Goal: Task Accomplishment & Management: Use online tool/utility

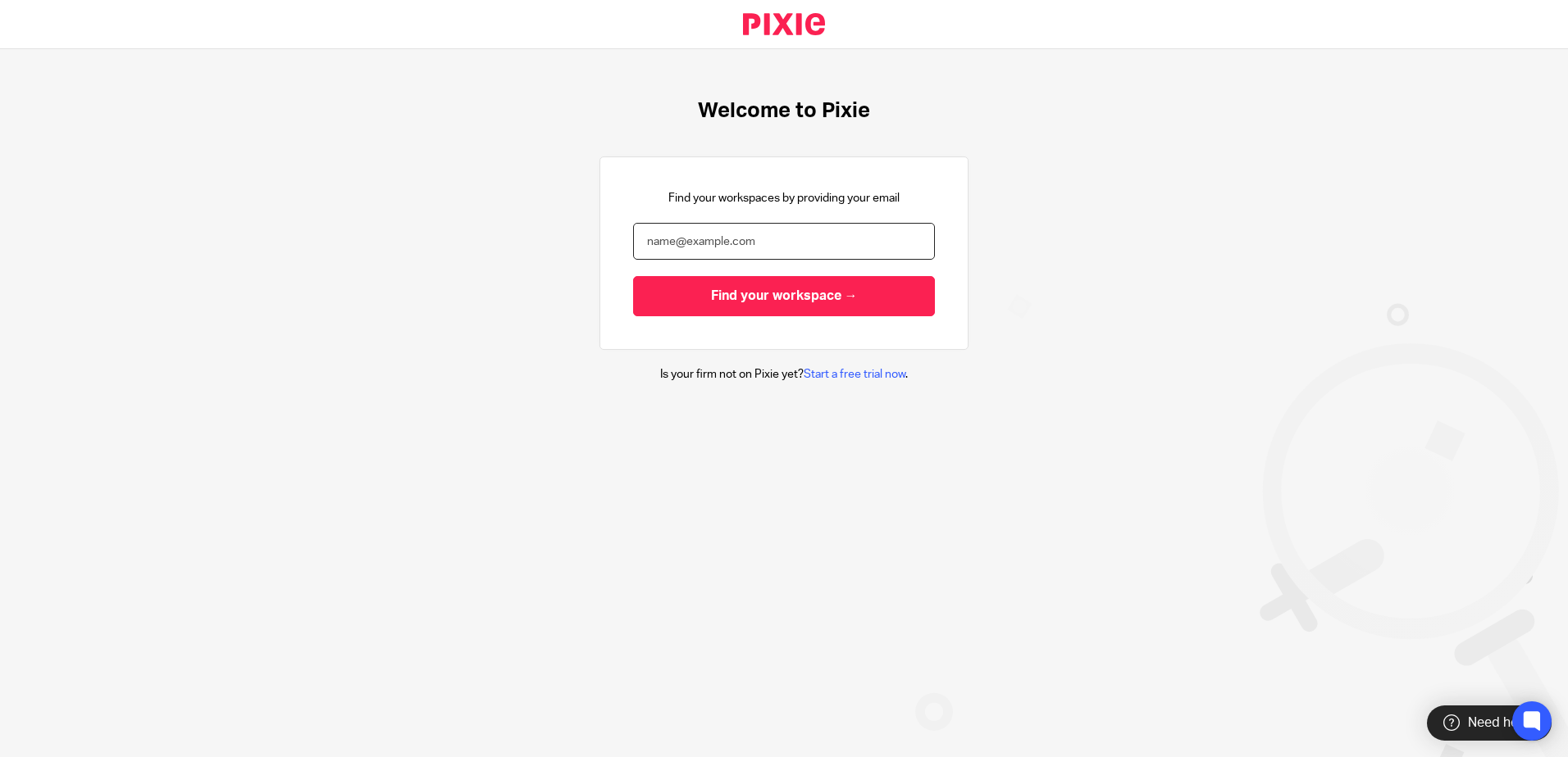
click at [868, 240] on input "email" at bounding box center [784, 241] width 301 height 37
type input "[EMAIL_ADDRESS][DOMAIN_NAME]"
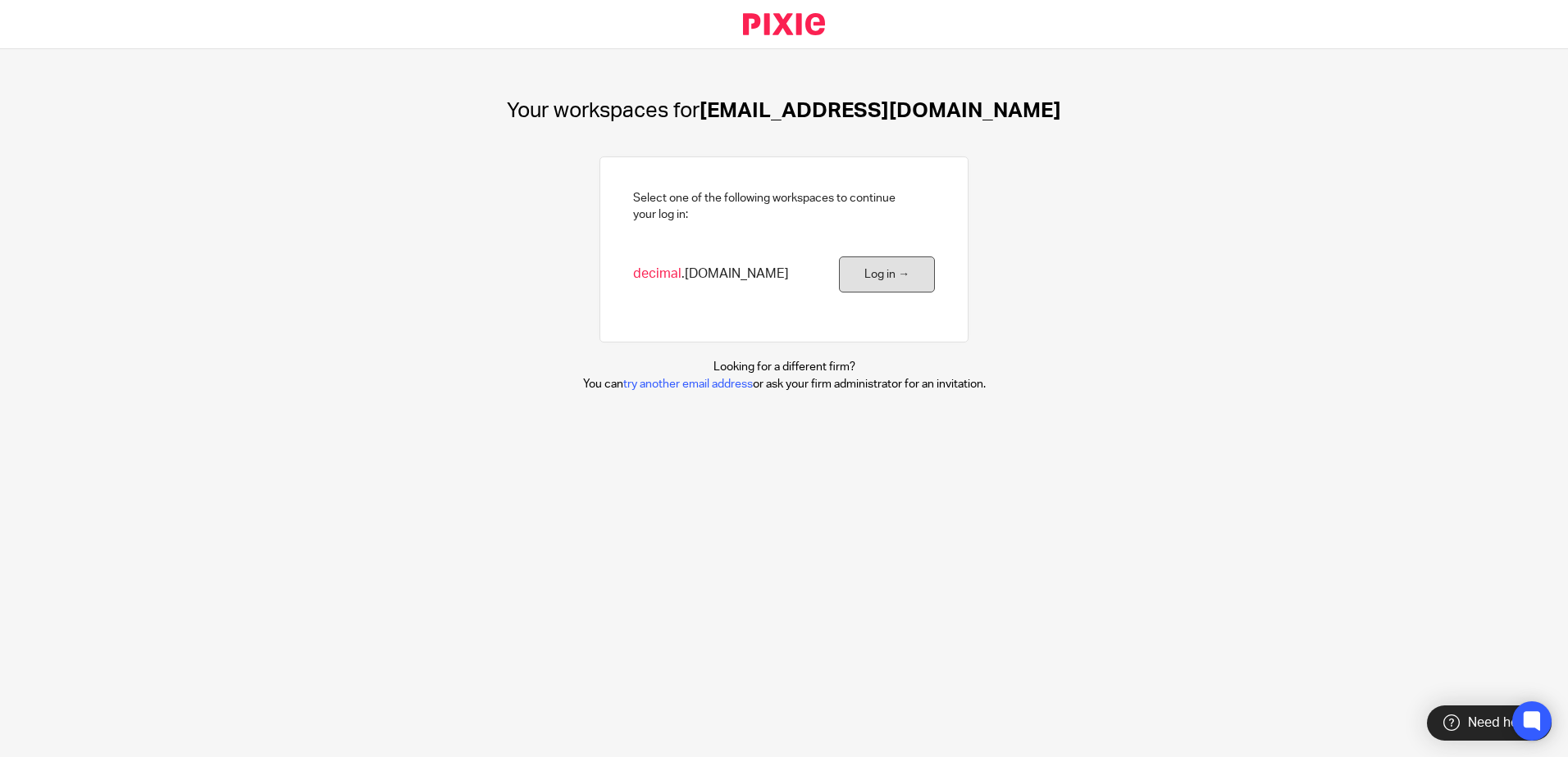
click at [850, 272] on link "Log in →" at bounding box center [886, 274] width 96 height 37
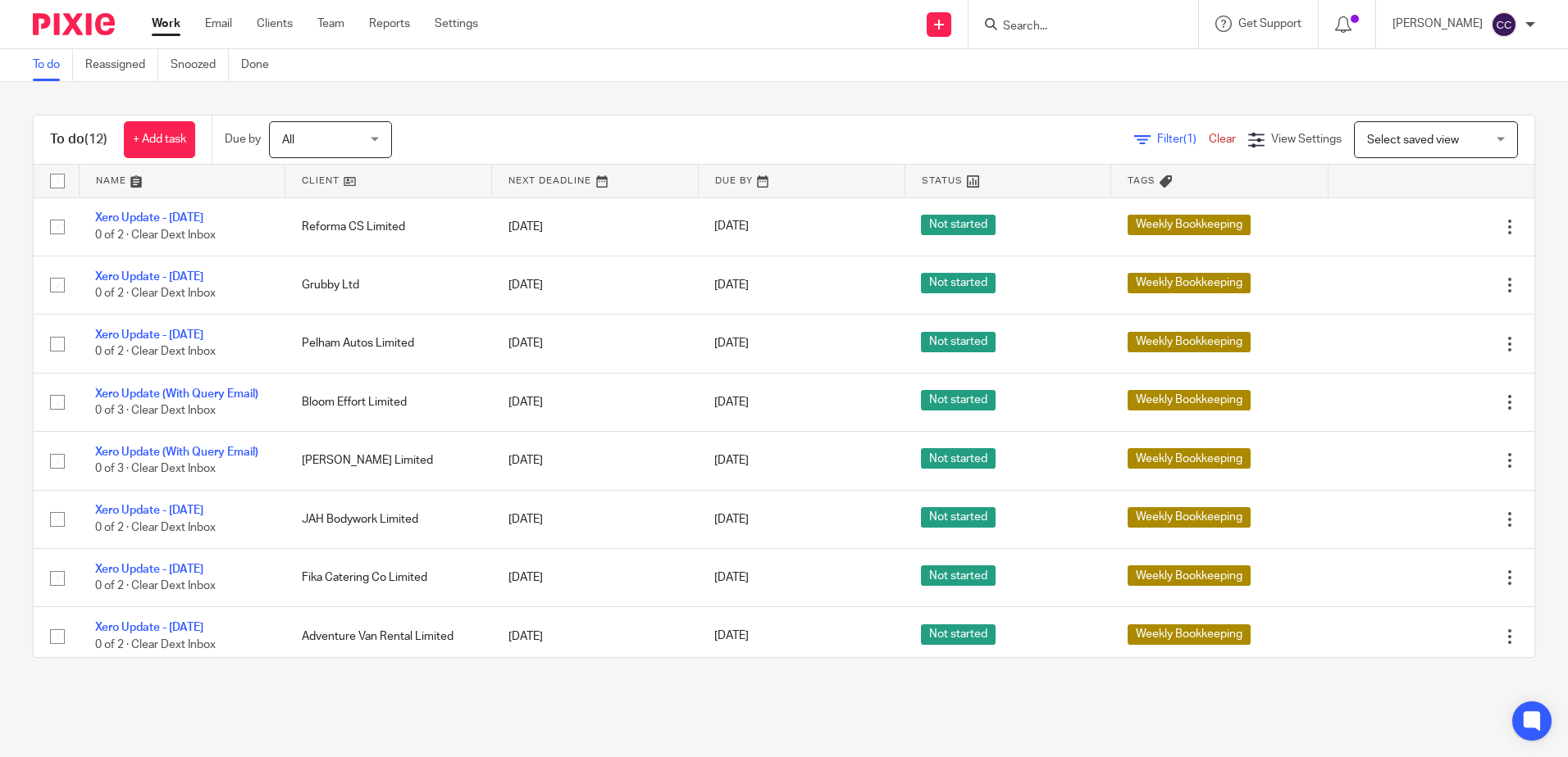
drag, startPoint x: 202, startPoint y: 67, endPoint x: 325, endPoint y: 155, distance: 151.2
click at [202, 67] on link "Snoozed" at bounding box center [200, 66] width 58 height 32
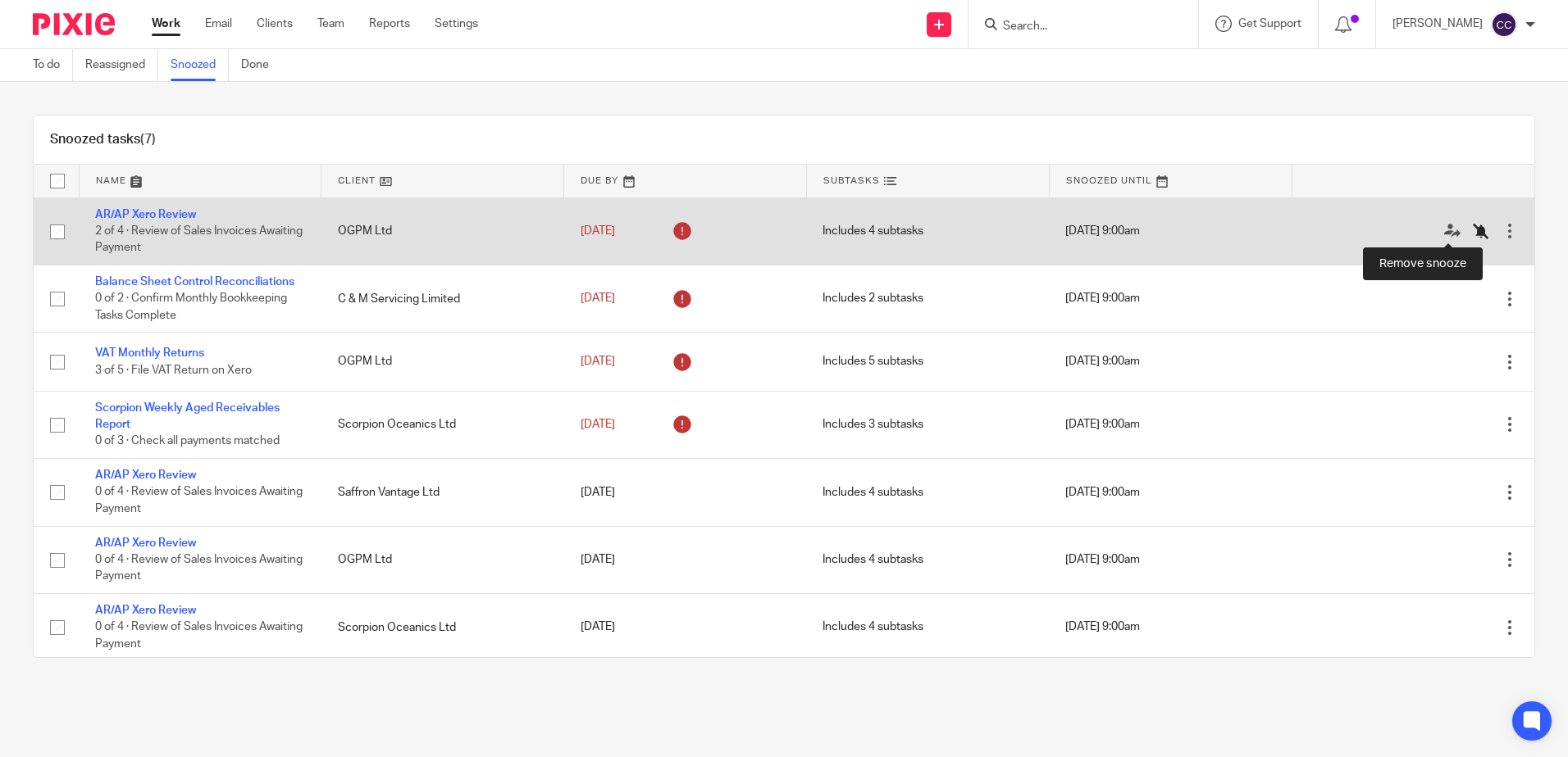
click at [1473, 231] on icon at bounding box center [1481, 231] width 16 height 16
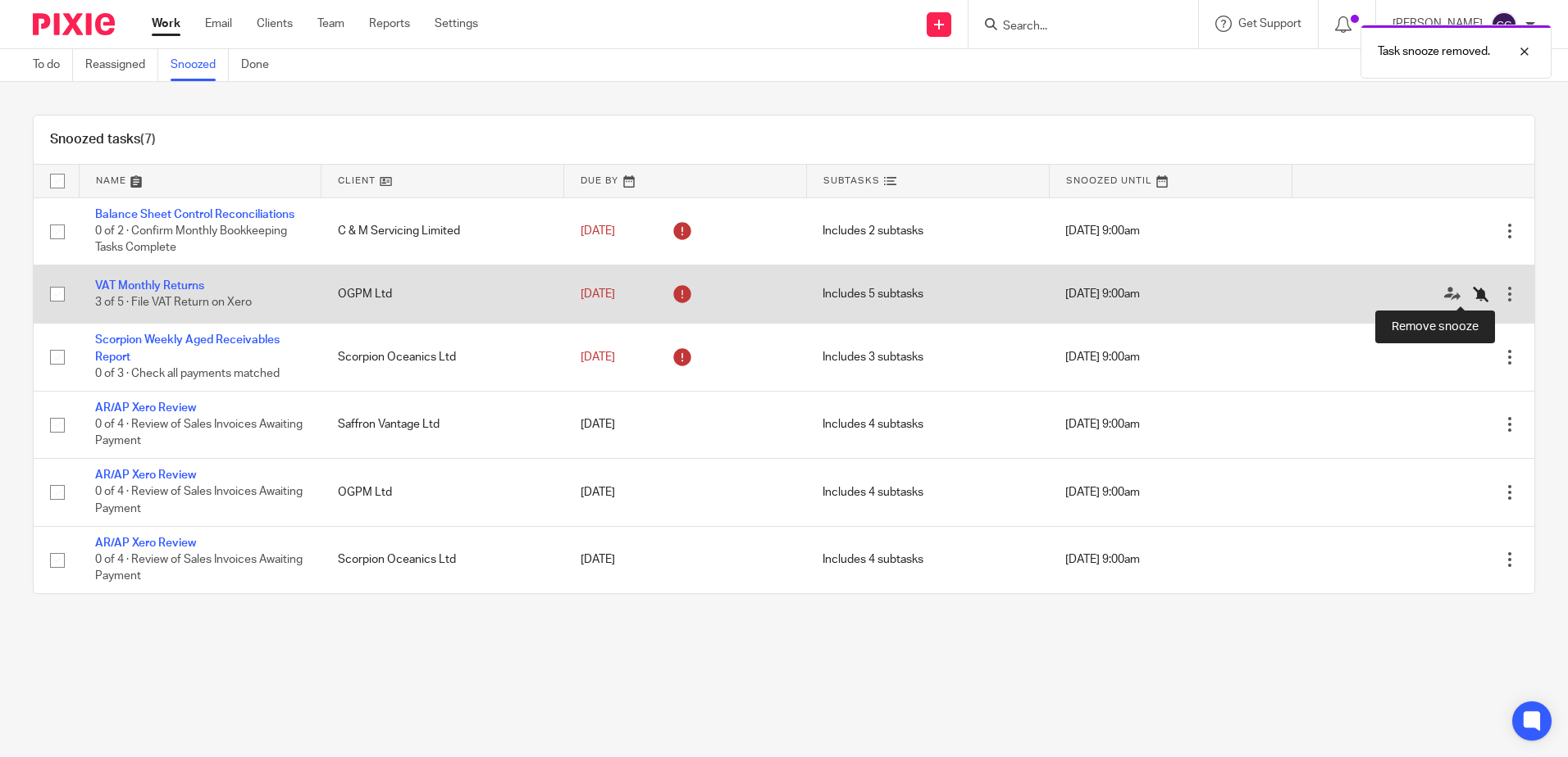
click at [1473, 297] on icon at bounding box center [1481, 294] width 16 height 16
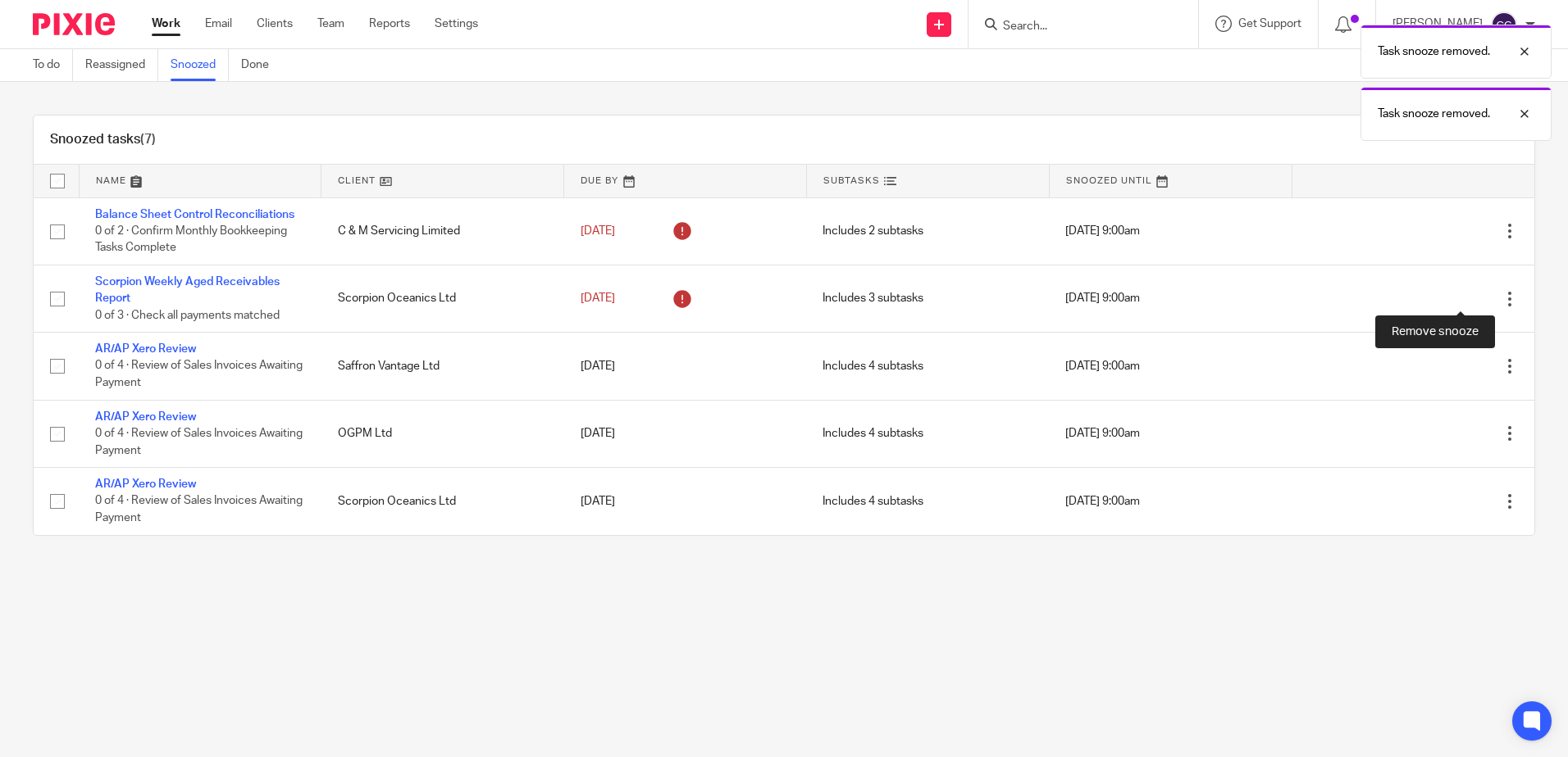
click at [1473, 297] on icon at bounding box center [1481, 299] width 16 height 16
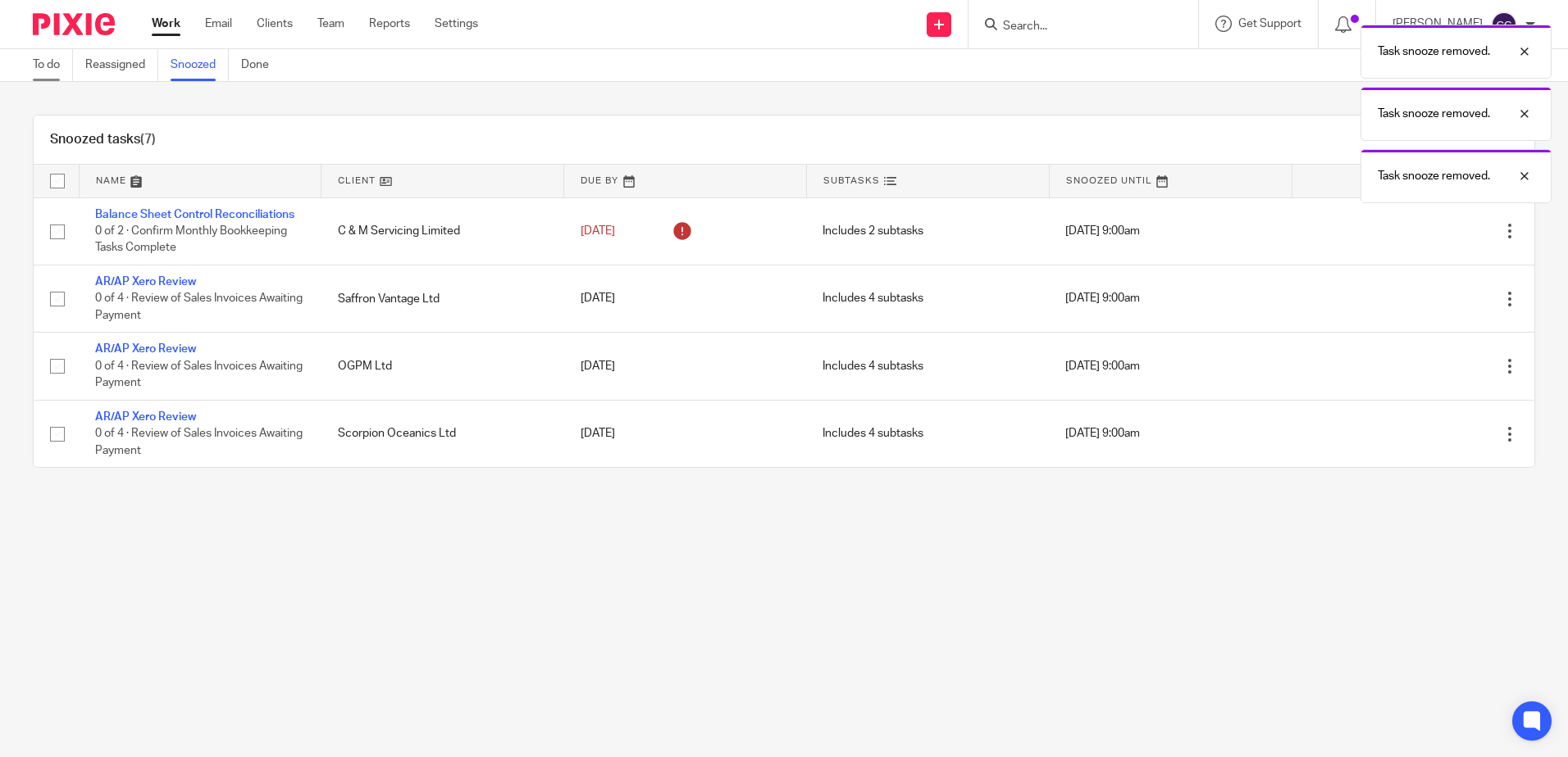
click at [40, 70] on link "To do" at bounding box center [52, 66] width 40 height 32
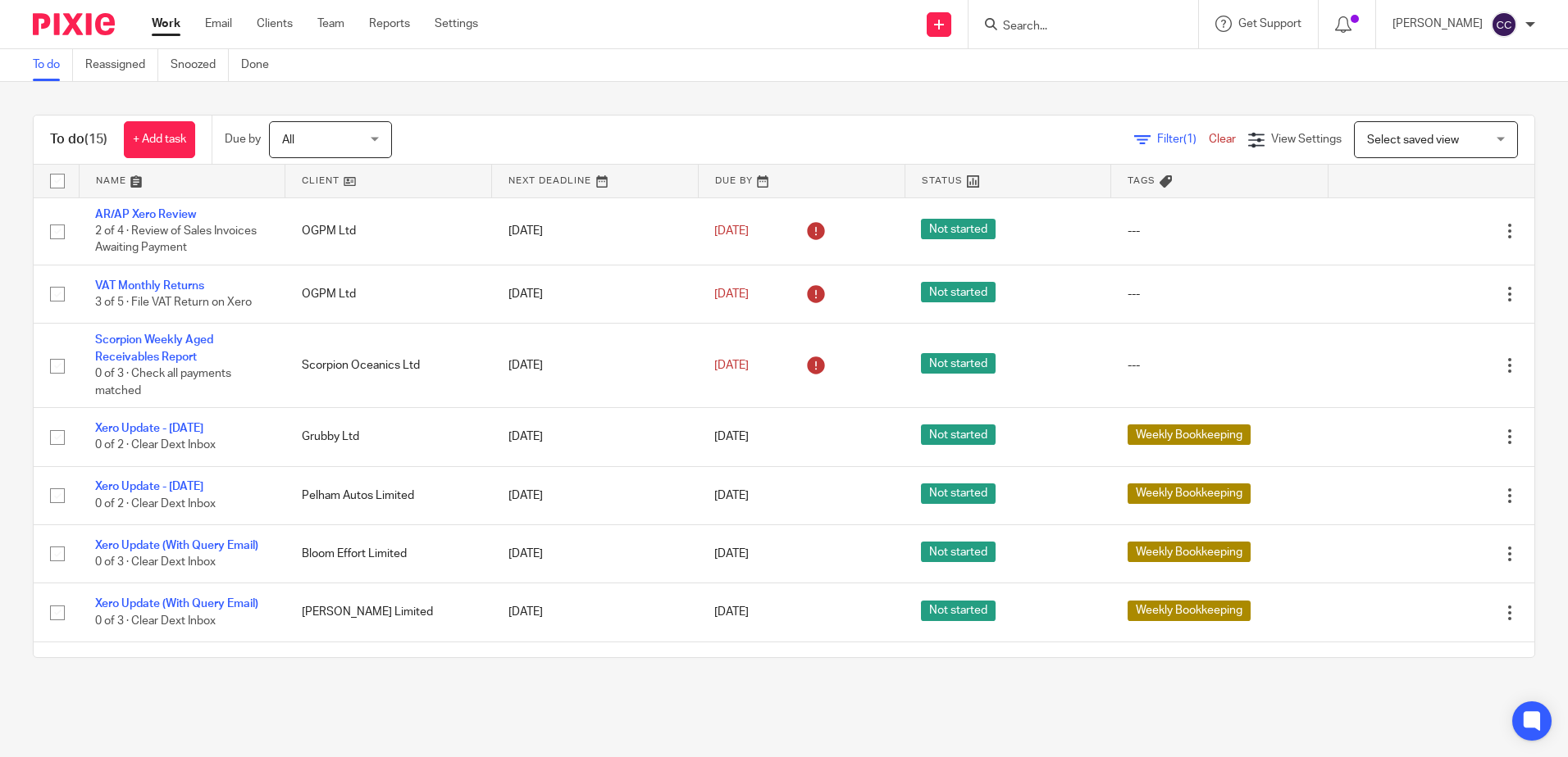
click at [327, 182] on link at bounding box center [388, 181] width 206 height 32
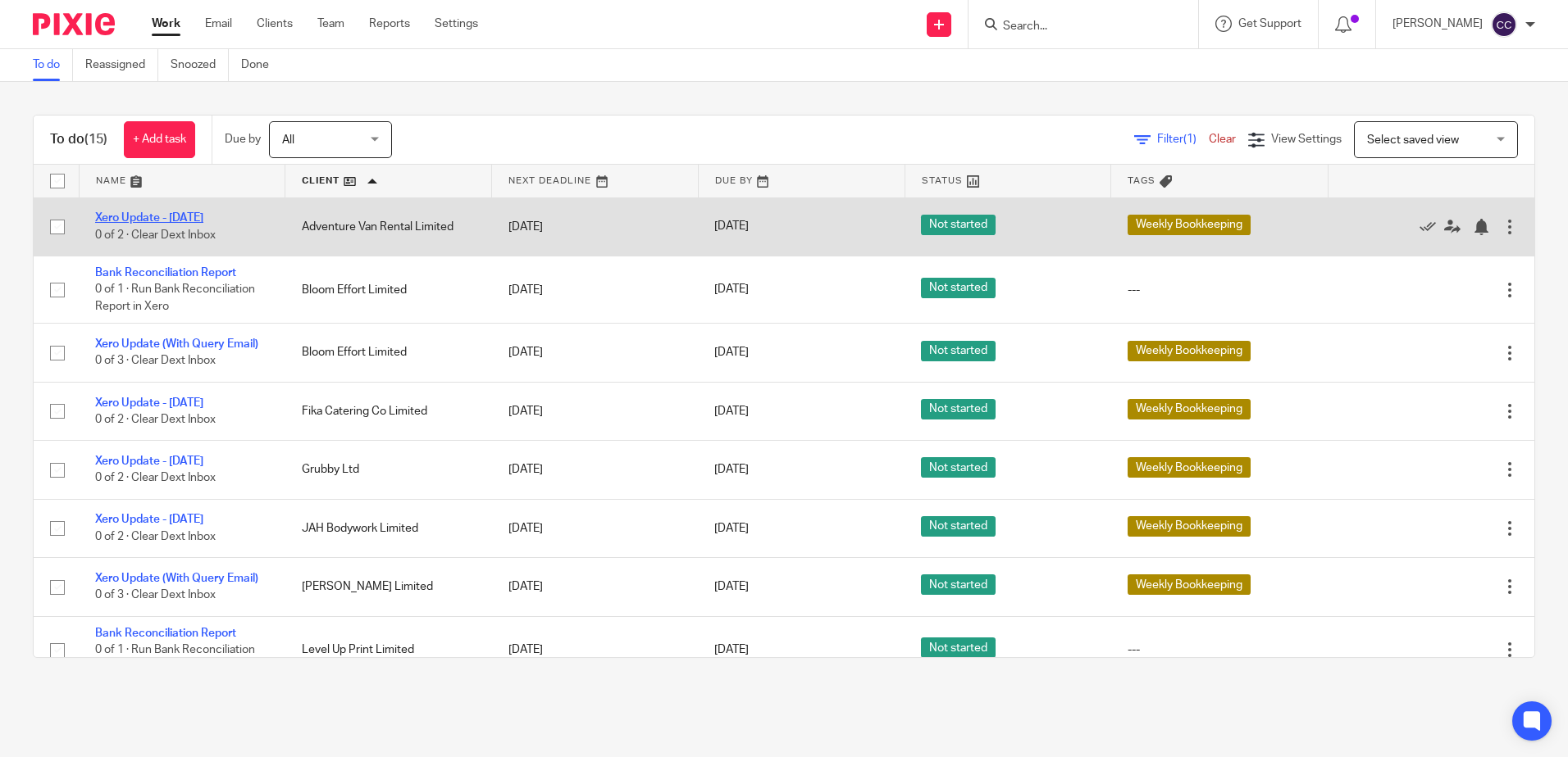
click at [202, 221] on link "Xero Update - [DATE]" at bounding box center [149, 218] width 108 height 12
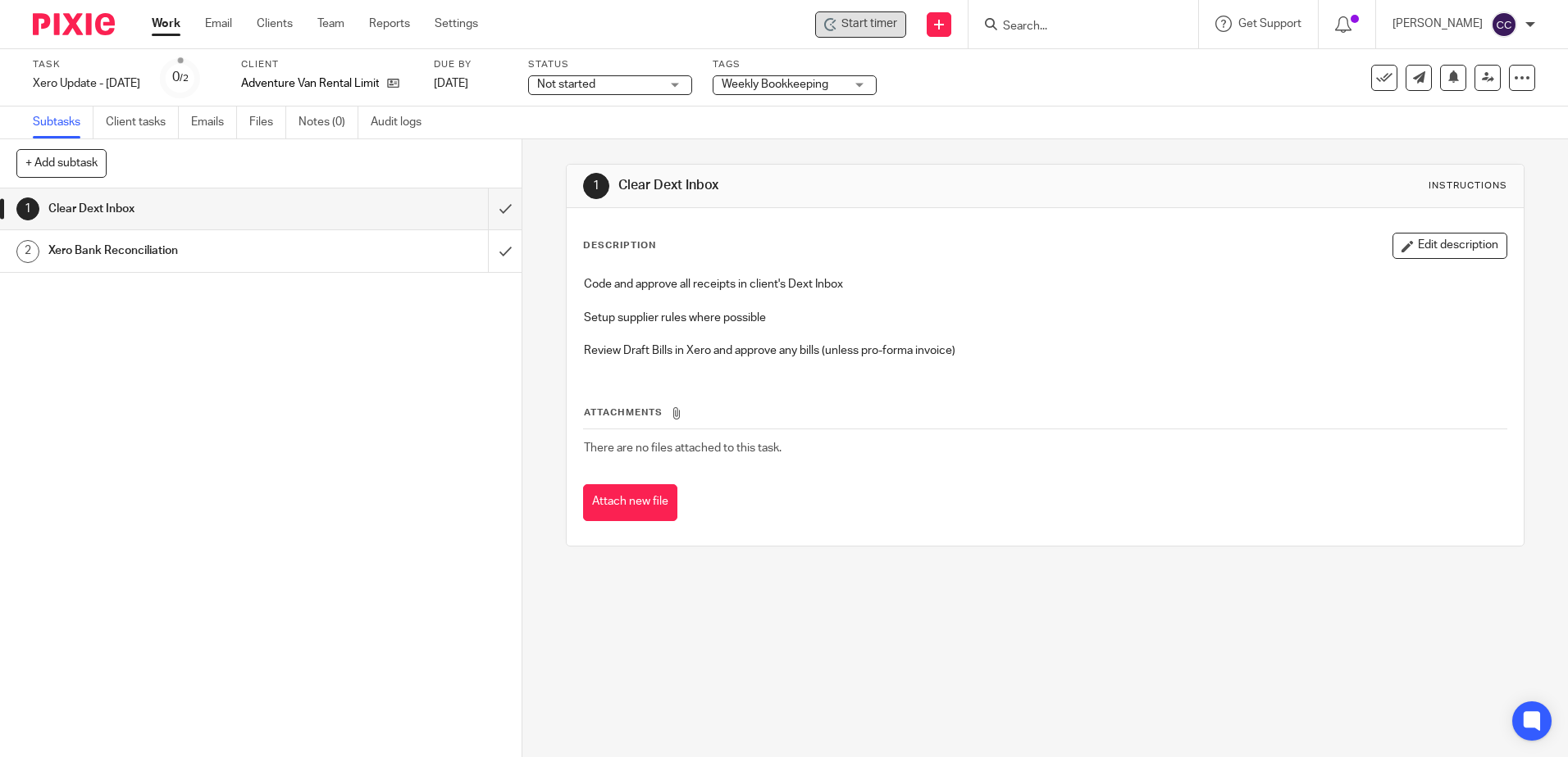
click at [870, 23] on span "Start timer" at bounding box center [869, 23] width 56 height 17
click at [873, 23] on span "Start timer" at bounding box center [869, 23] width 56 height 17
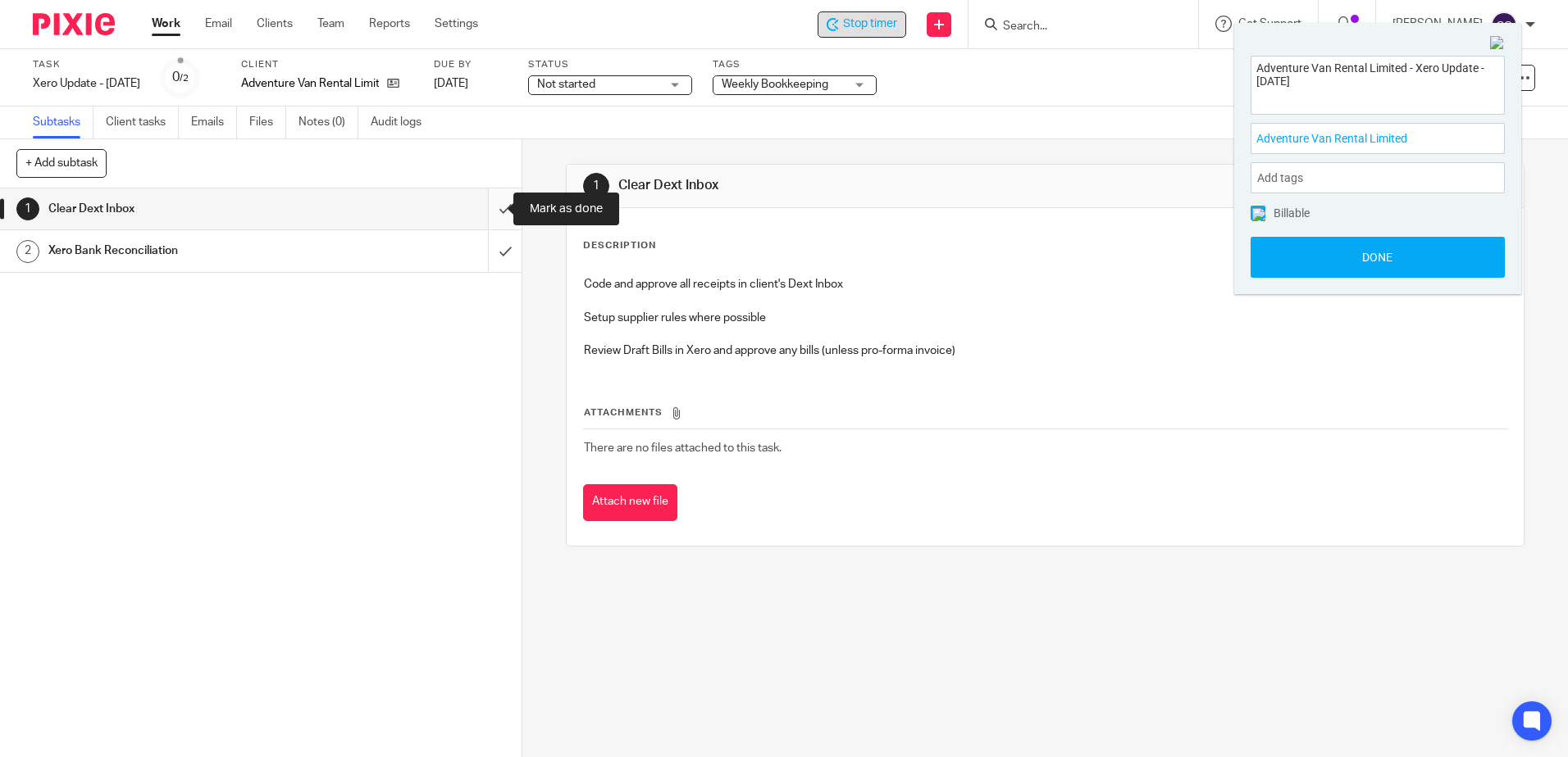
click at [489, 209] on input "submit" at bounding box center [261, 209] width 522 height 41
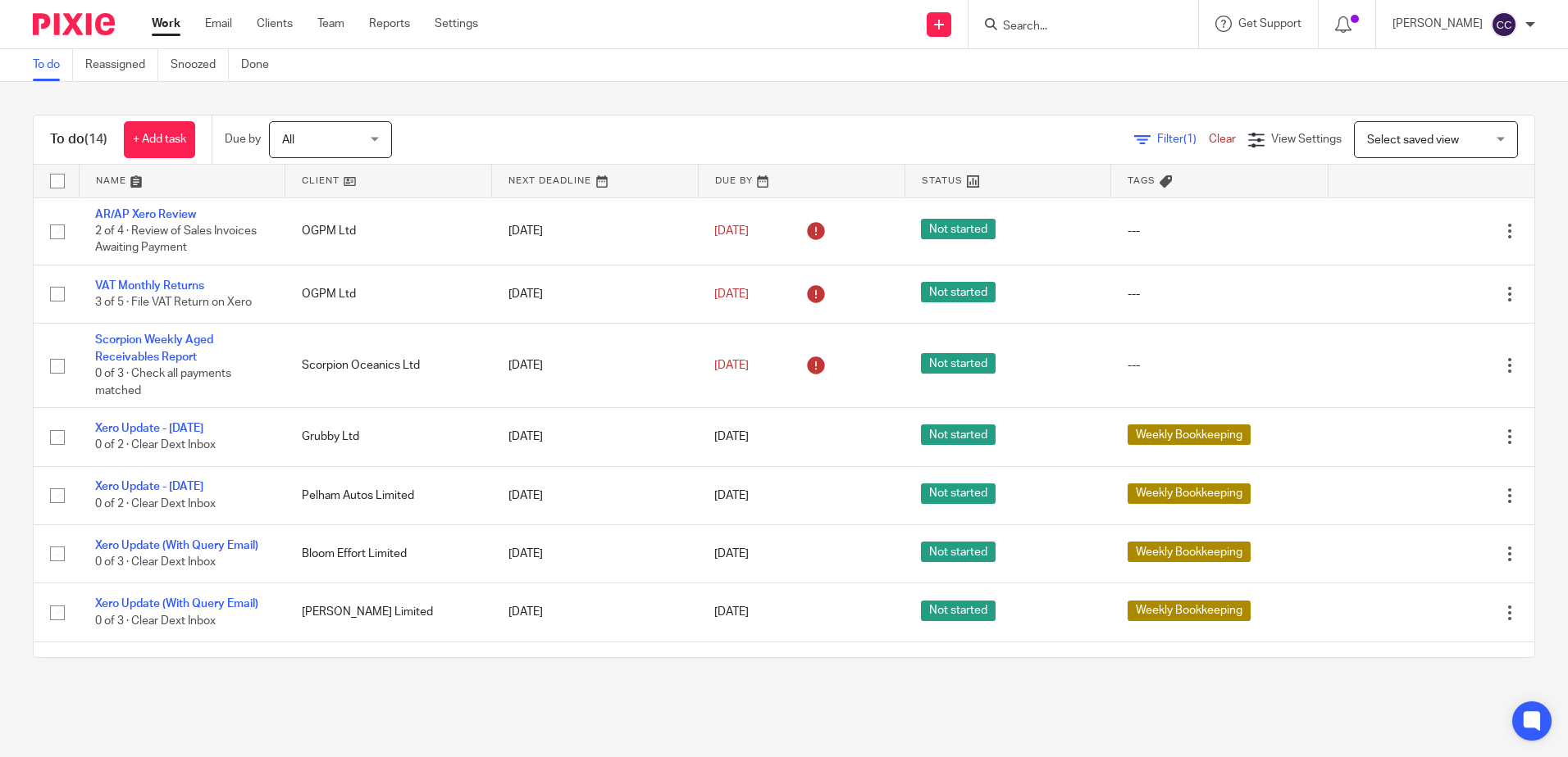
click at [326, 185] on link at bounding box center [388, 181] width 206 height 32
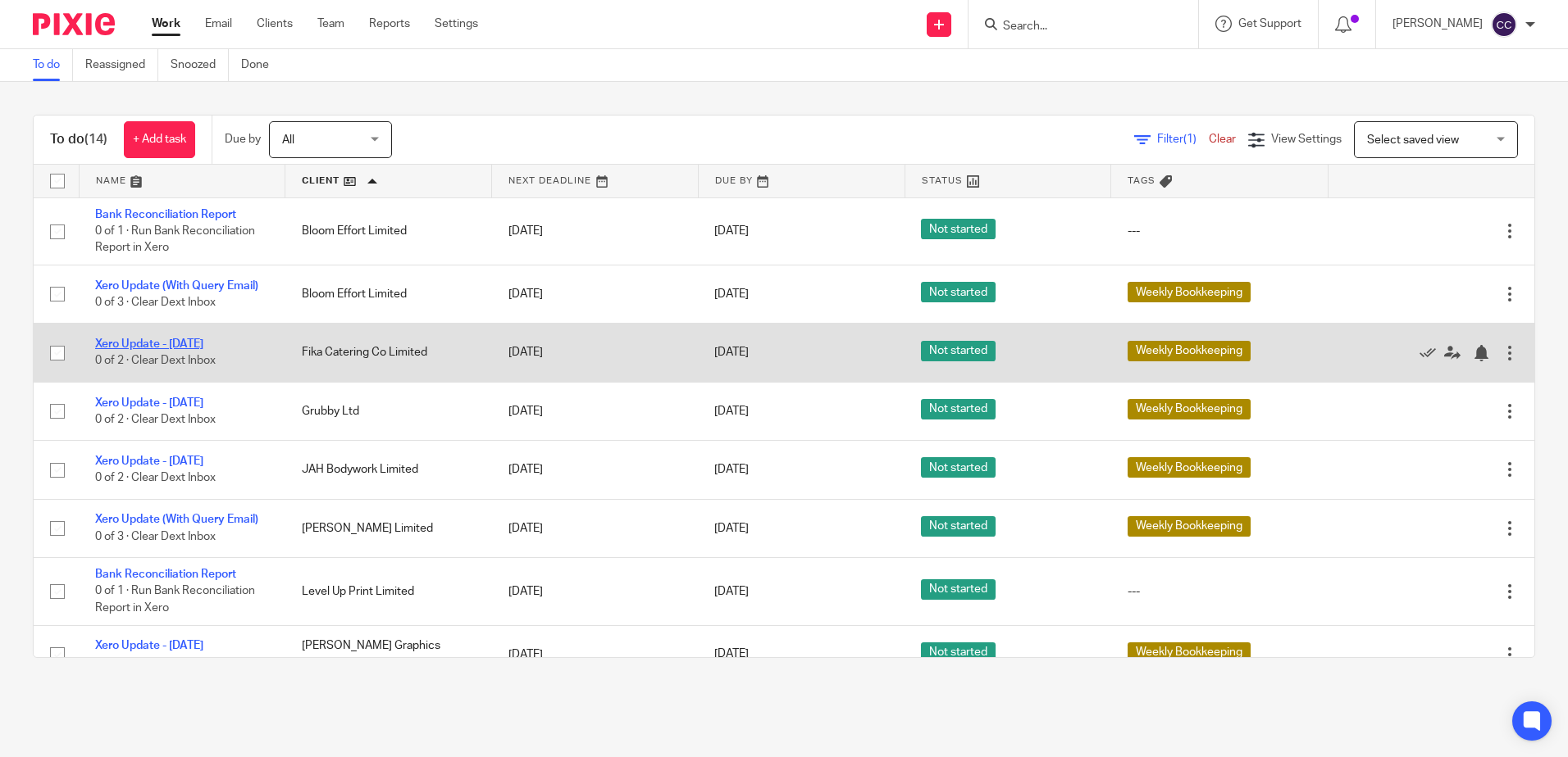
click at [175, 347] on link "Xero Update - [DATE]" at bounding box center [149, 343] width 108 height 12
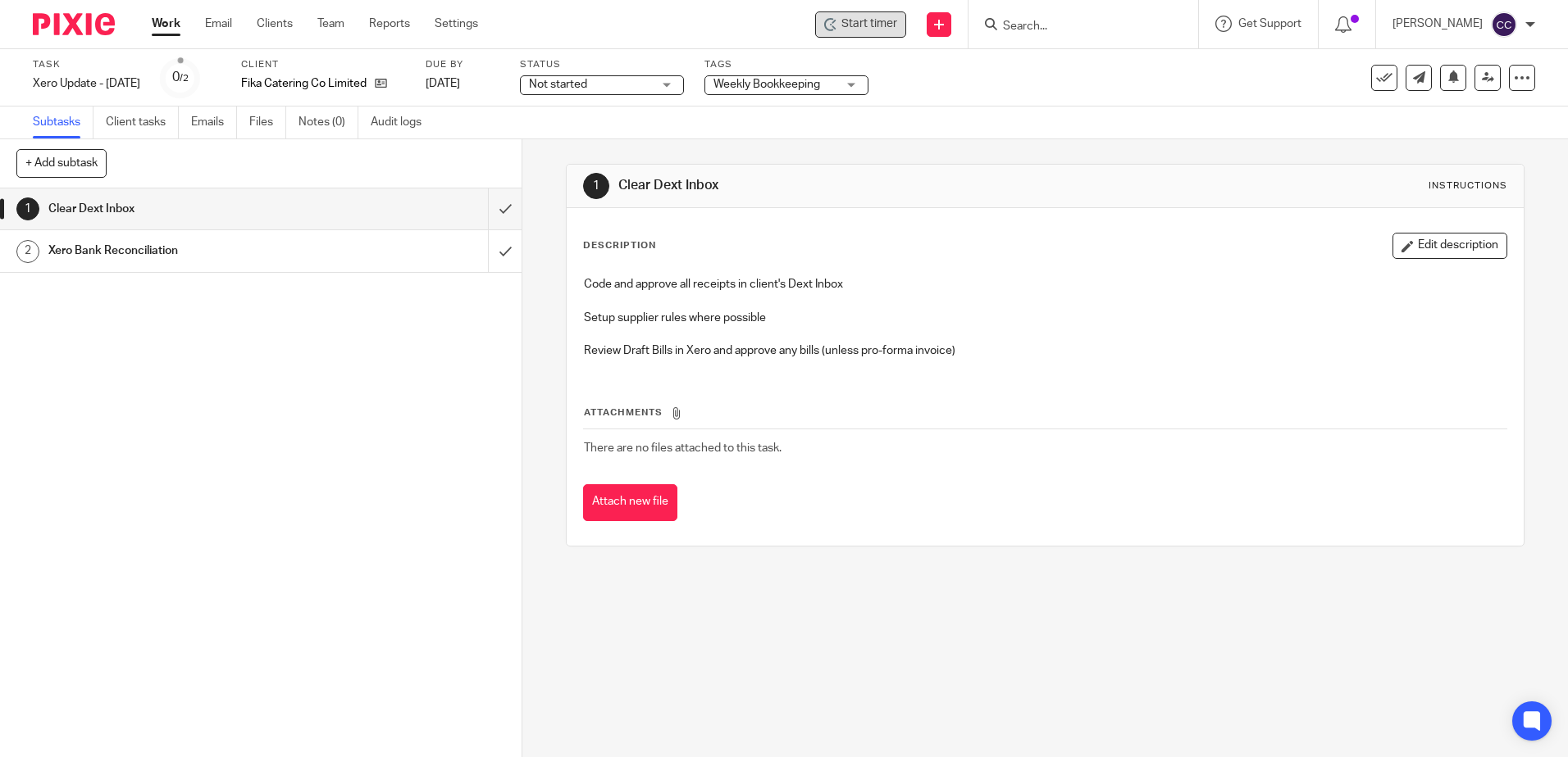
click at [897, 22] on span "Start timer" at bounding box center [869, 23] width 56 height 17
click at [880, 28] on span "Start timer" at bounding box center [869, 23] width 56 height 17
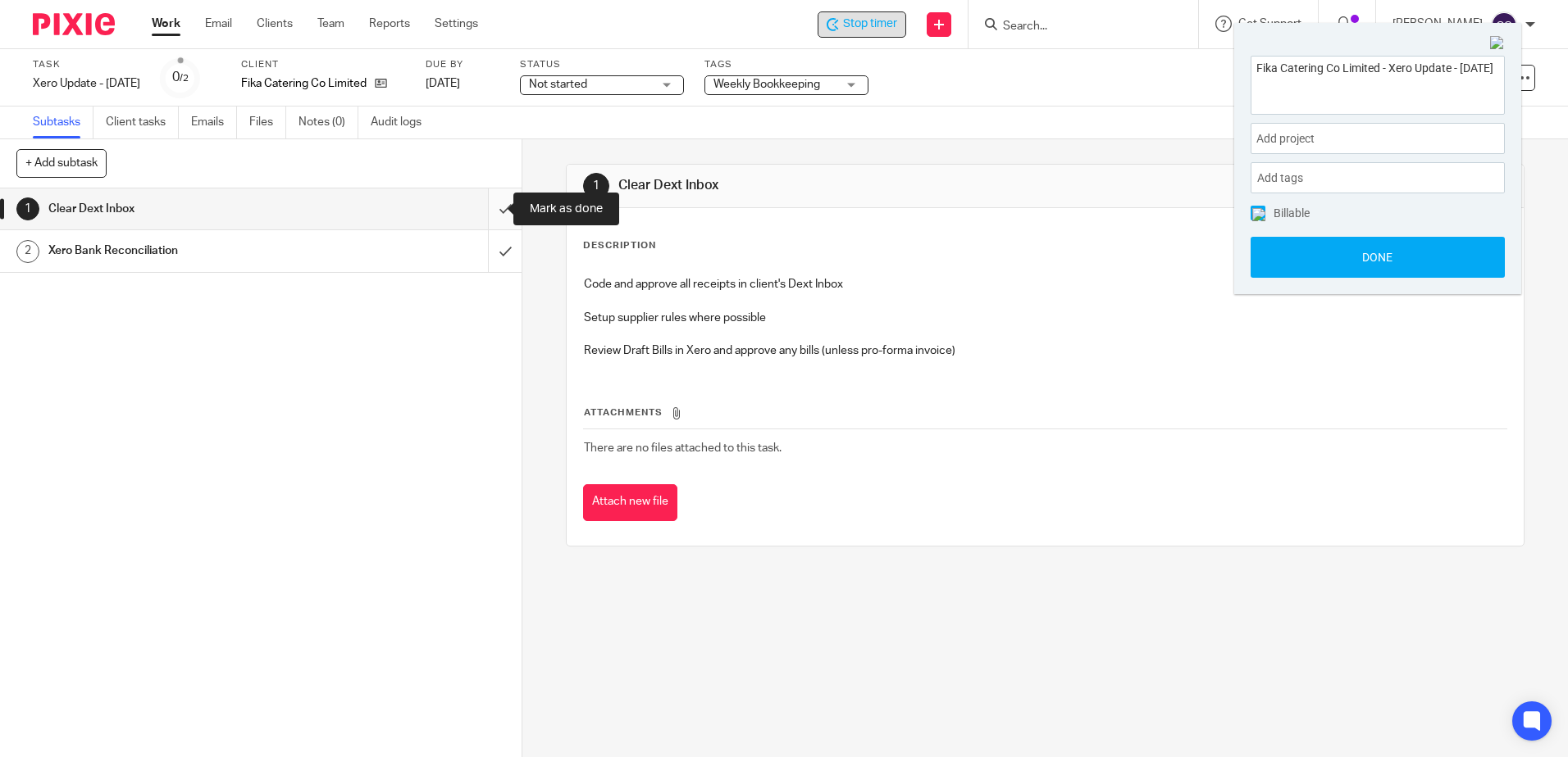
click at [488, 214] on input "submit" at bounding box center [261, 209] width 522 height 41
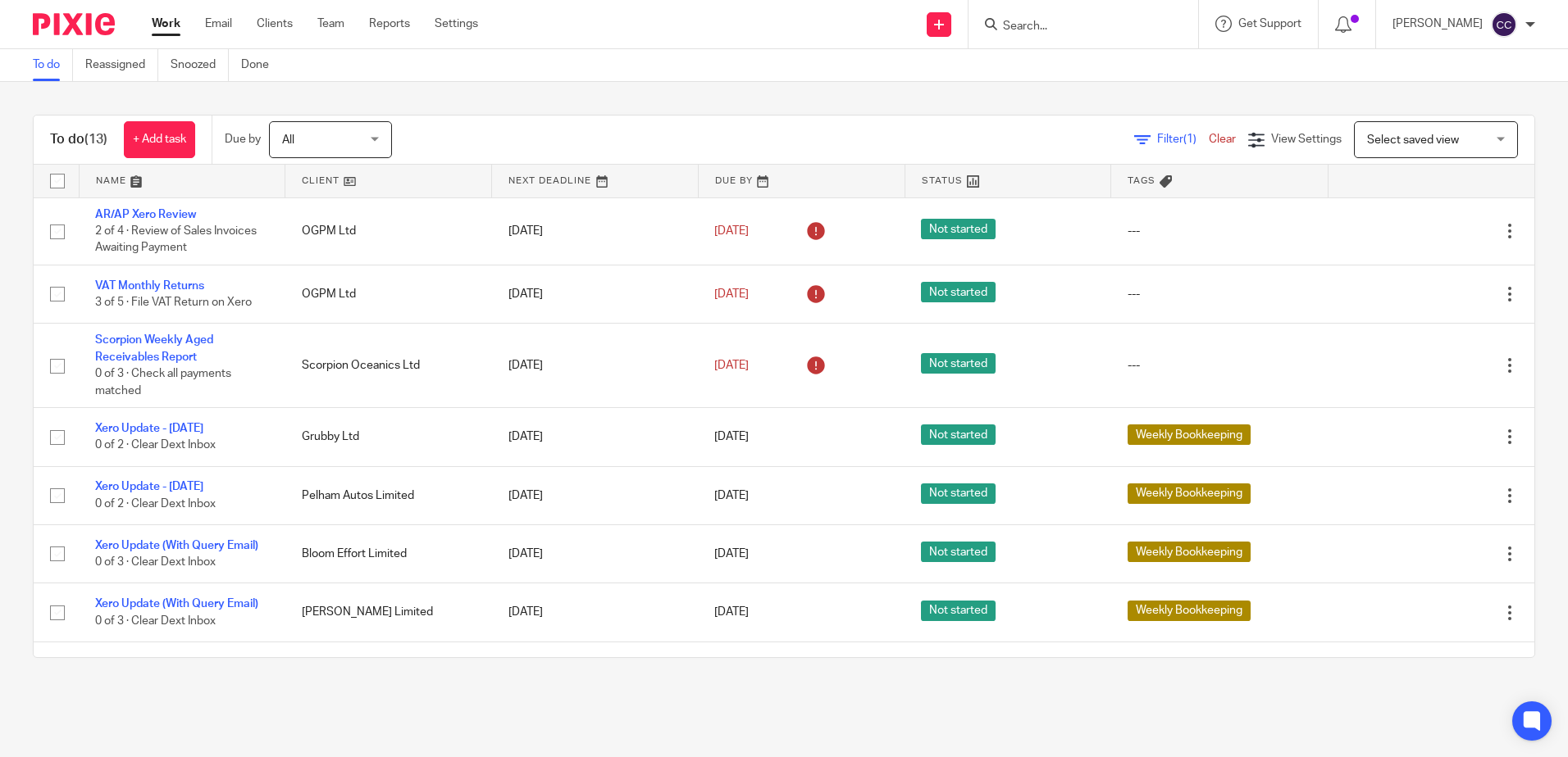
click at [308, 175] on link at bounding box center [388, 181] width 206 height 32
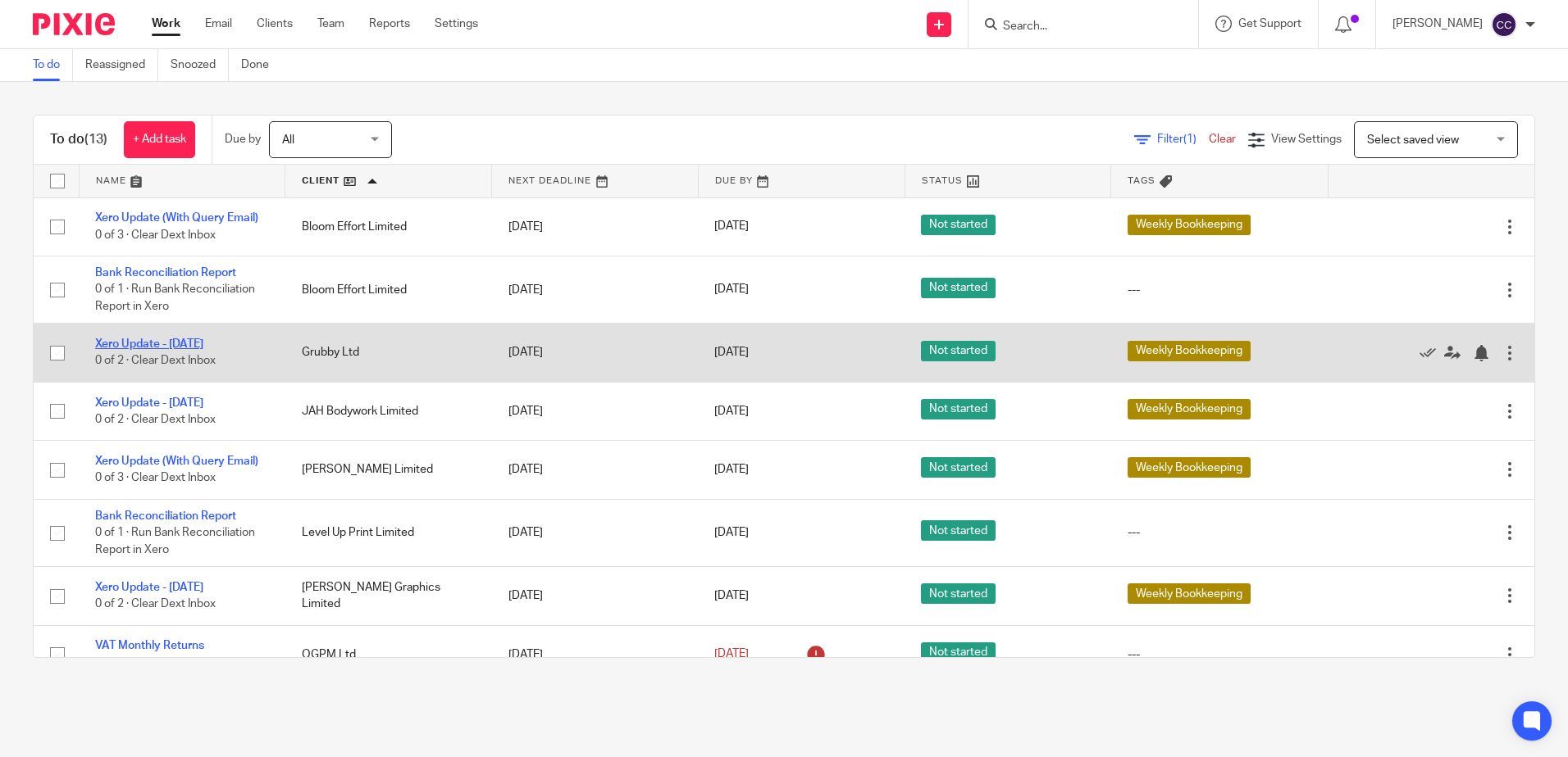
click at [186, 339] on link "Xero Update - [DATE]" at bounding box center [149, 343] width 108 height 12
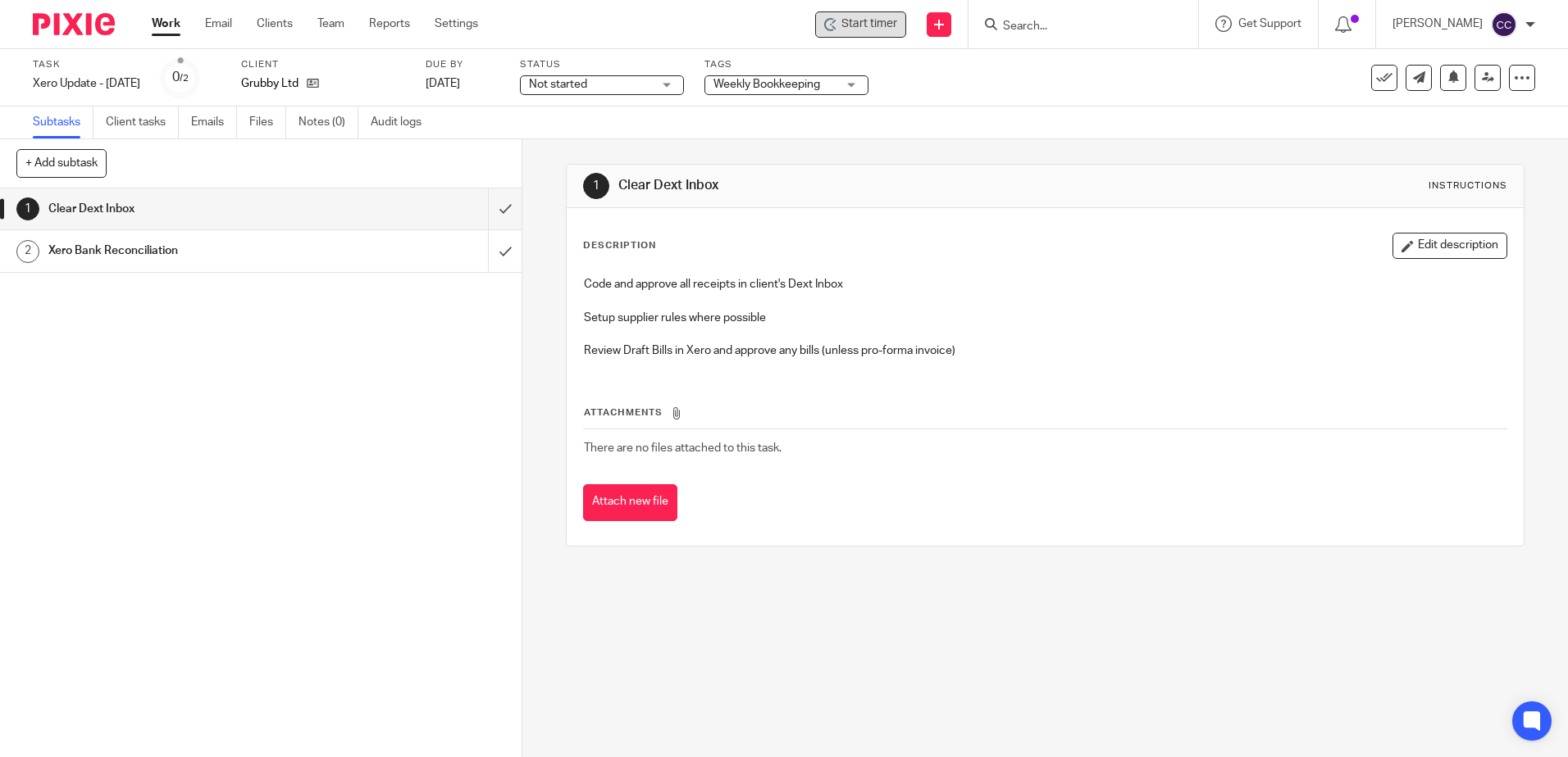
click at [884, 22] on span "Start timer" at bounding box center [869, 23] width 56 height 17
click at [884, 26] on span "Start timer" at bounding box center [869, 23] width 56 height 17
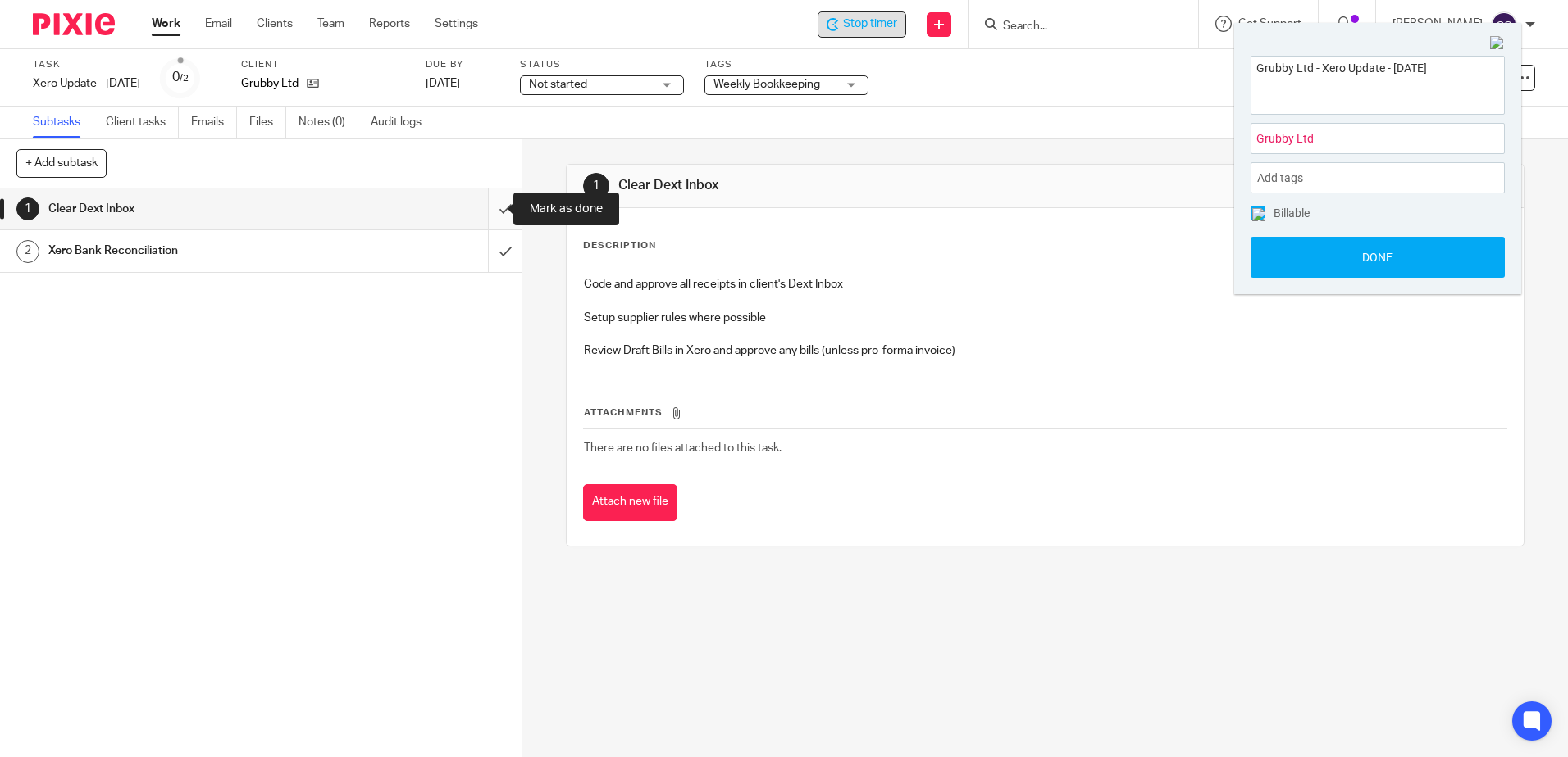
click at [487, 209] on input "submit" at bounding box center [261, 209] width 522 height 41
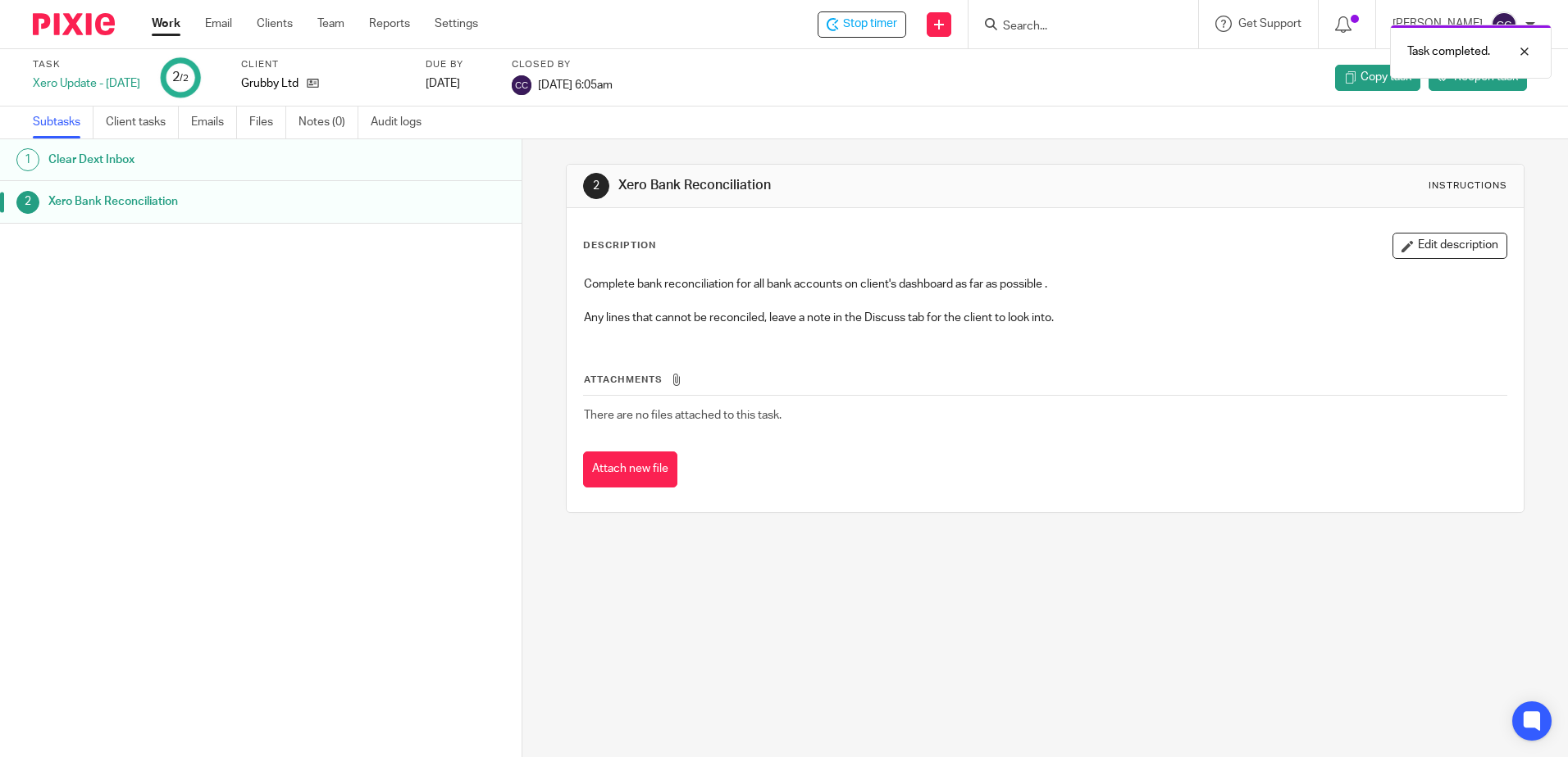
click at [162, 23] on link "Work" at bounding box center [166, 23] width 29 height 16
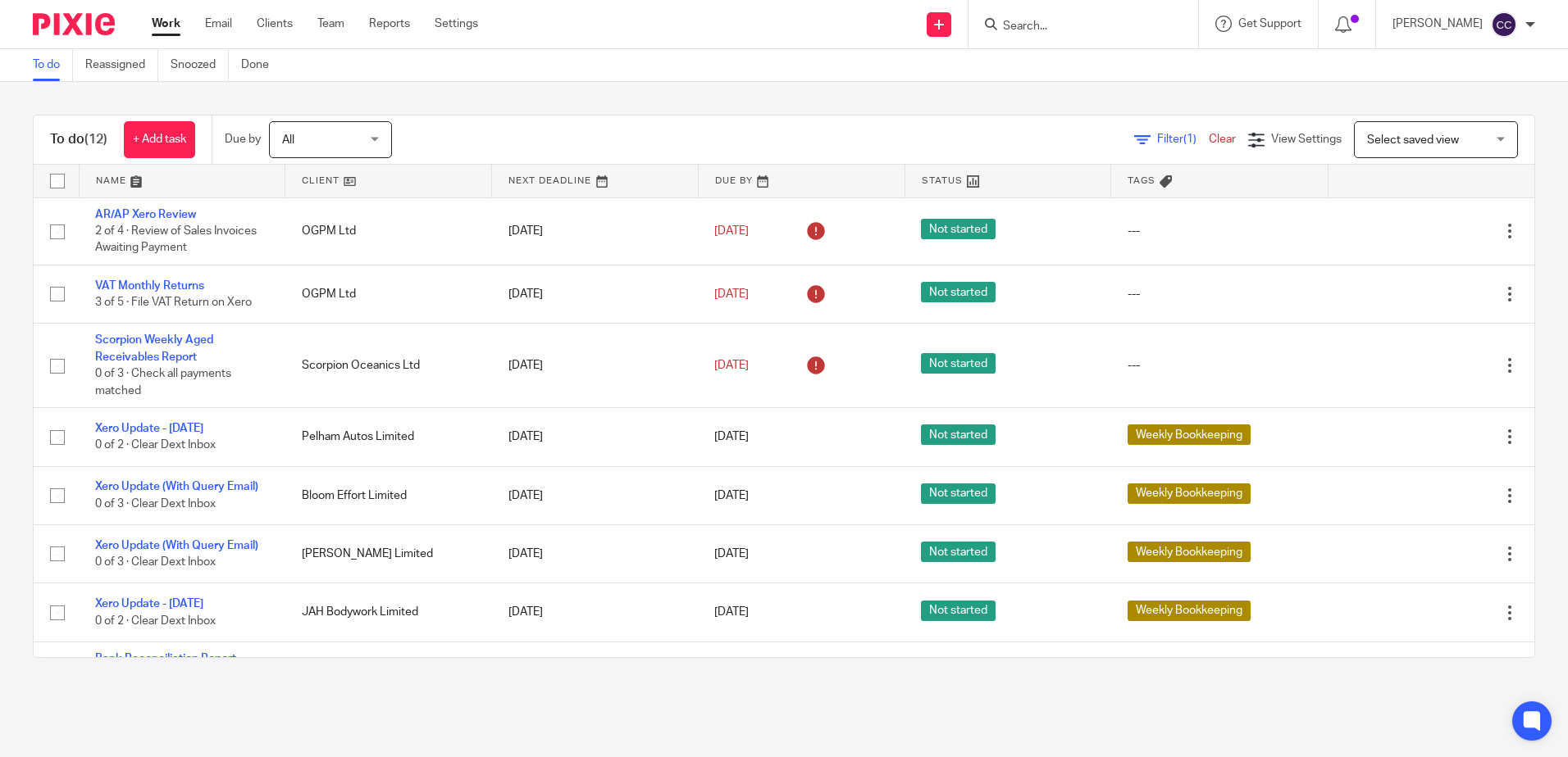
click at [302, 177] on link at bounding box center [388, 181] width 206 height 32
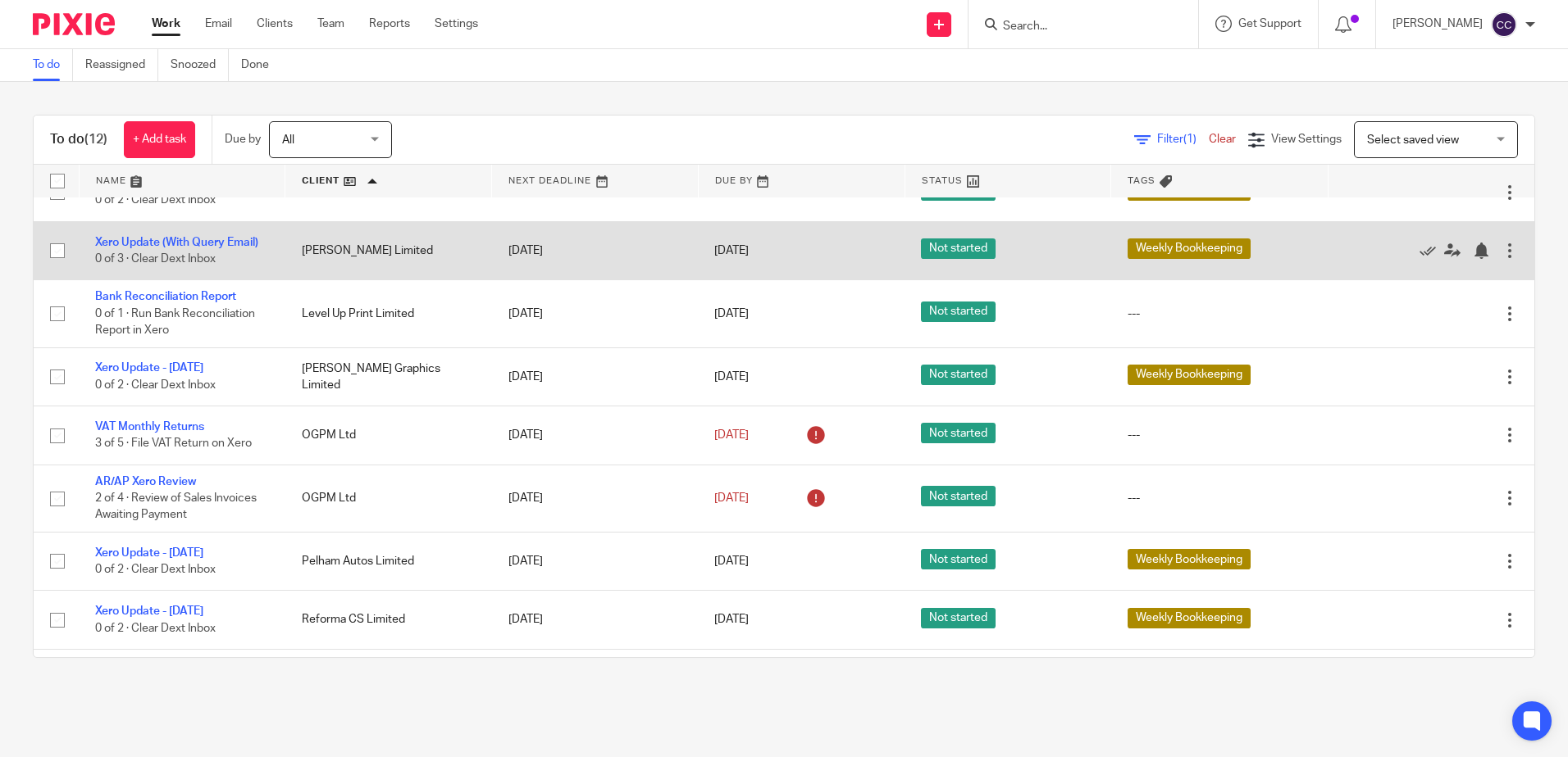
scroll to position [164, 0]
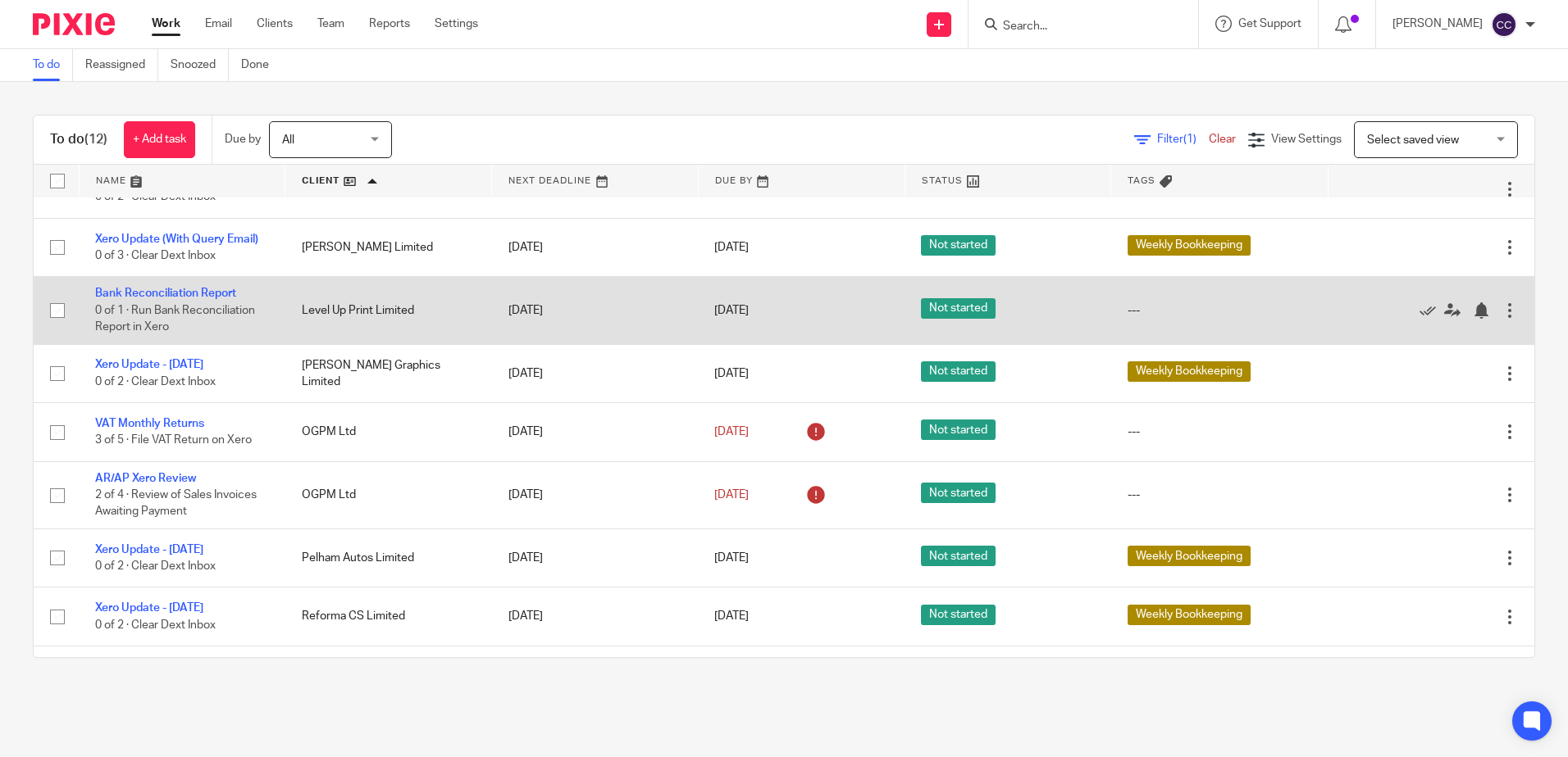
click at [185, 287] on td "Bank Reconciliation Report 0 of 1 · Run Bank Reconciliation Report in Xero" at bounding box center [183, 310] width 207 height 67
click at [185, 289] on link "Bank Reconciliation Report" at bounding box center [166, 293] width 141 height 12
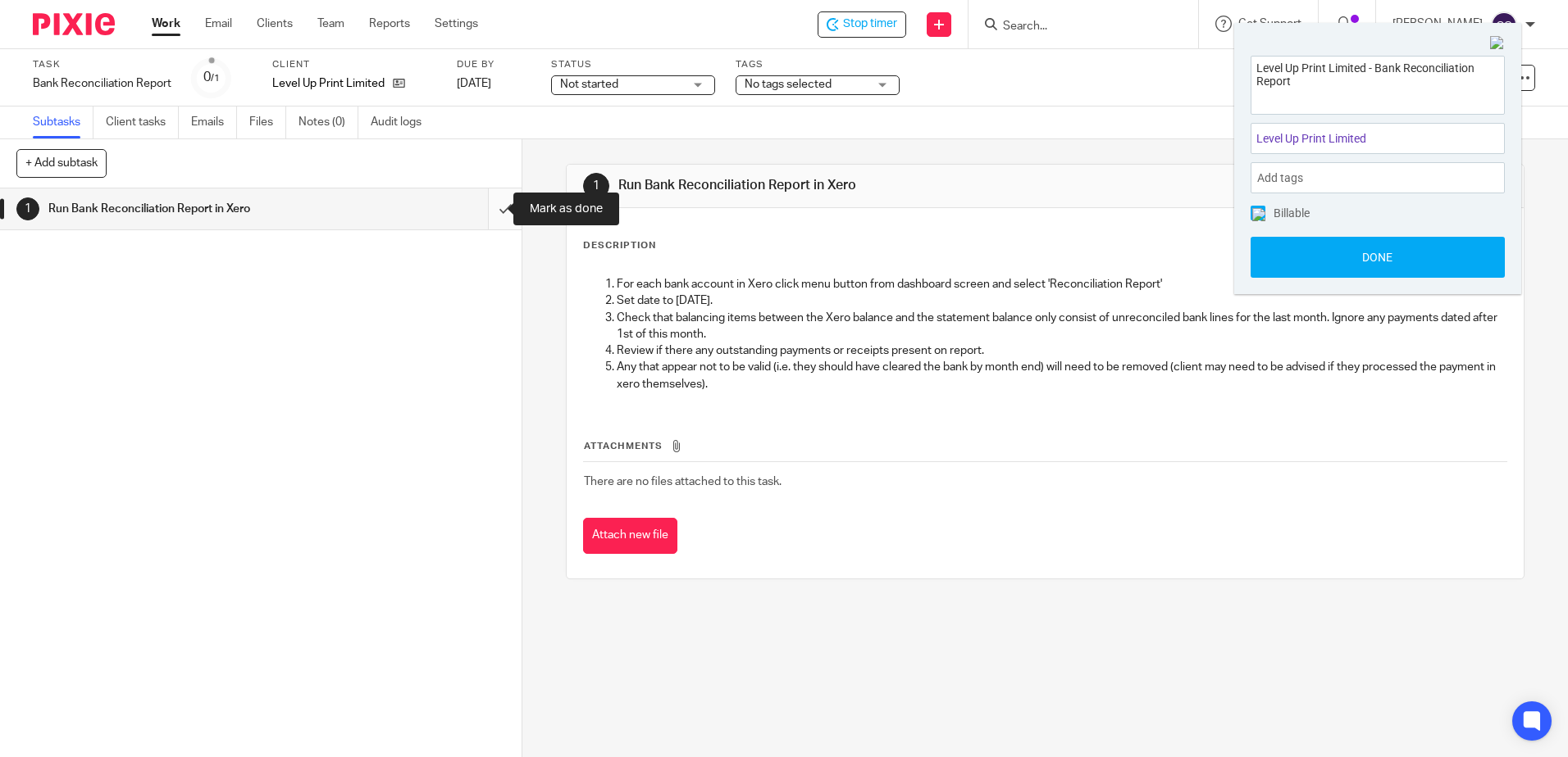
drag, startPoint x: 491, startPoint y: 209, endPoint x: 477, endPoint y: 198, distance: 17.8
click at [491, 209] on input "submit" at bounding box center [261, 209] width 522 height 41
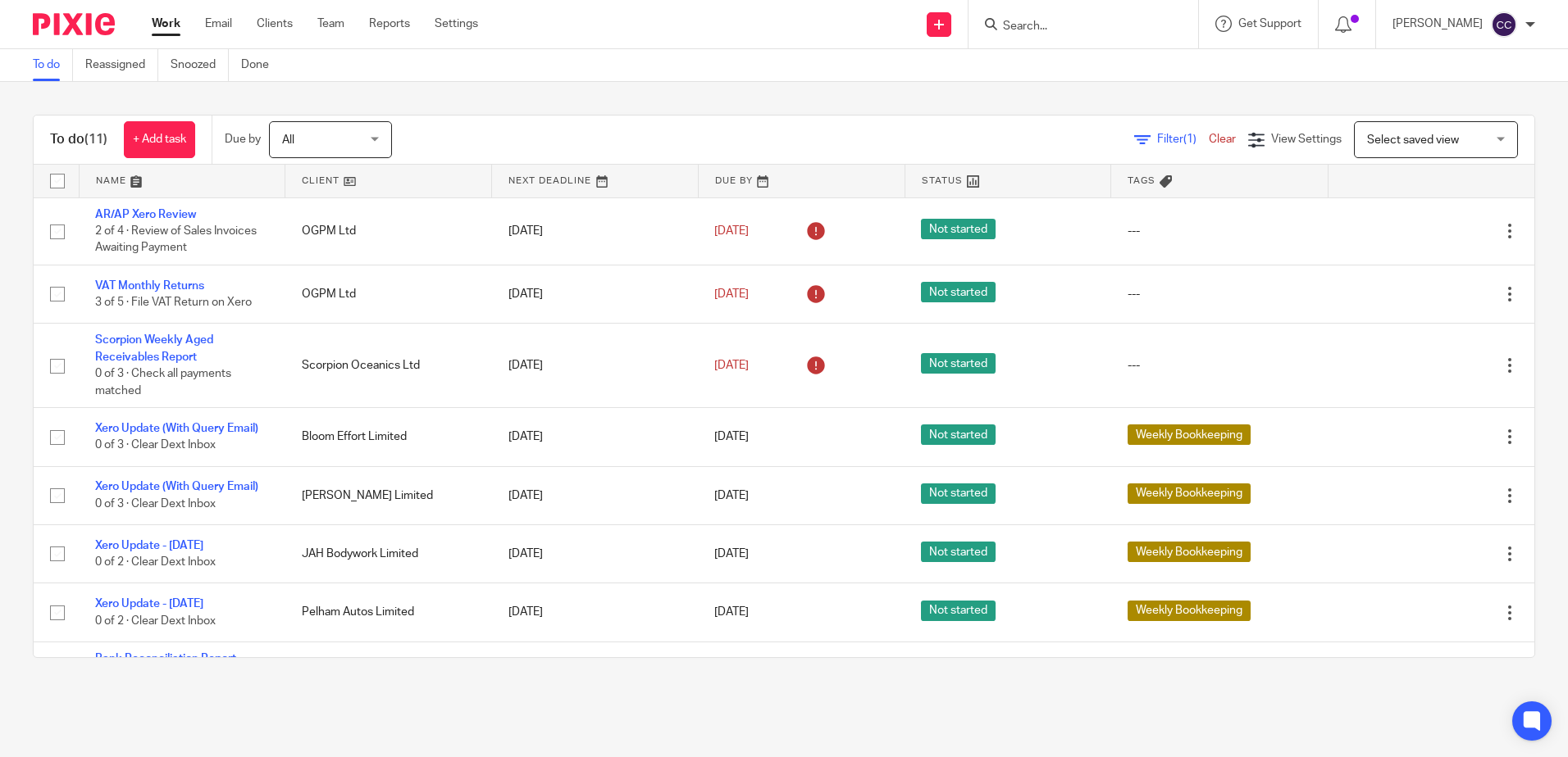
click at [320, 181] on link at bounding box center [388, 181] width 206 height 32
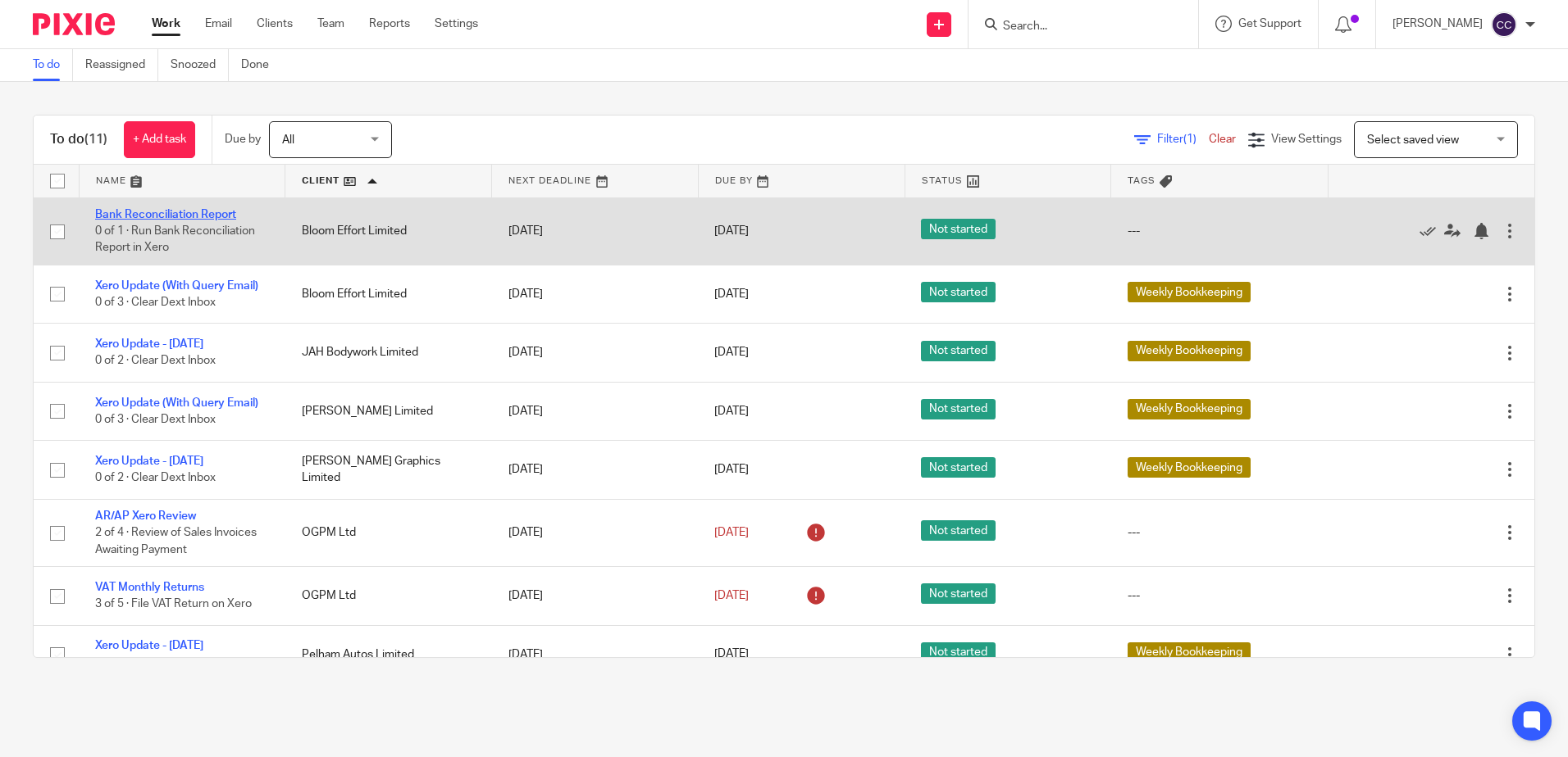
click at [214, 215] on link "Bank Reconciliation Report" at bounding box center [166, 214] width 141 height 12
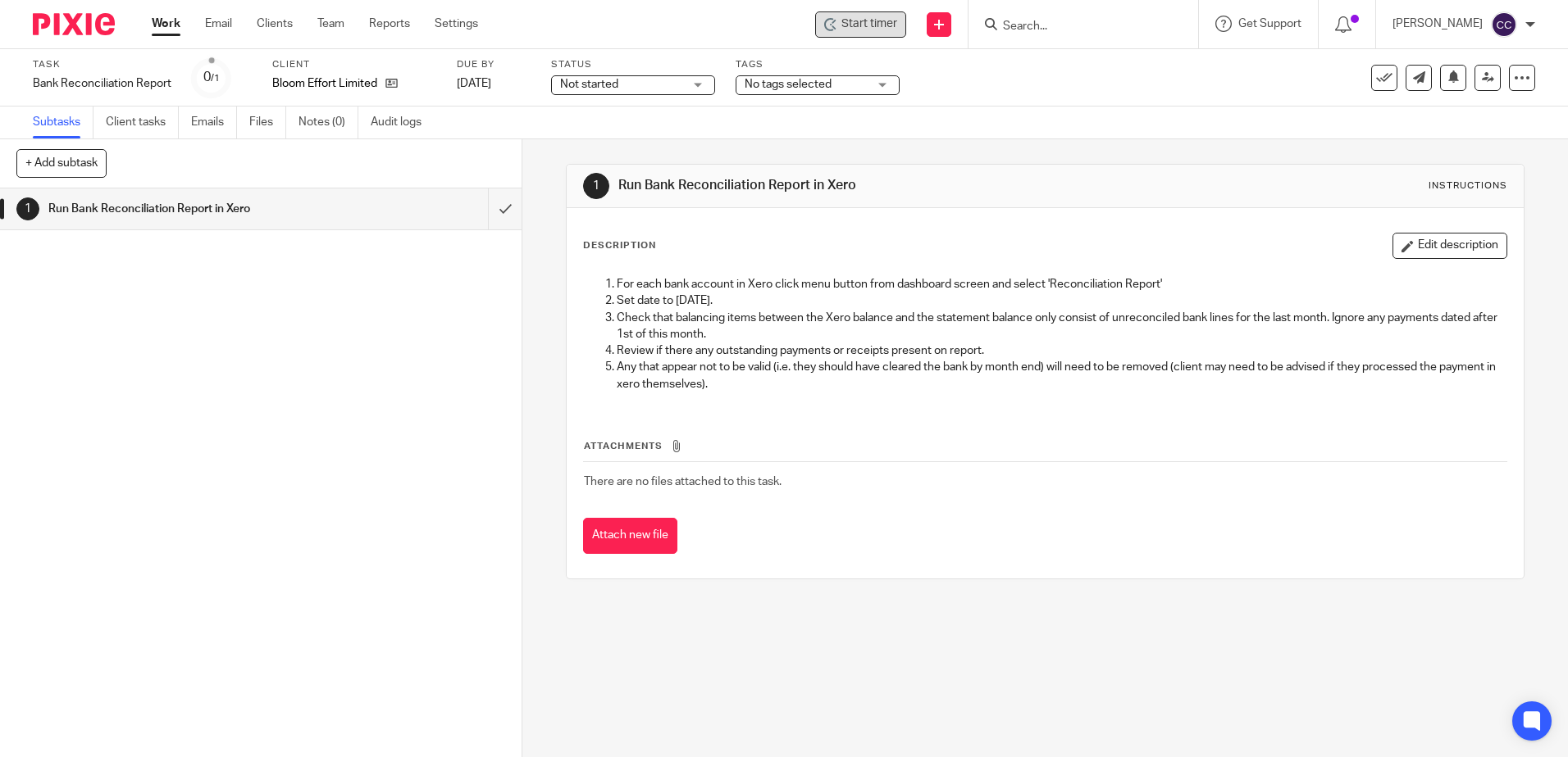
click at [866, 27] on span "Start timer" at bounding box center [869, 23] width 56 height 17
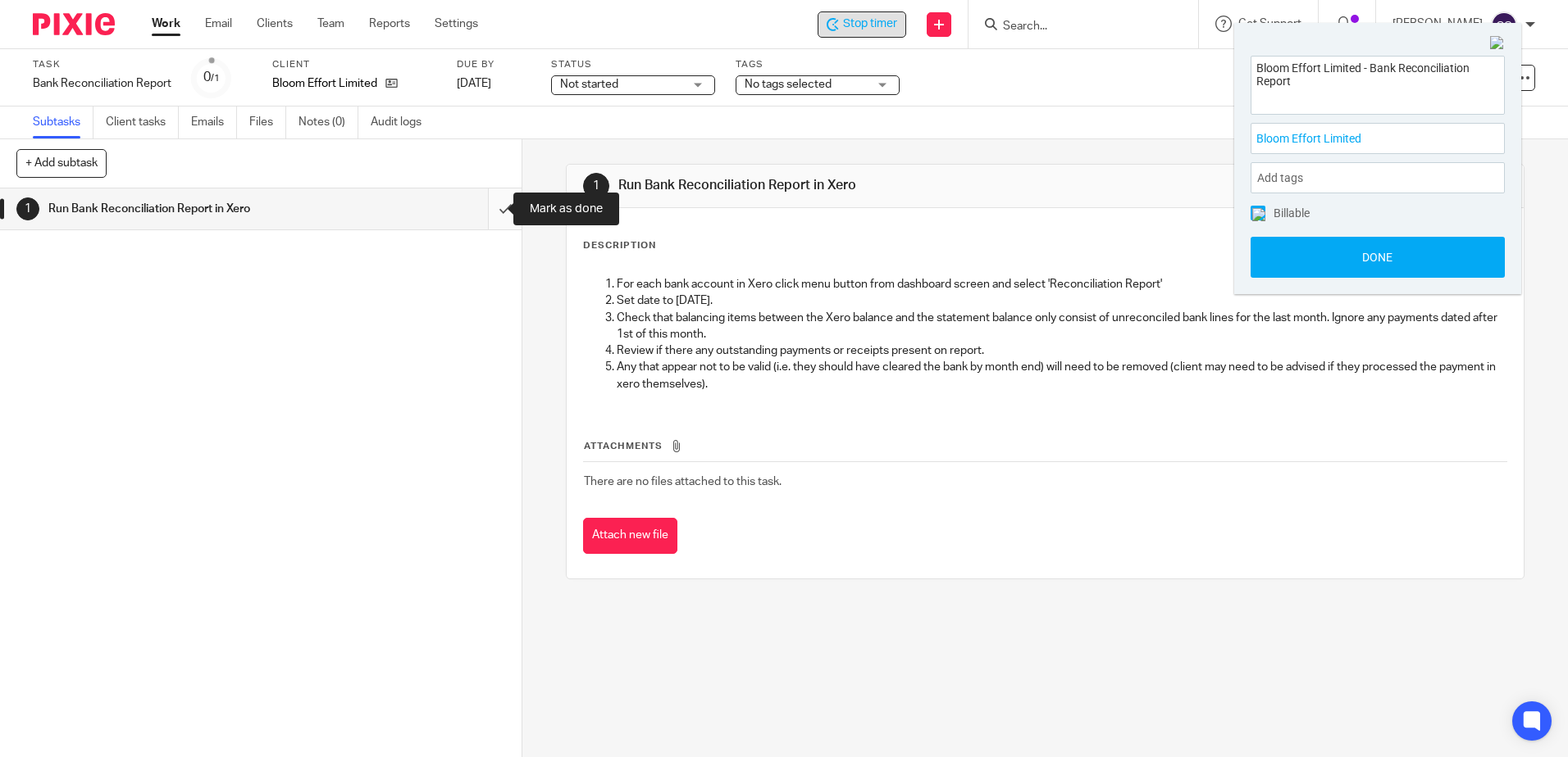
click at [489, 209] on input "submit" at bounding box center [261, 209] width 522 height 41
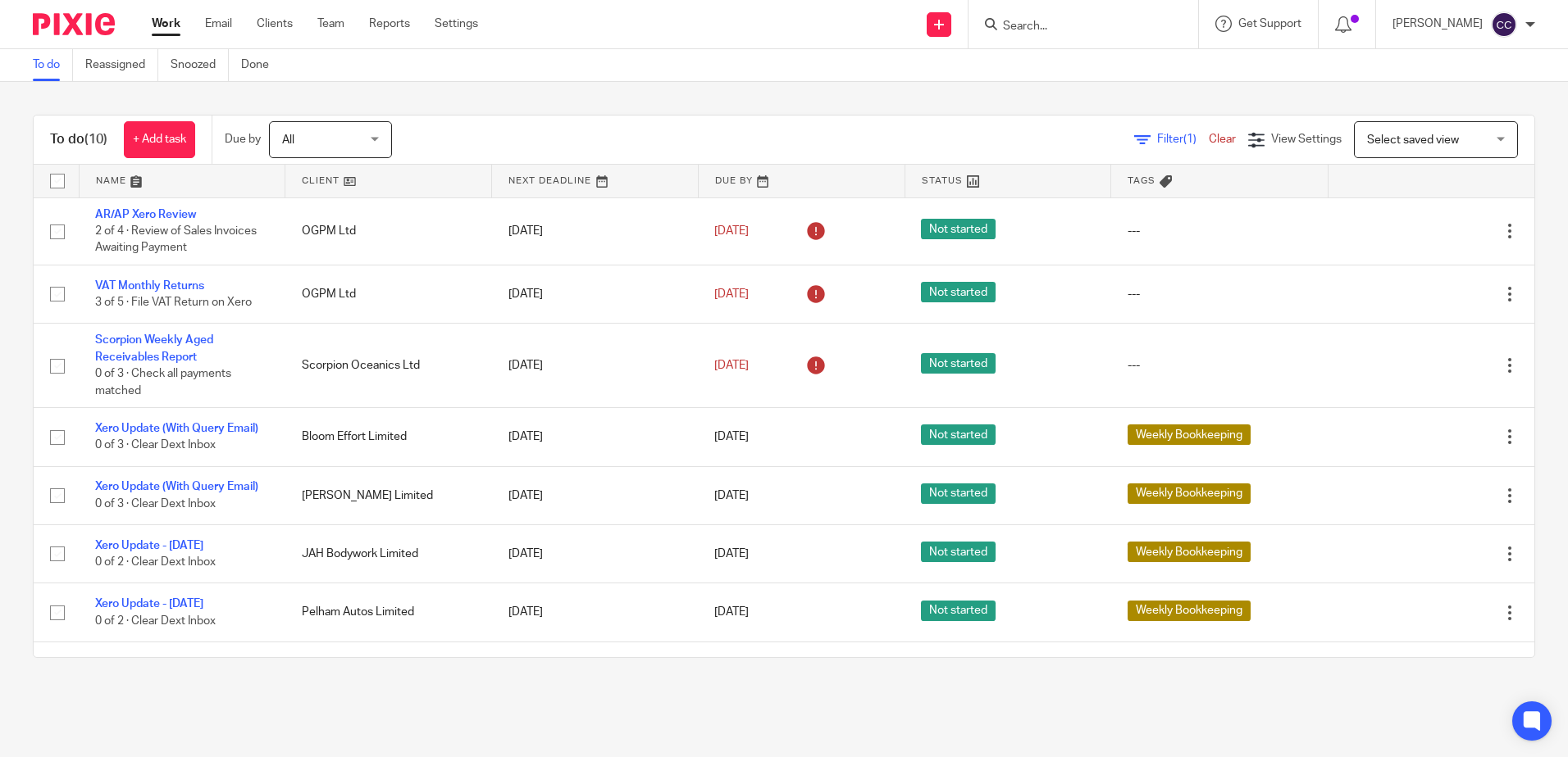
click at [310, 179] on link at bounding box center [388, 181] width 206 height 32
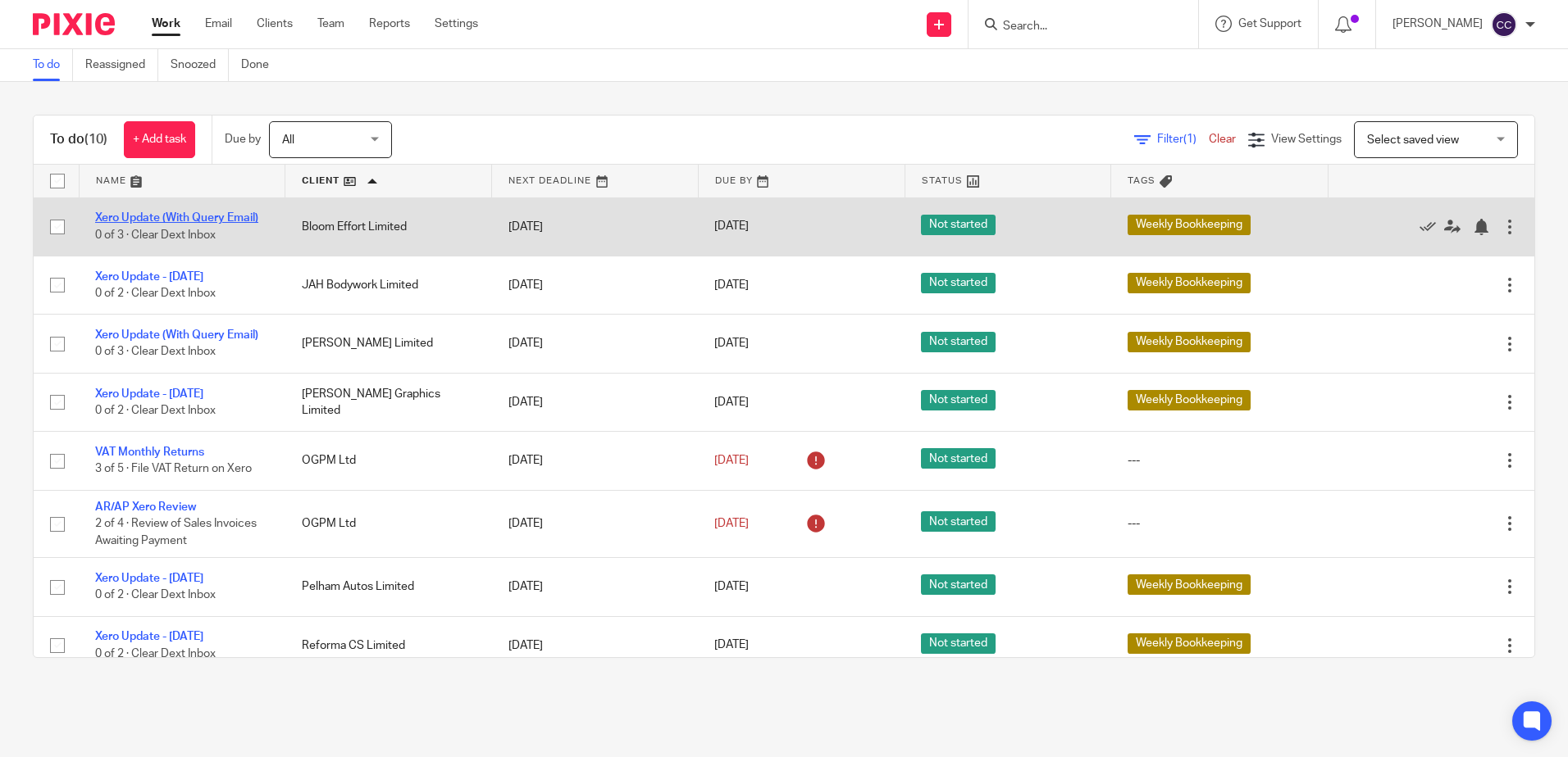
click at [201, 215] on link "Xero Update (With Query Email)" at bounding box center [176, 218] width 163 height 12
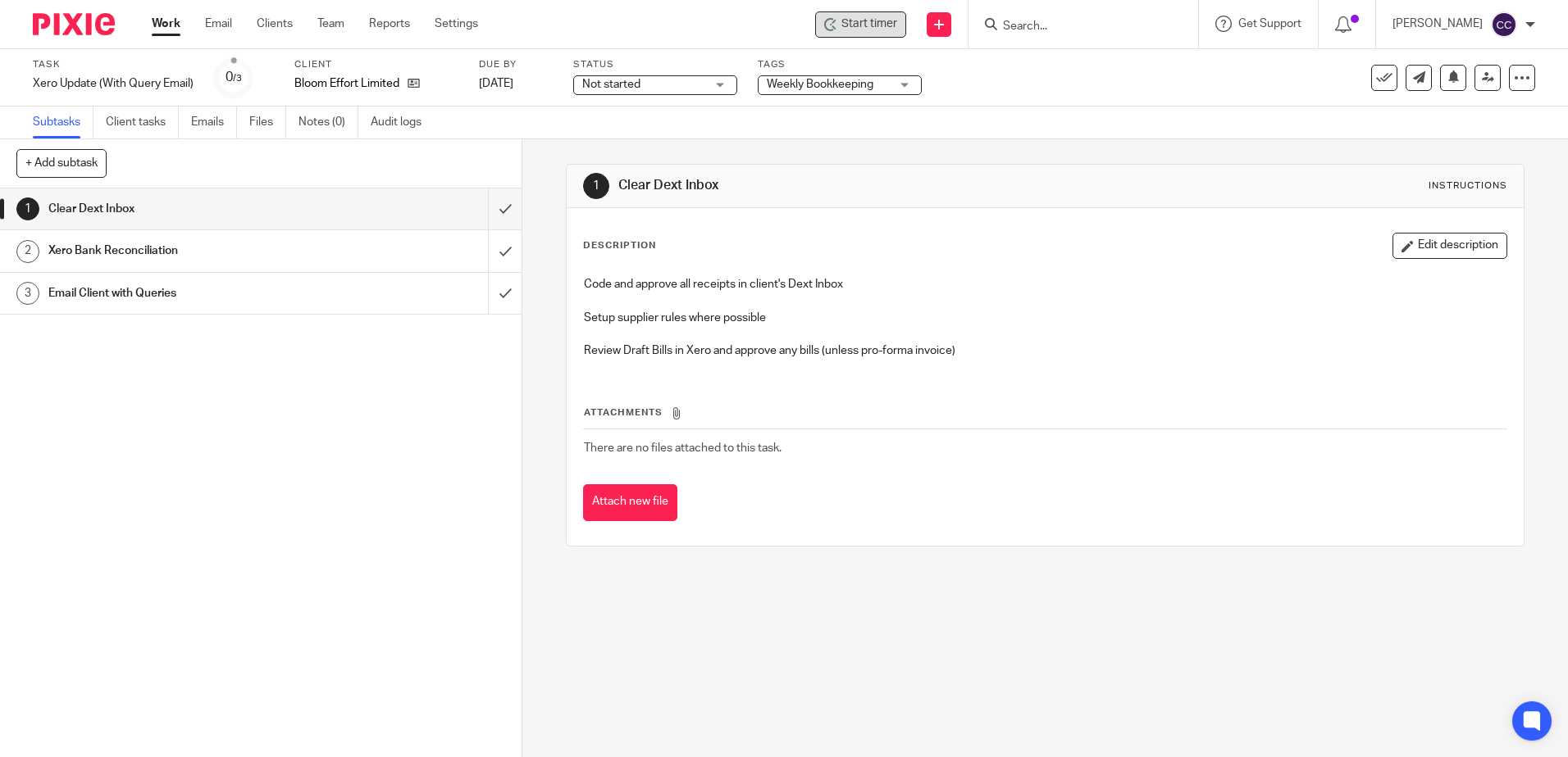
click at [865, 29] on span "Start timer" at bounding box center [869, 23] width 56 height 17
click at [869, 29] on span "Start timer" at bounding box center [869, 23] width 56 height 17
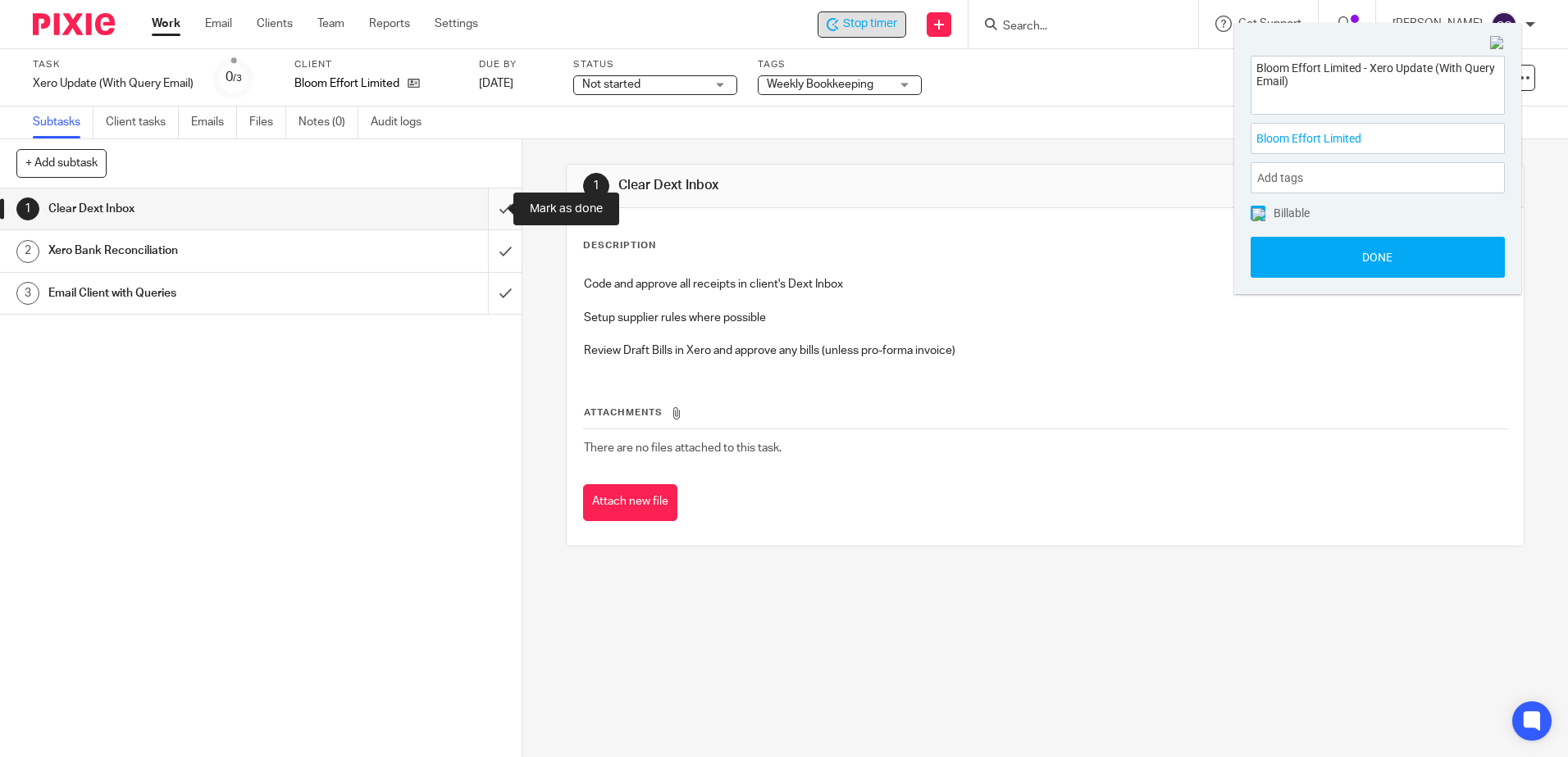
click at [487, 203] on input "submit" at bounding box center [261, 209] width 522 height 41
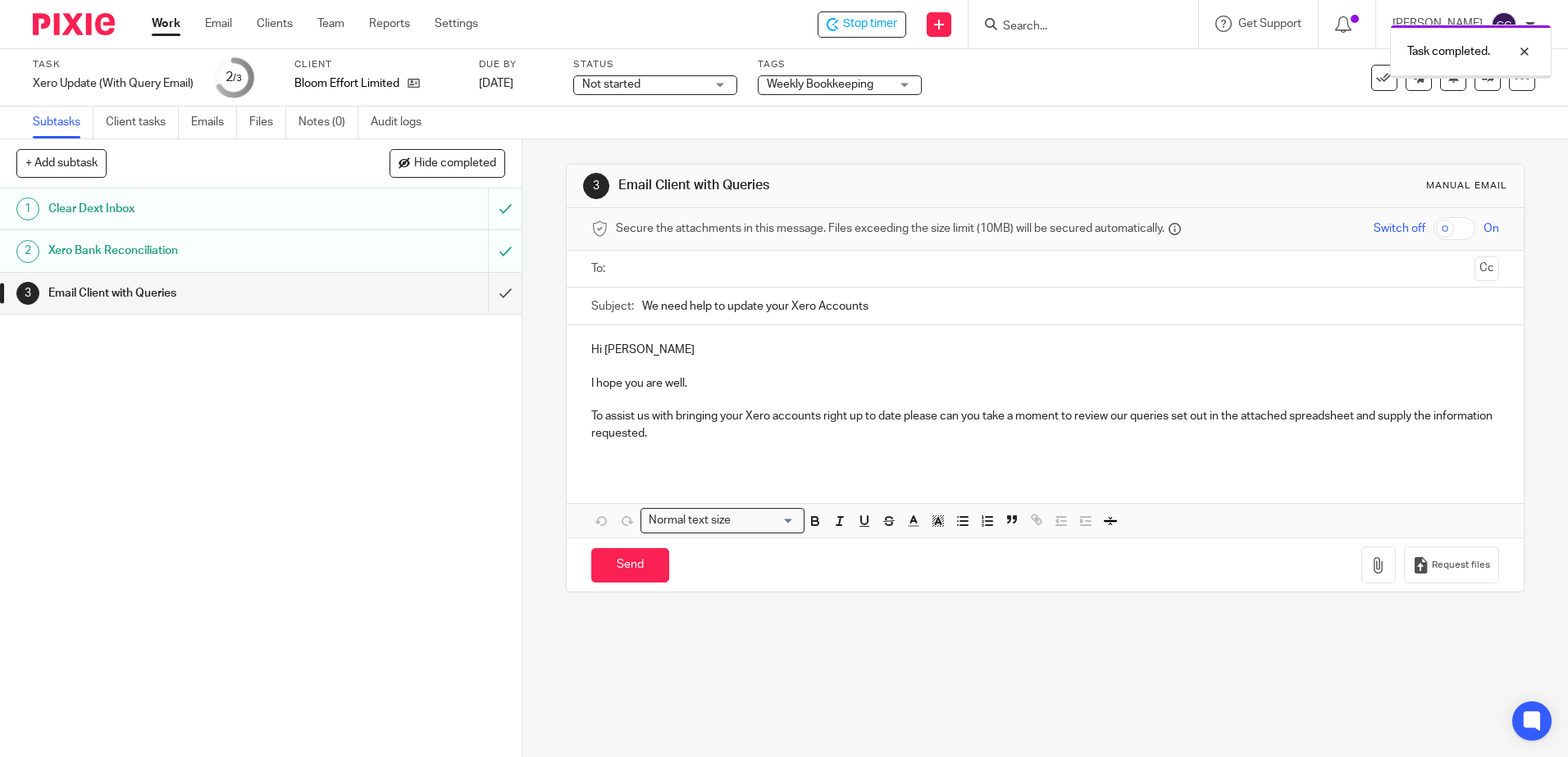
click at [487, 294] on input "submit" at bounding box center [261, 294] width 522 height 41
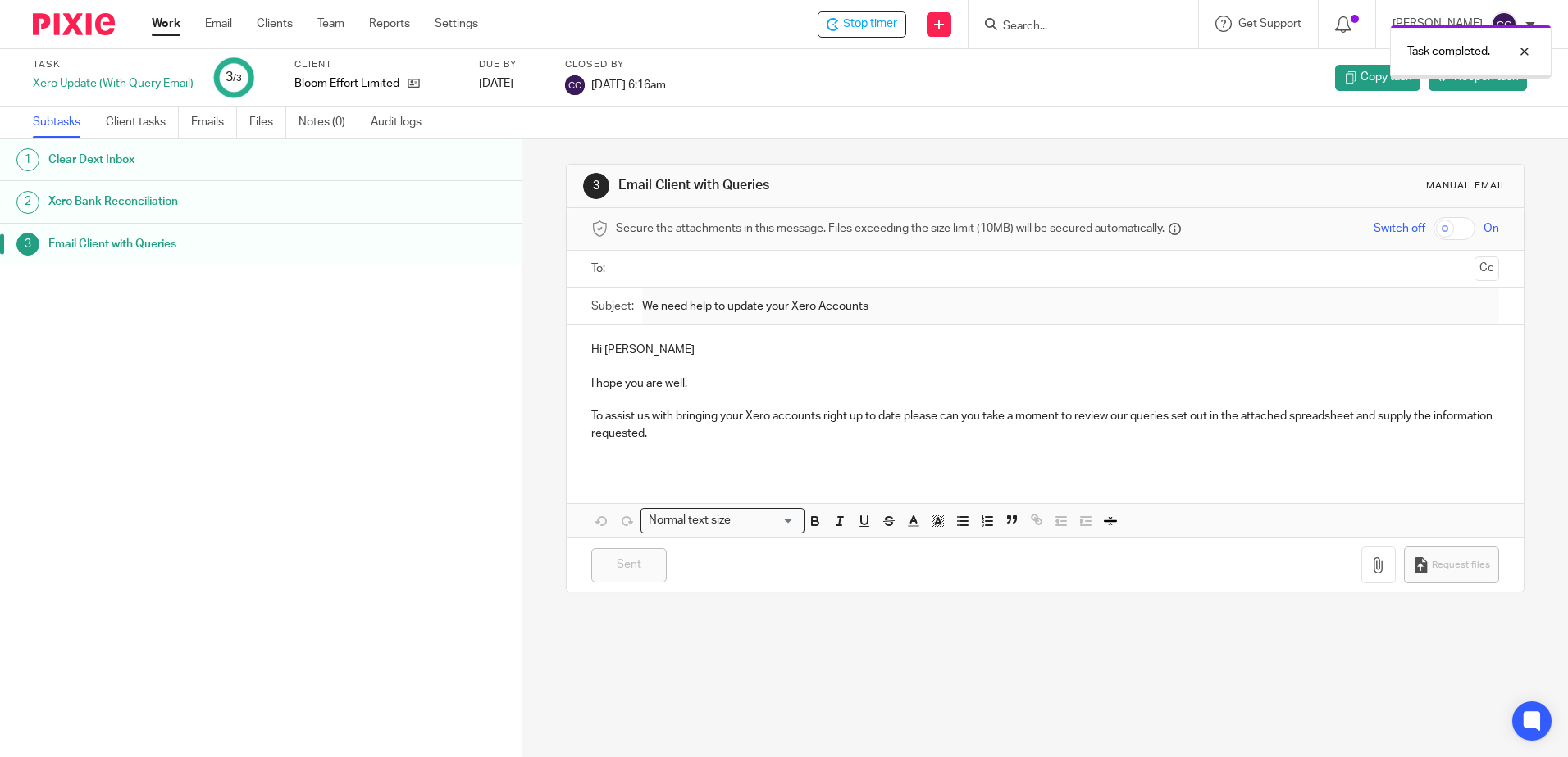
click at [174, 26] on link "Work" at bounding box center [166, 23] width 29 height 16
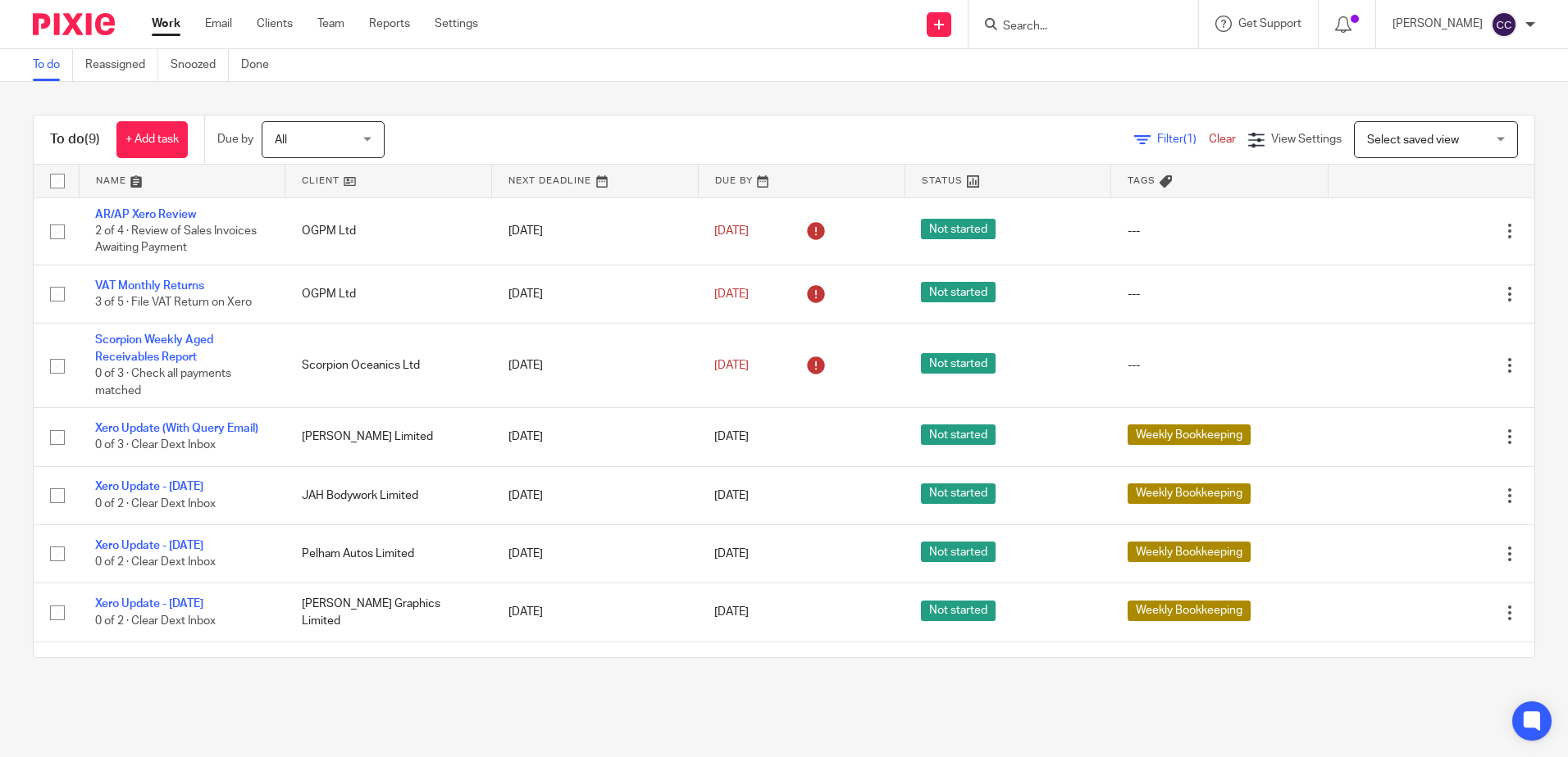
click at [317, 181] on link at bounding box center [388, 181] width 206 height 32
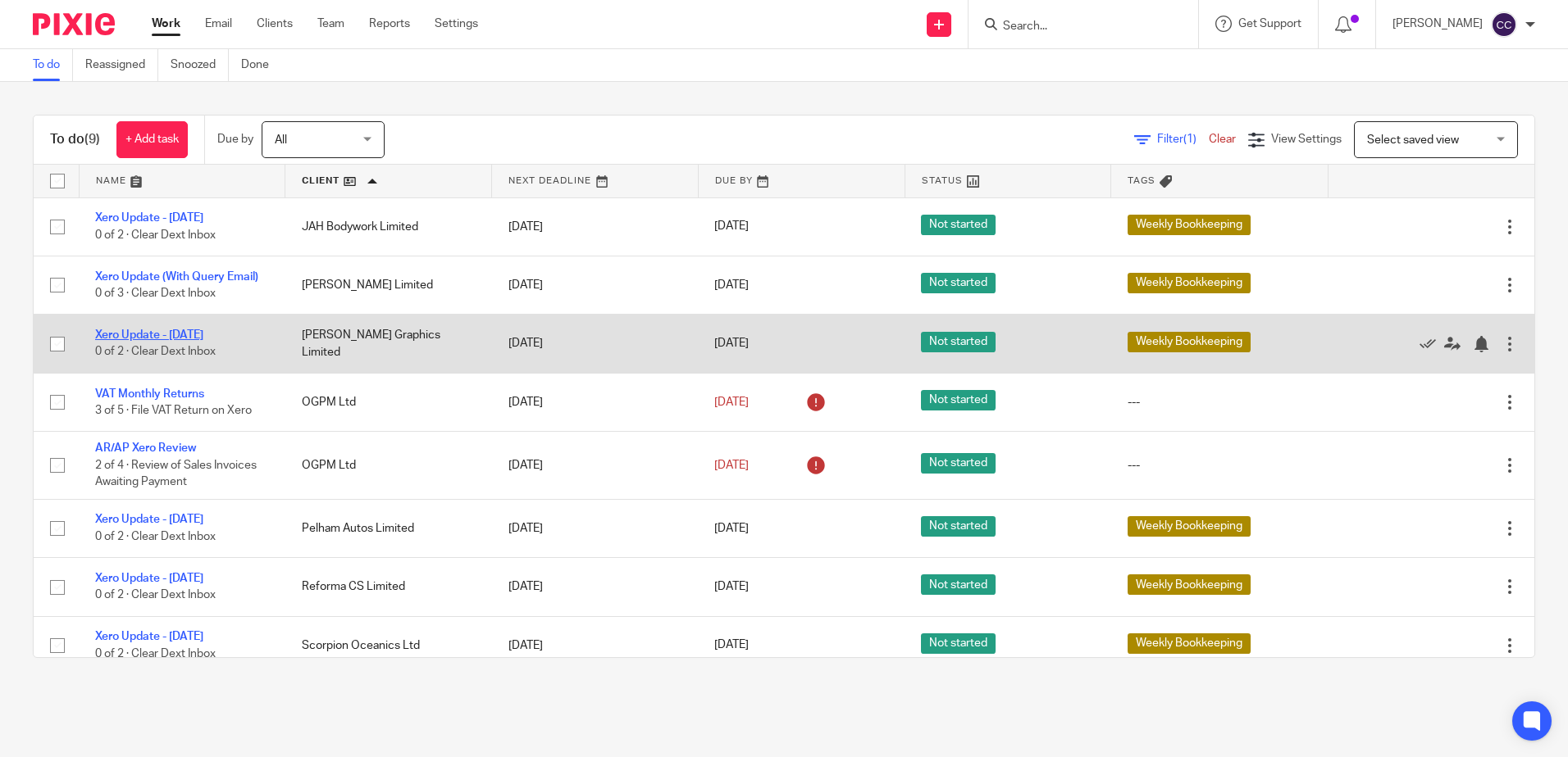
click at [203, 334] on link "Xero Update - [DATE]" at bounding box center [149, 334] width 108 height 12
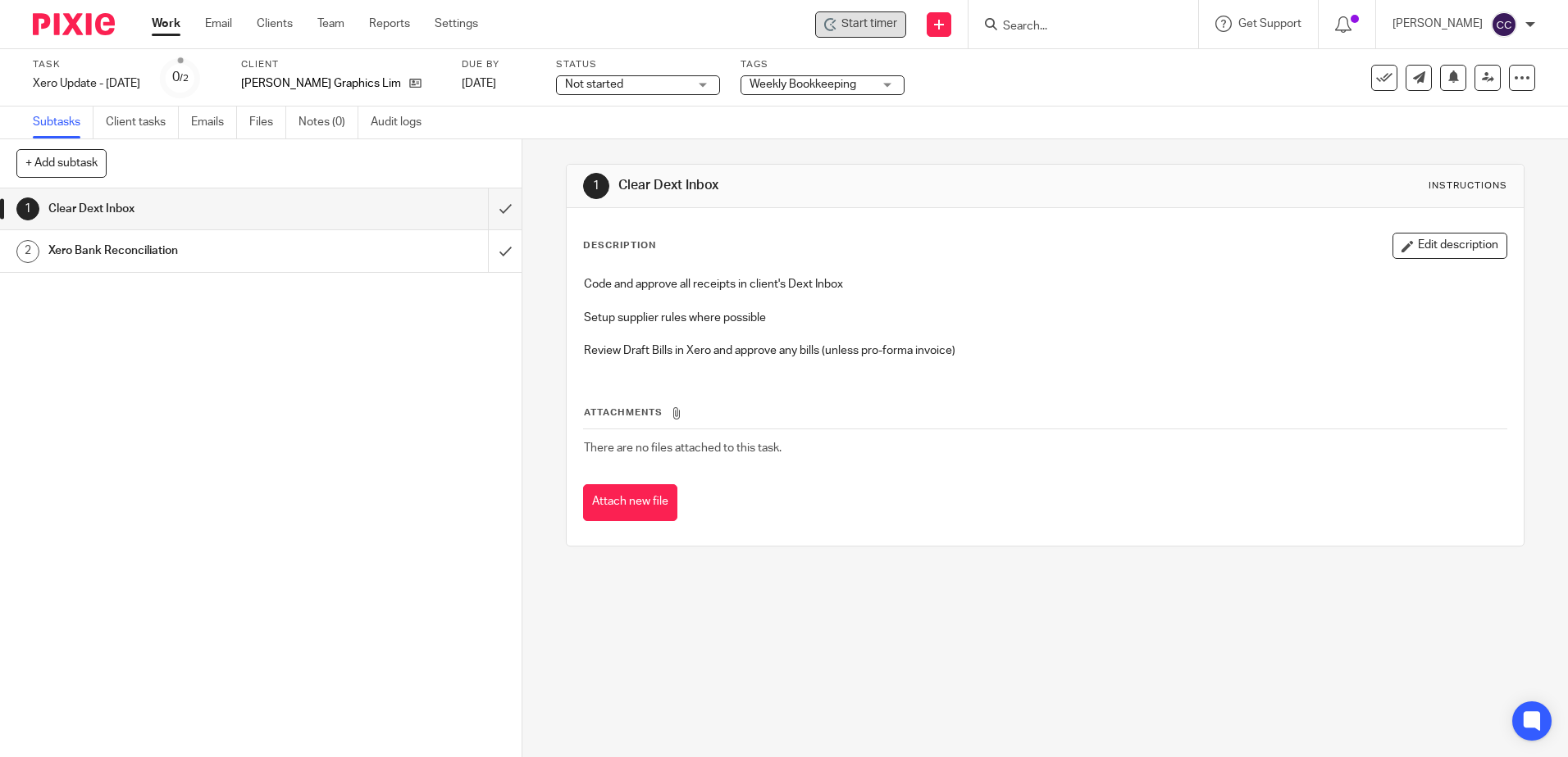
click at [863, 26] on div "Start timer" at bounding box center [860, 24] width 91 height 26
click at [872, 27] on span "Start timer" at bounding box center [869, 23] width 56 height 17
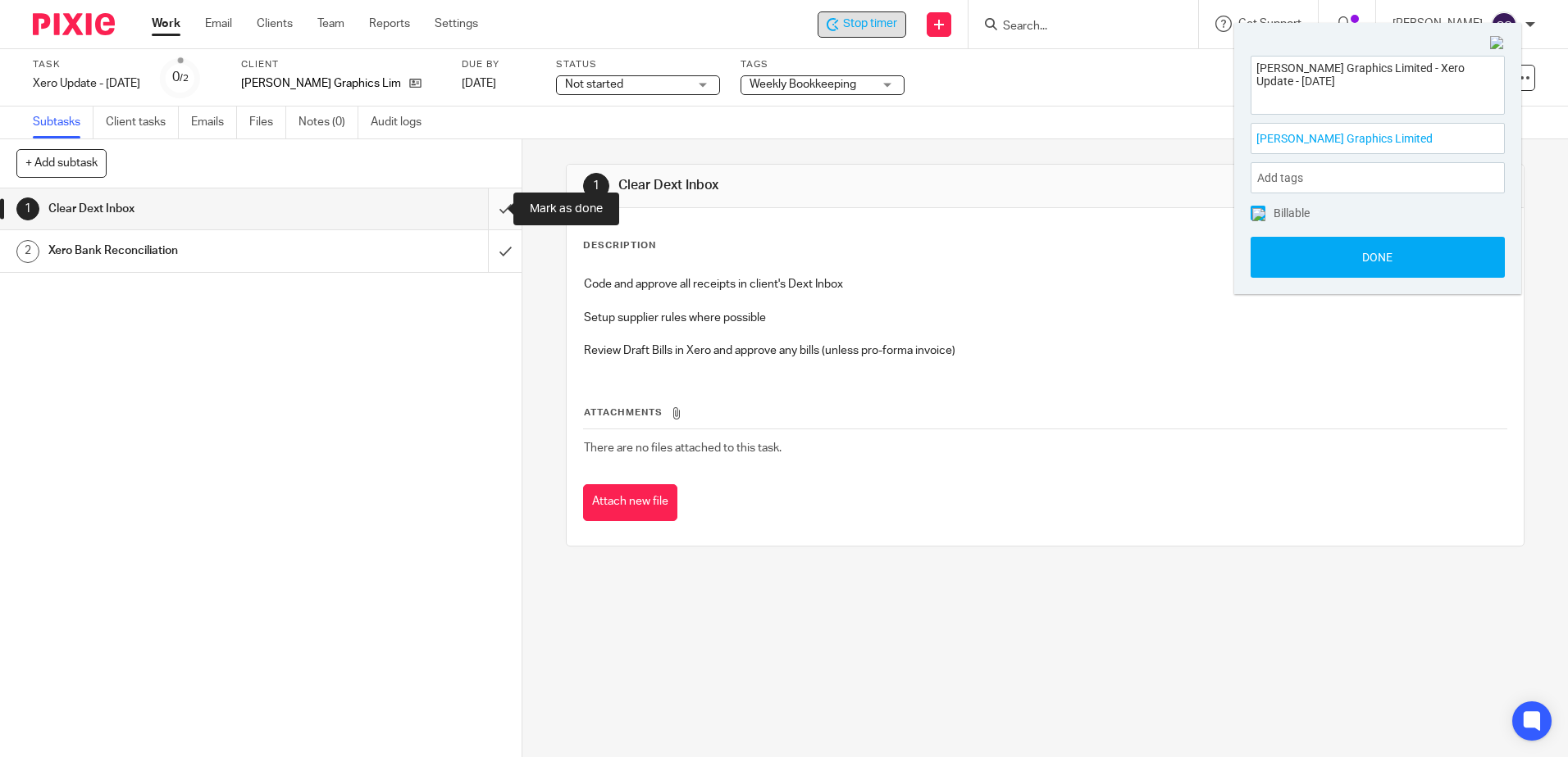
click at [484, 208] on input "submit" at bounding box center [261, 209] width 522 height 41
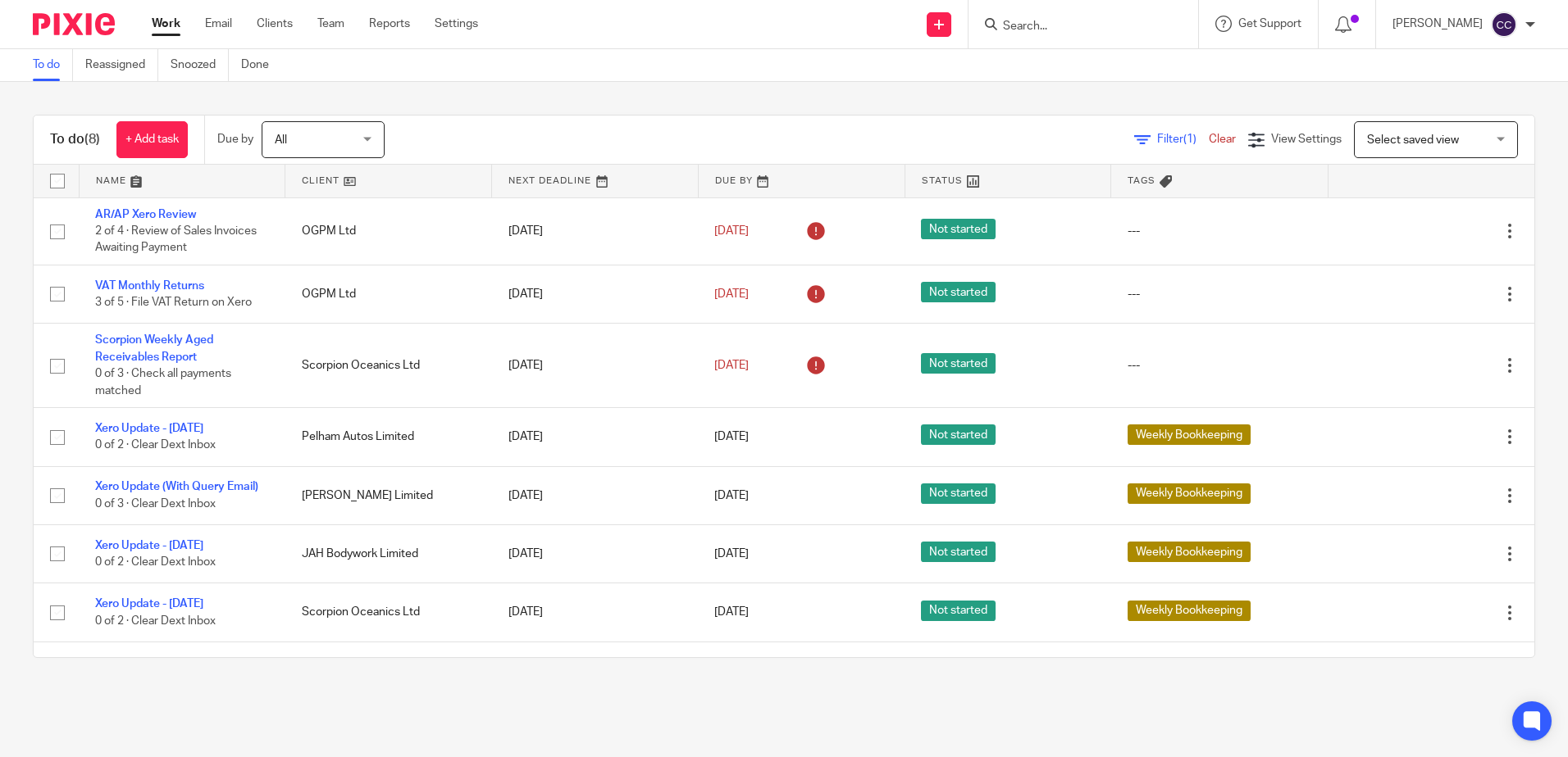
click at [308, 180] on link at bounding box center [388, 181] width 206 height 32
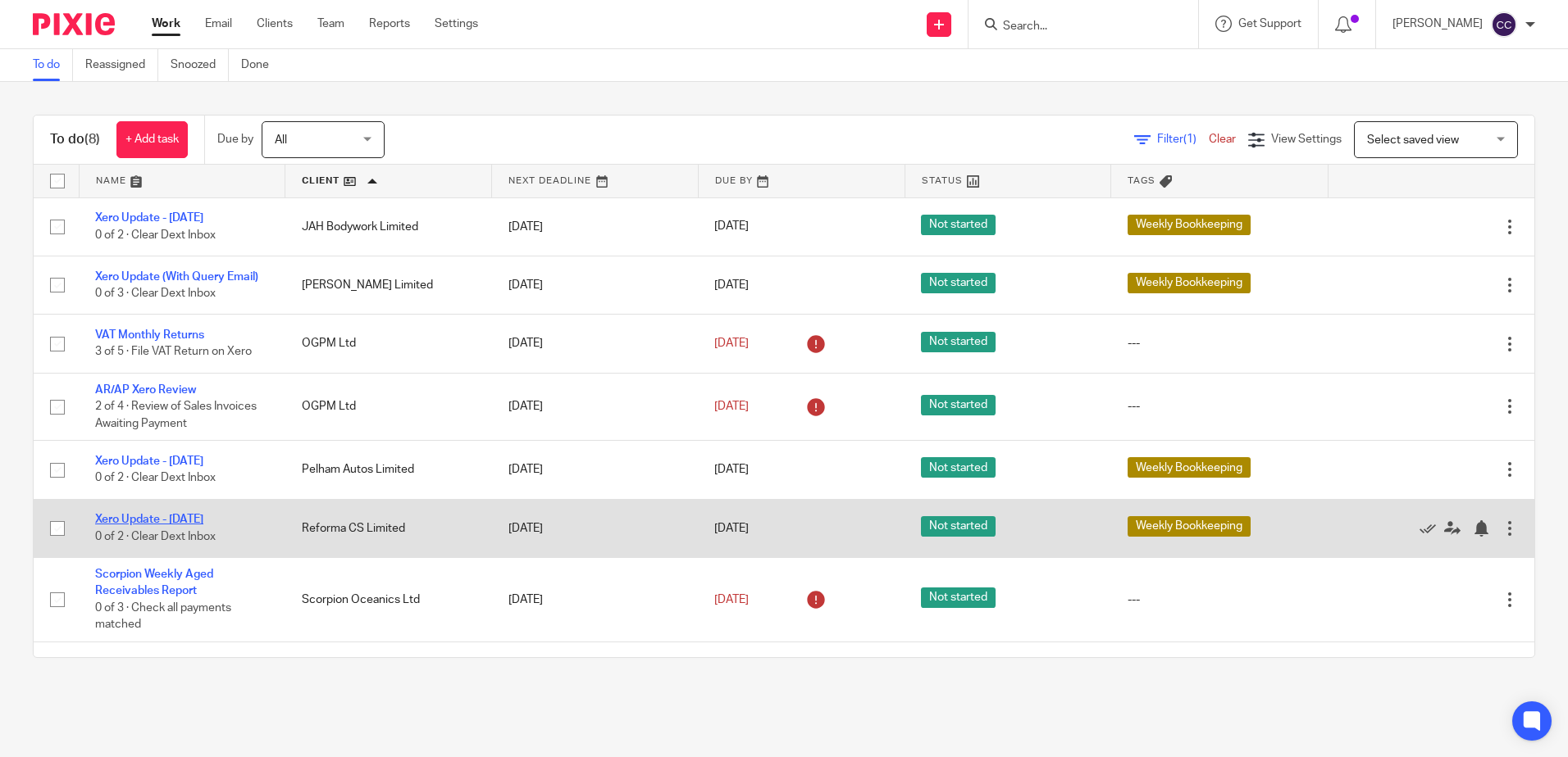
click at [183, 523] on link "Xero Update - [DATE]" at bounding box center [149, 520] width 108 height 12
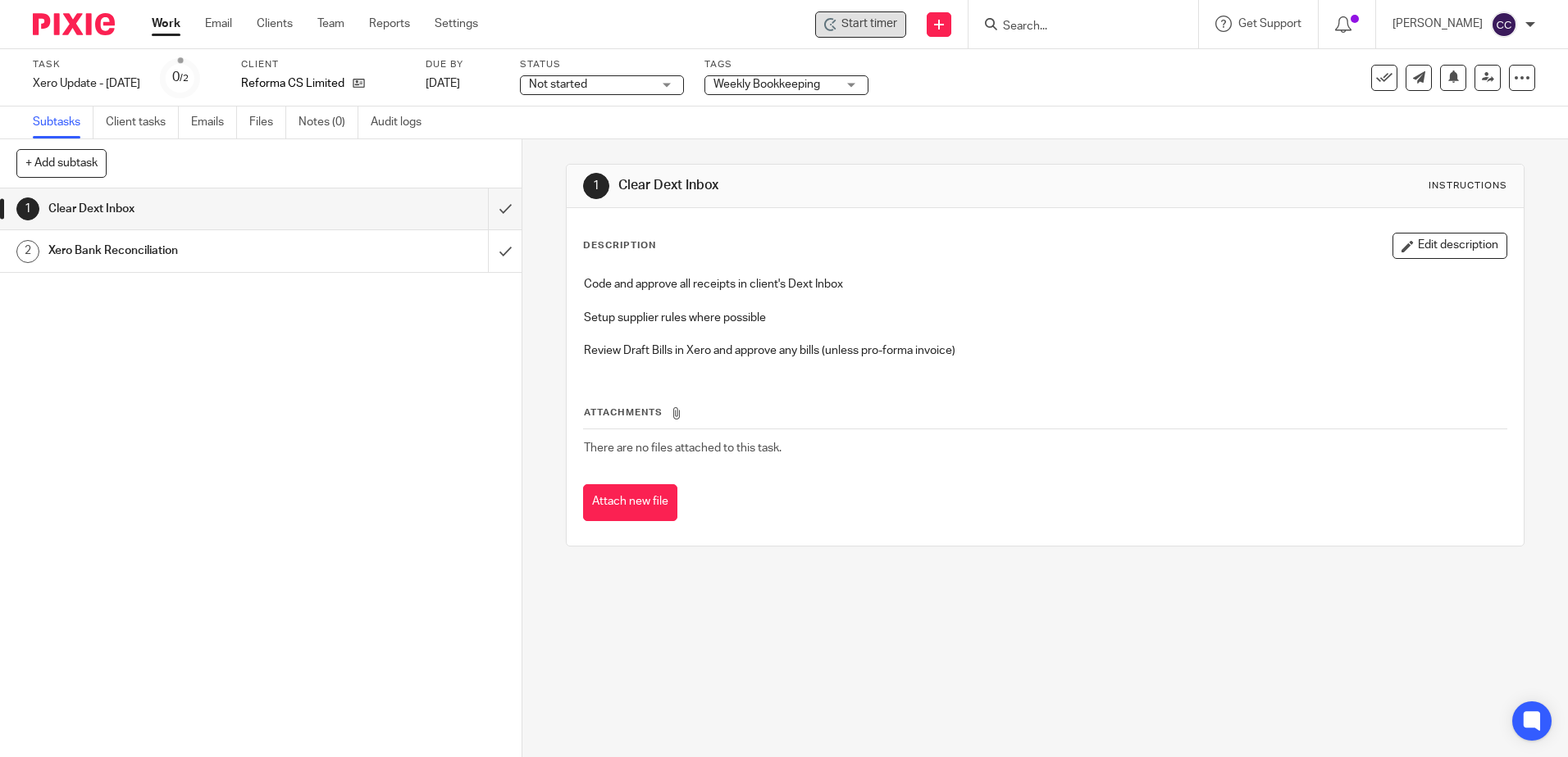
click at [880, 23] on span "Start timer" at bounding box center [869, 23] width 56 height 17
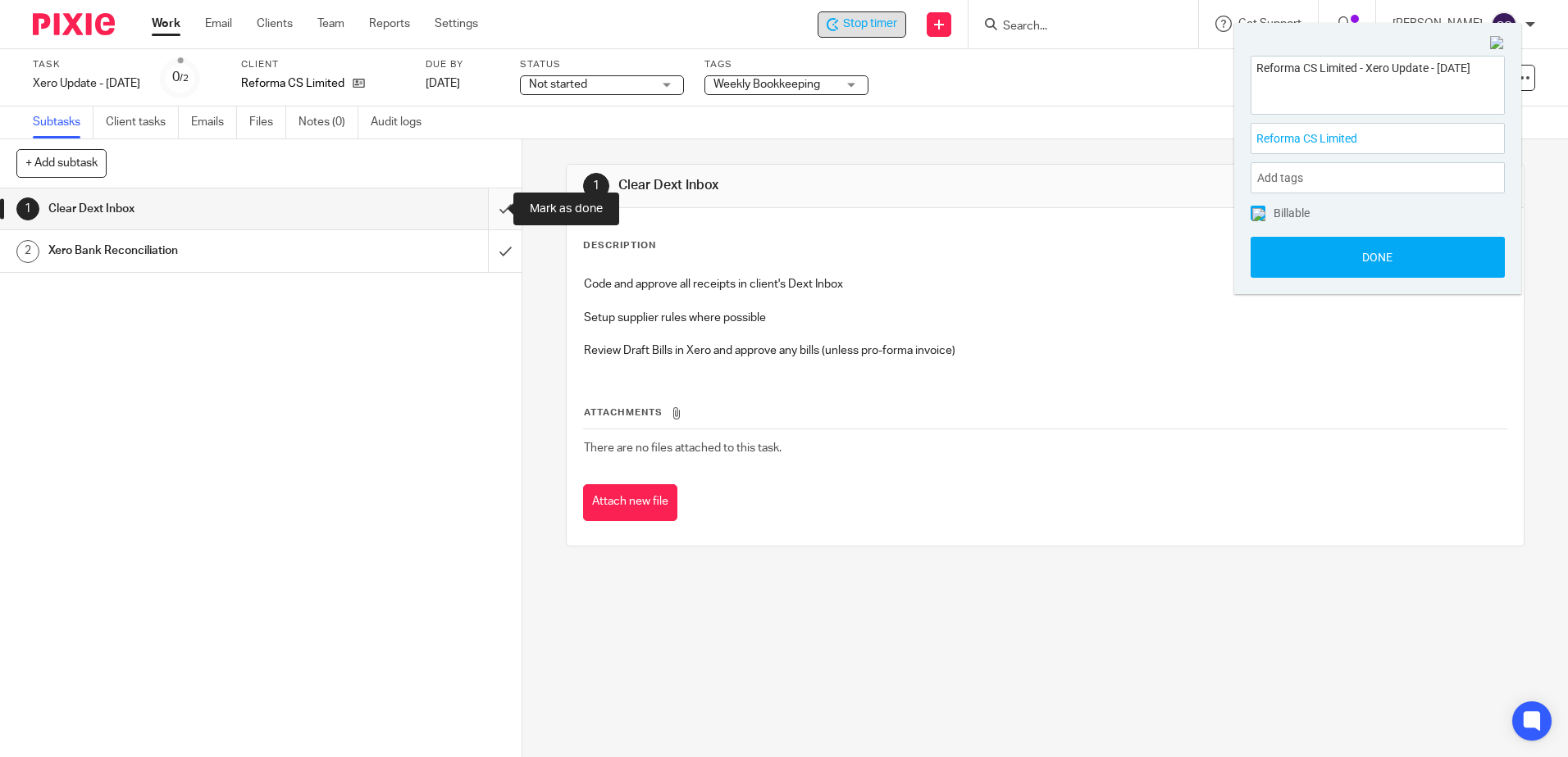
click at [487, 209] on input "submit" at bounding box center [261, 209] width 522 height 41
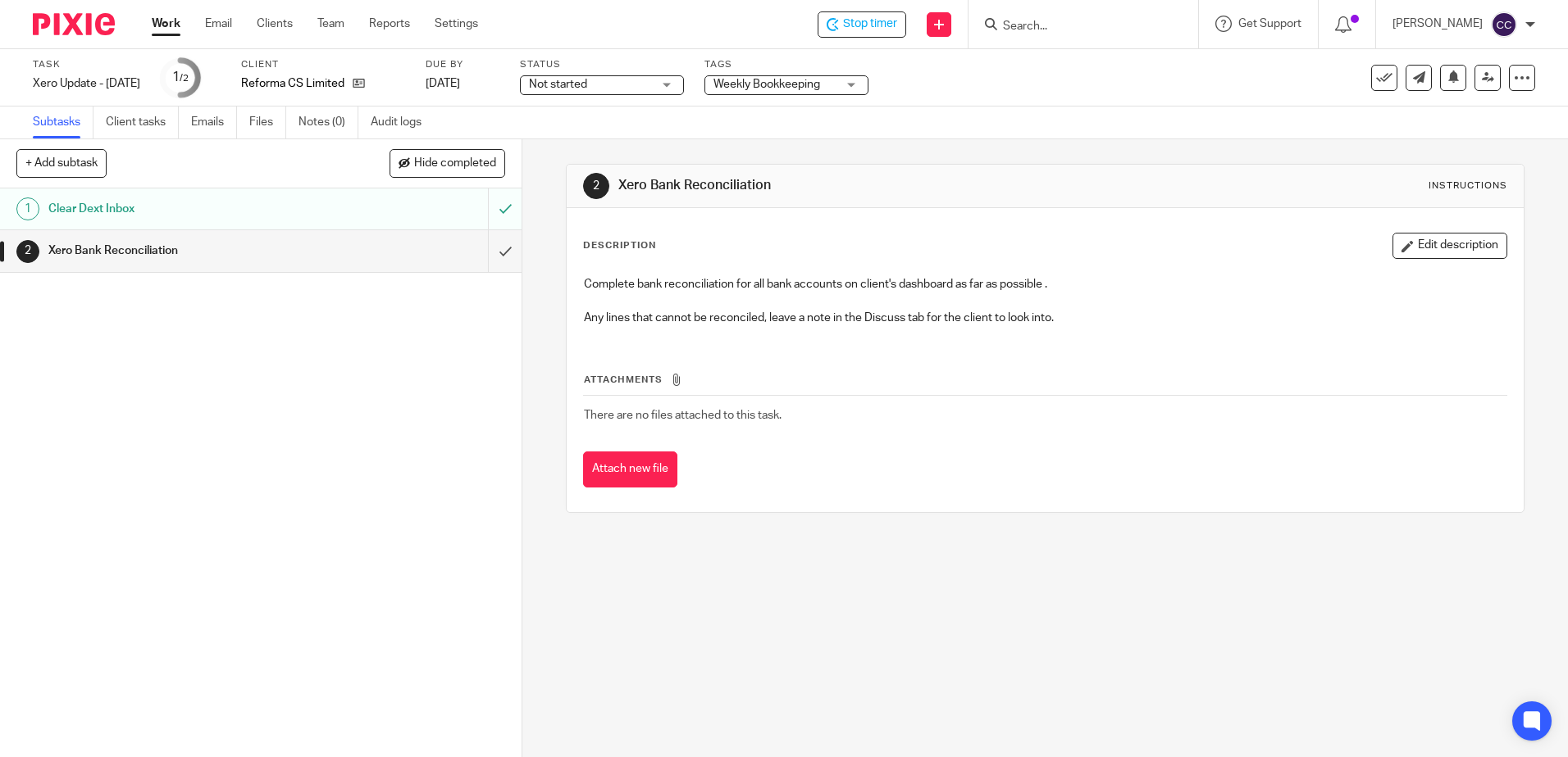
click at [487, 252] on input "submit" at bounding box center [261, 251] width 522 height 41
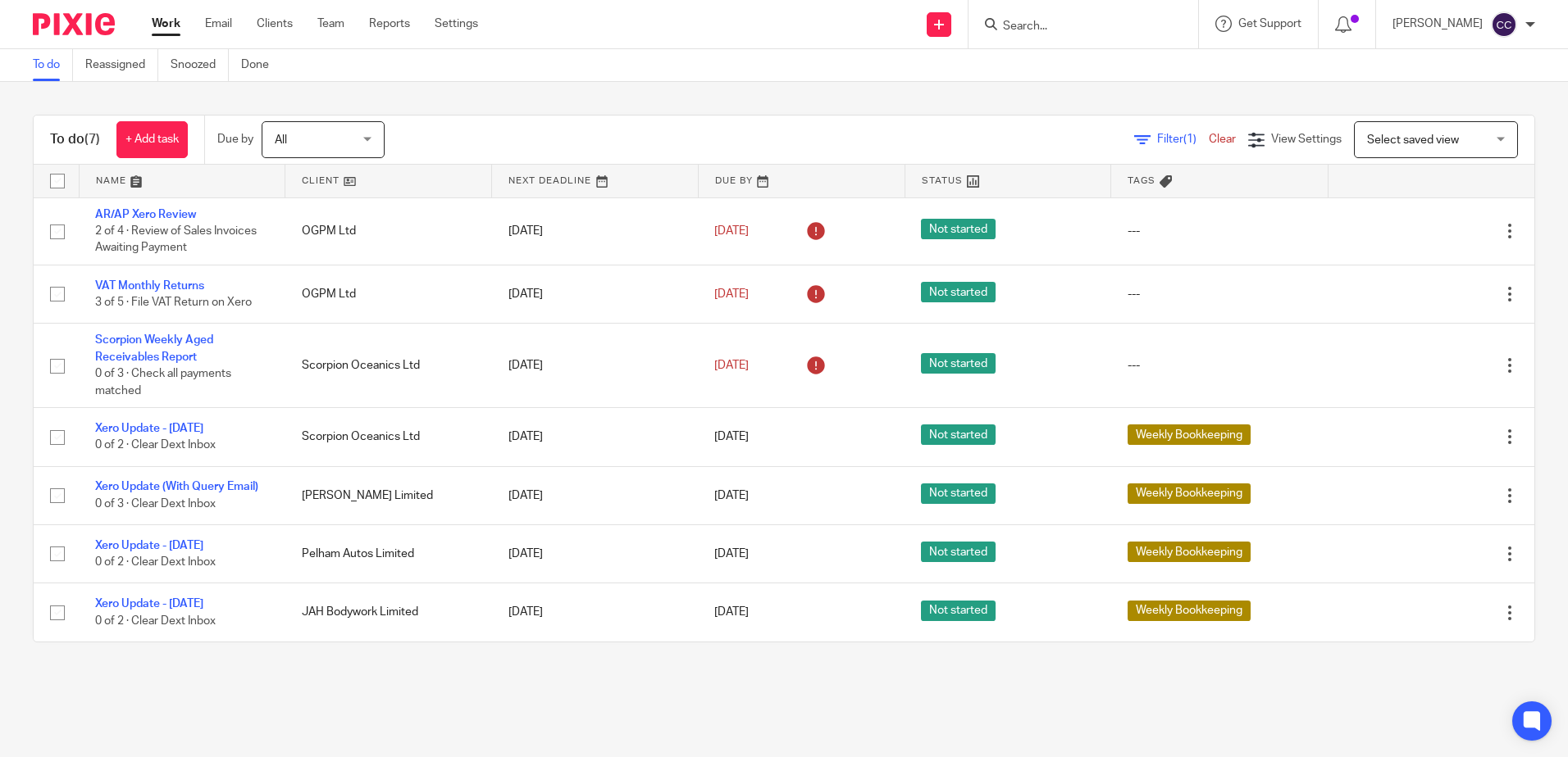
click at [310, 179] on link at bounding box center [388, 181] width 206 height 32
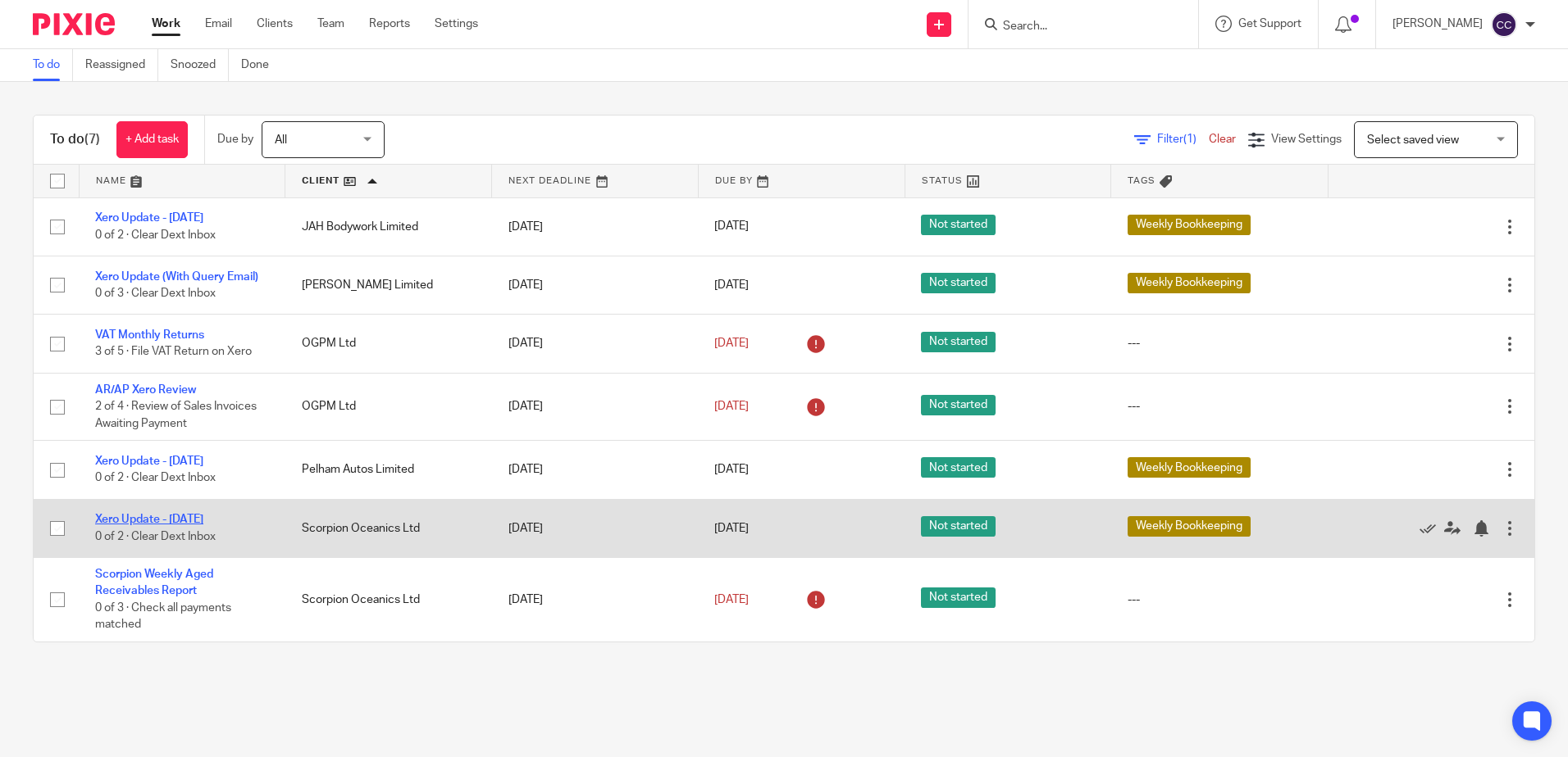
click at [149, 519] on link "Xero Update - [DATE]" at bounding box center [149, 520] width 108 height 12
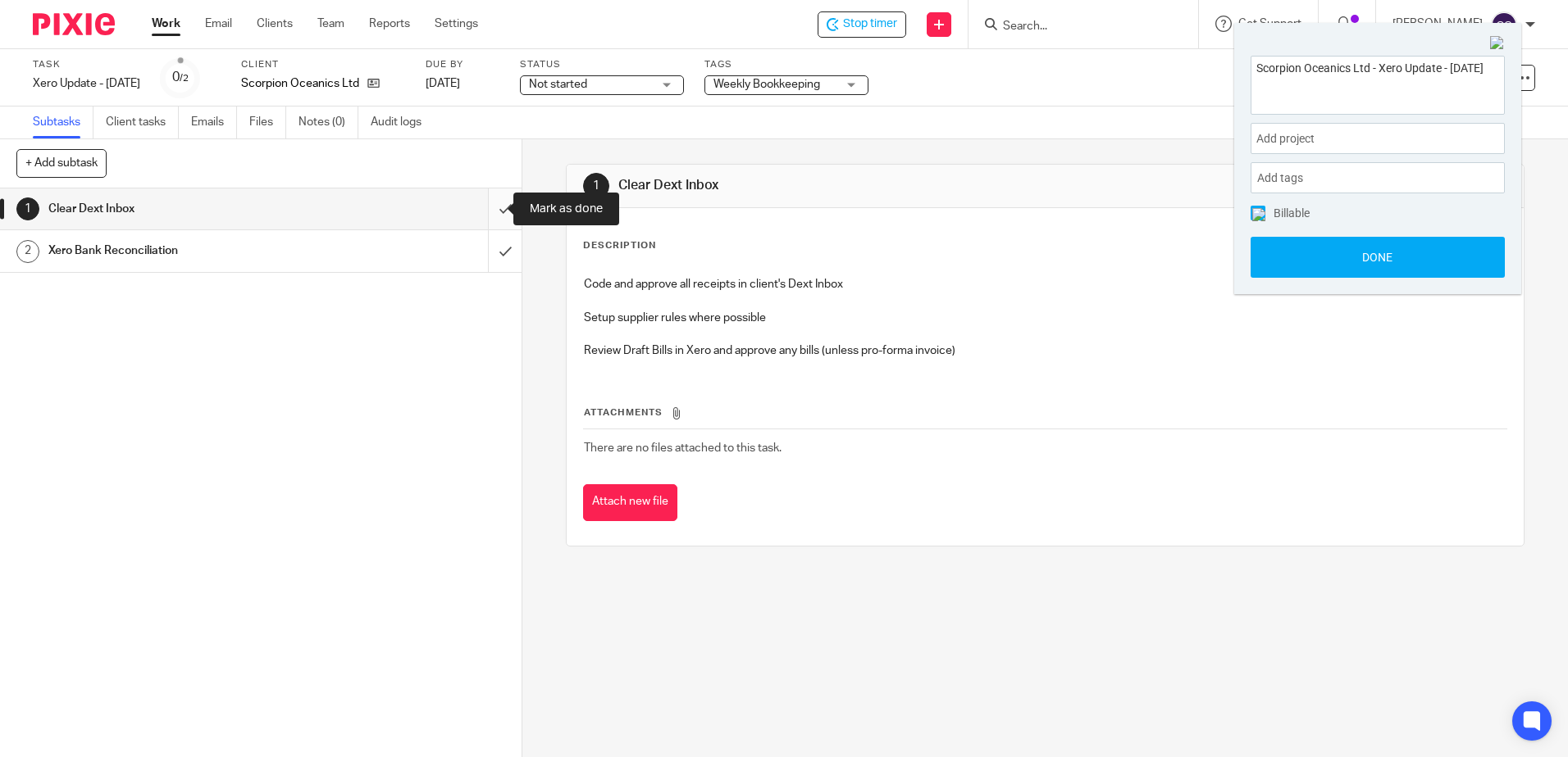
click at [480, 210] on input "submit" at bounding box center [261, 209] width 522 height 41
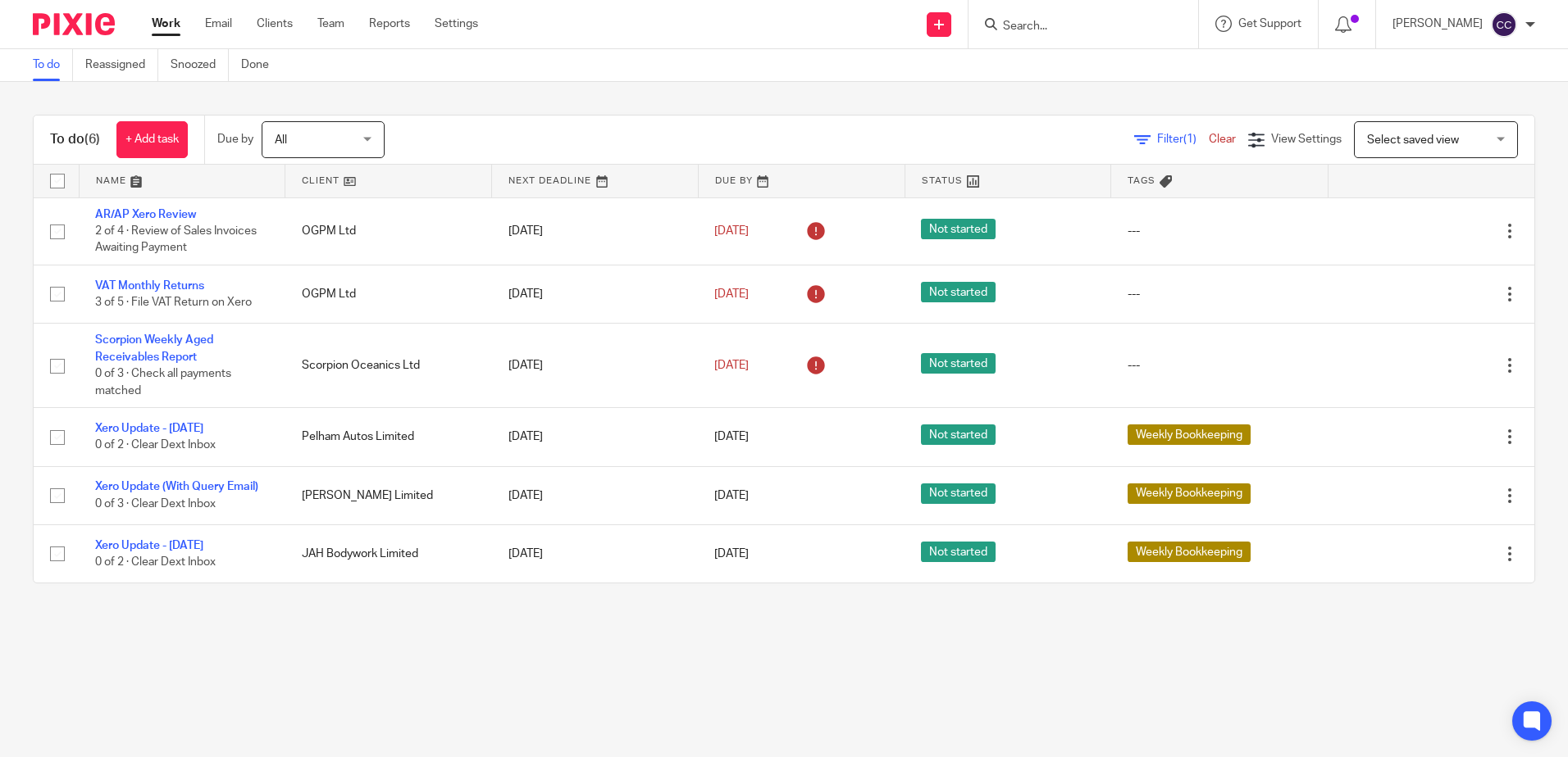
click link
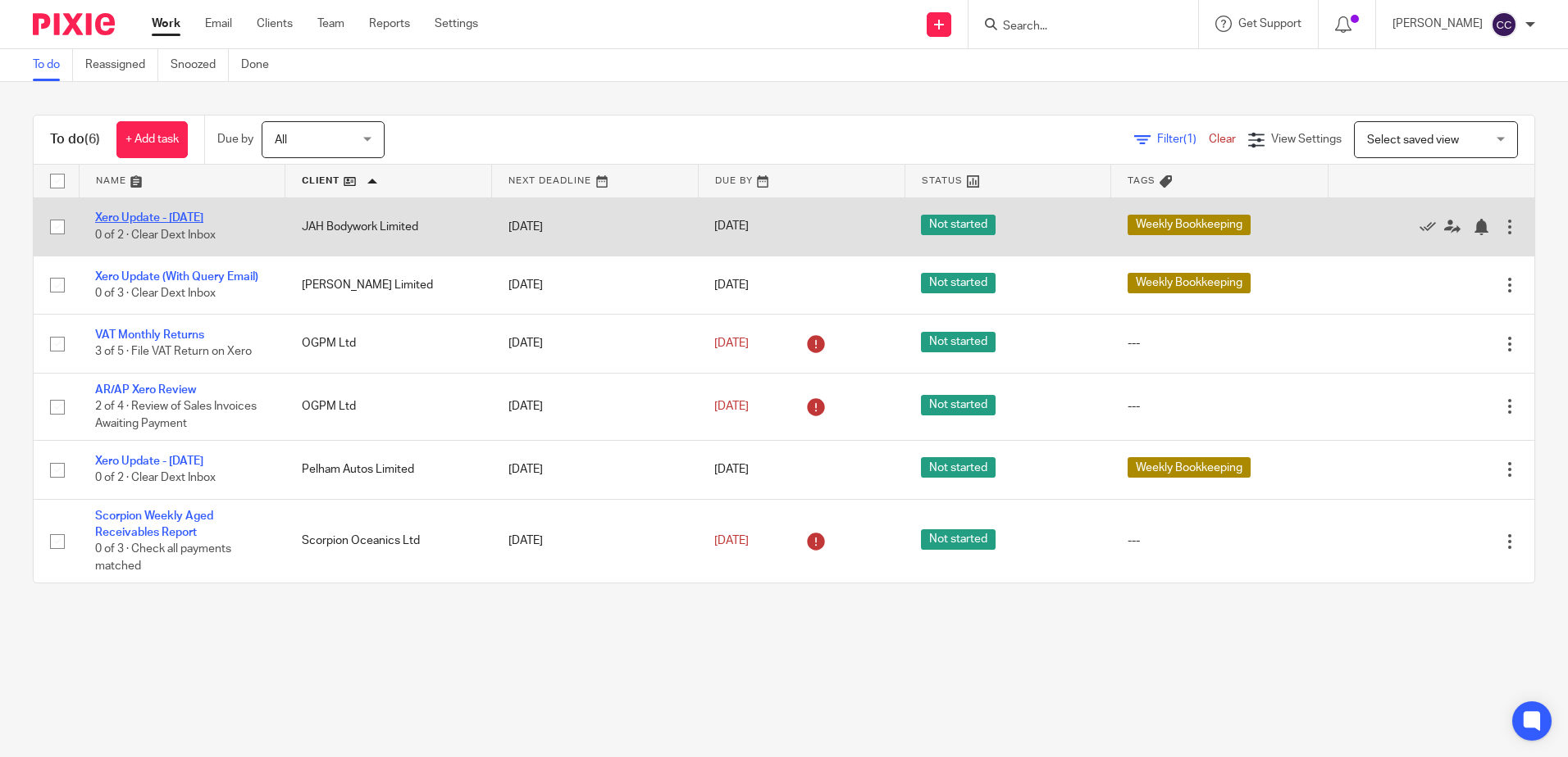
click at [165, 218] on link "Xero Update - [DATE]" at bounding box center [149, 218] width 108 height 12
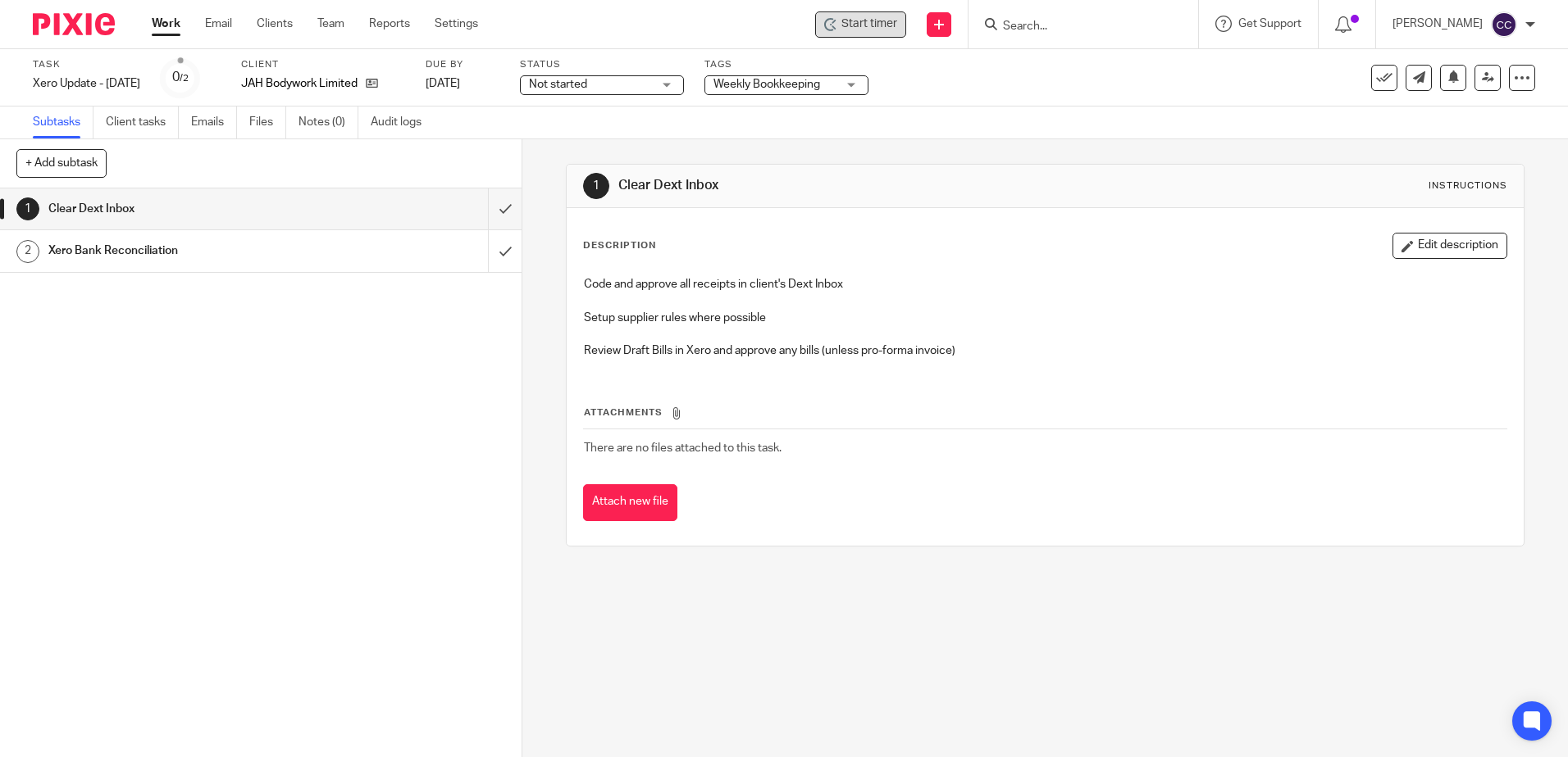
click at [892, 29] on span "Start timer" at bounding box center [869, 23] width 56 height 17
click at [879, 29] on span "Start timer" at bounding box center [869, 23] width 56 height 17
click at [485, 209] on input "submit" at bounding box center [261, 209] width 522 height 41
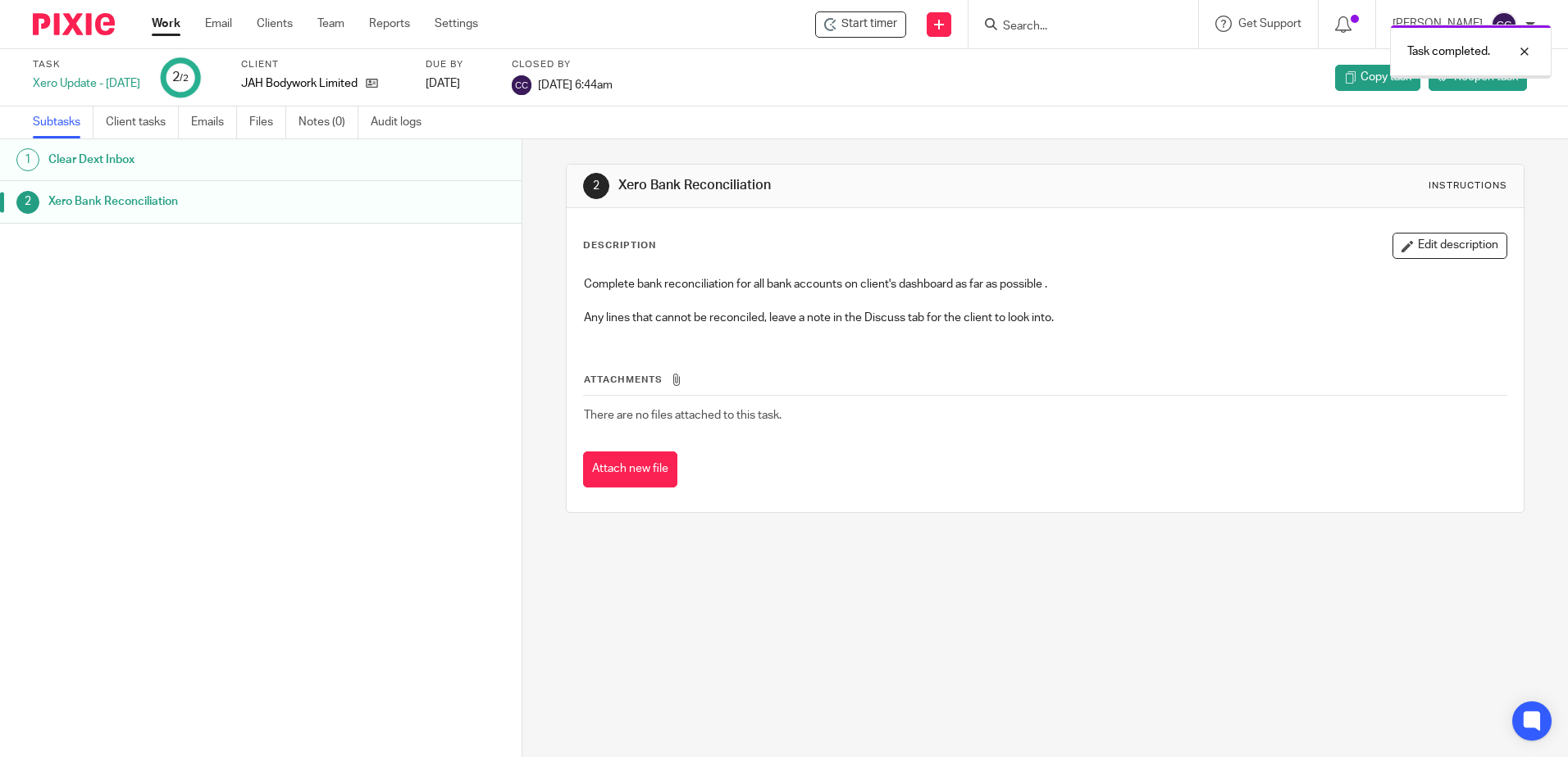
click at [162, 23] on link "Work" at bounding box center [166, 23] width 29 height 16
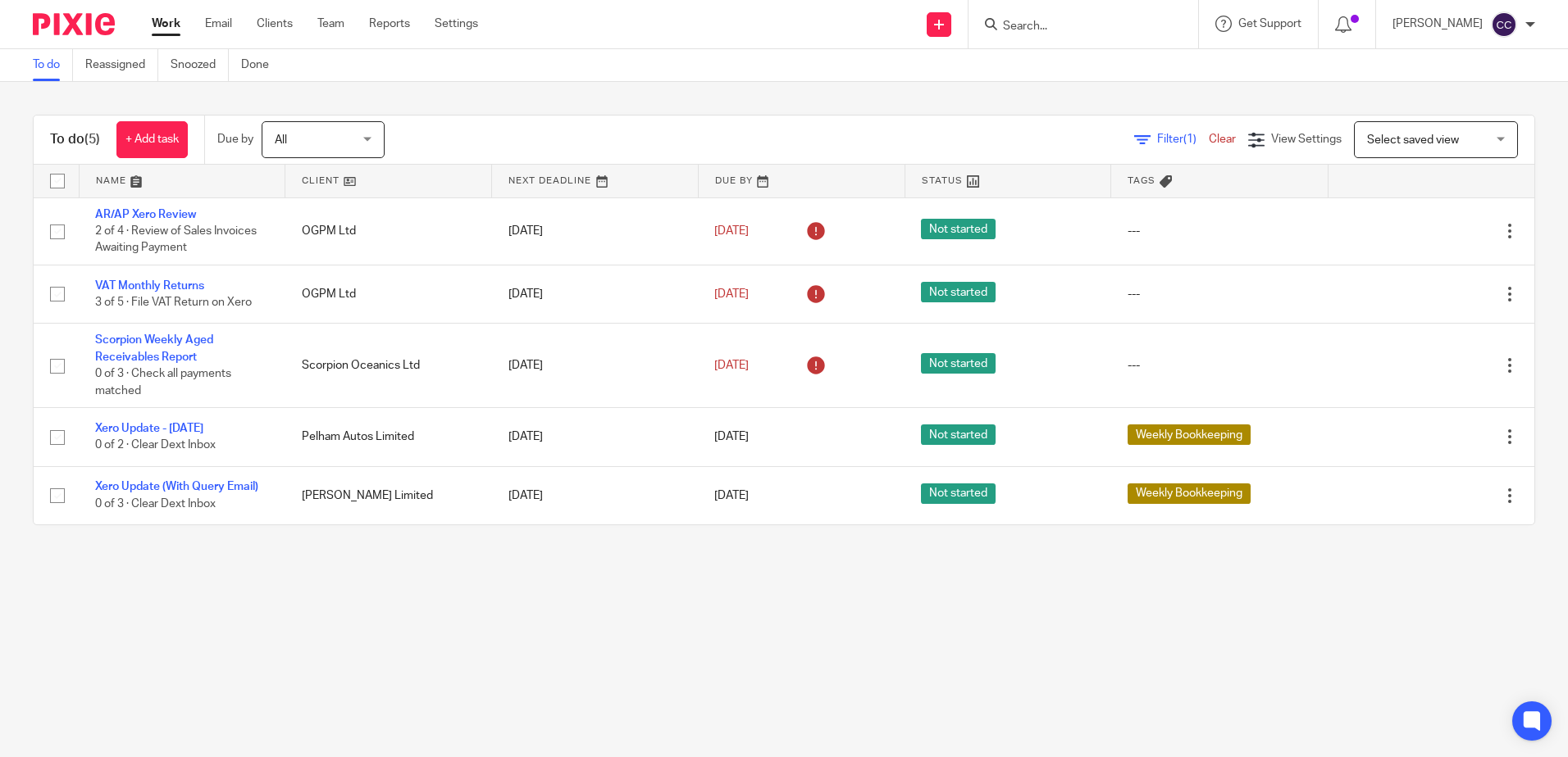
click at [312, 179] on link at bounding box center [388, 181] width 206 height 32
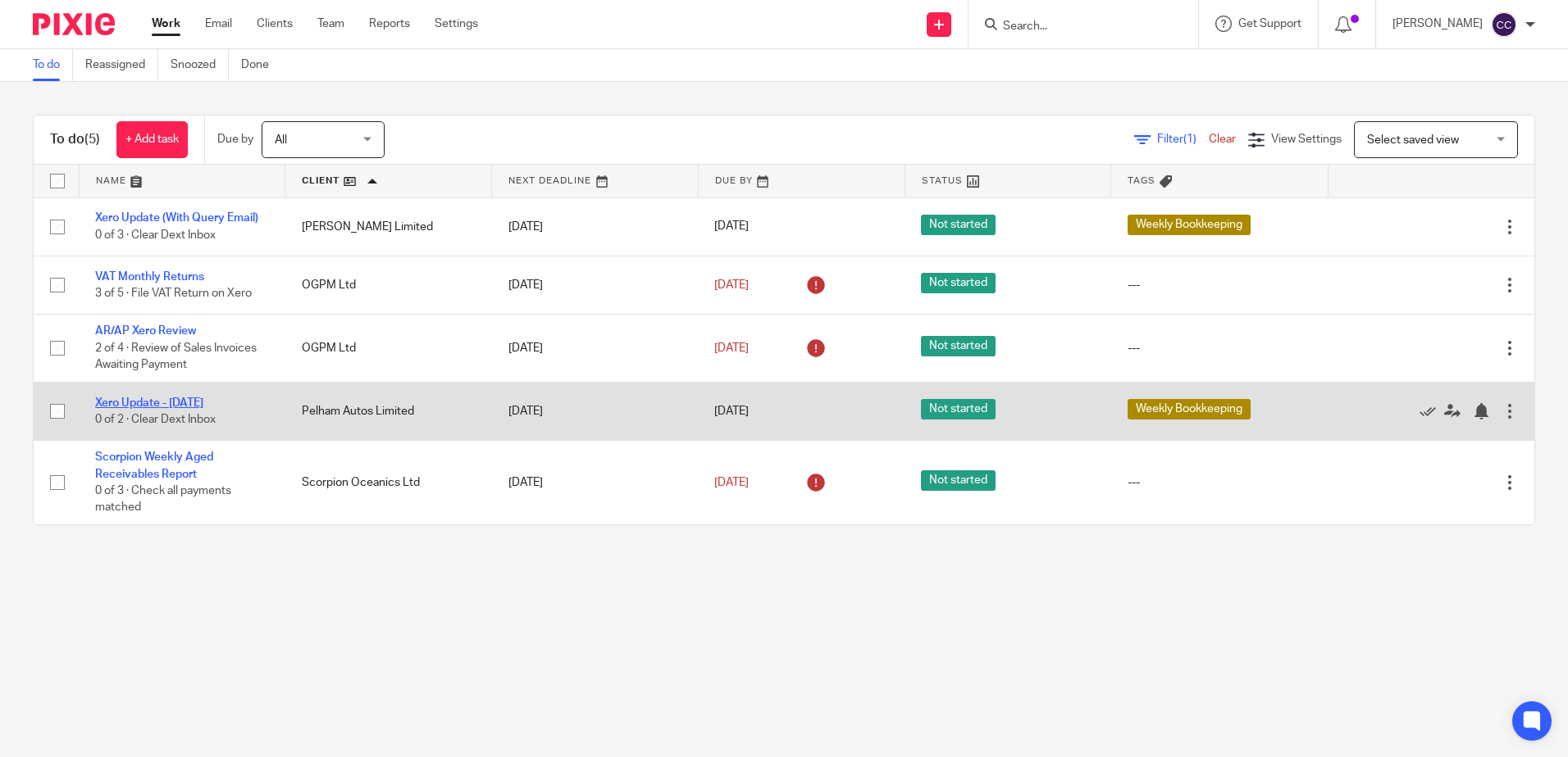
click at [179, 404] on link "Xero Update - [DATE]" at bounding box center [149, 403] width 108 height 12
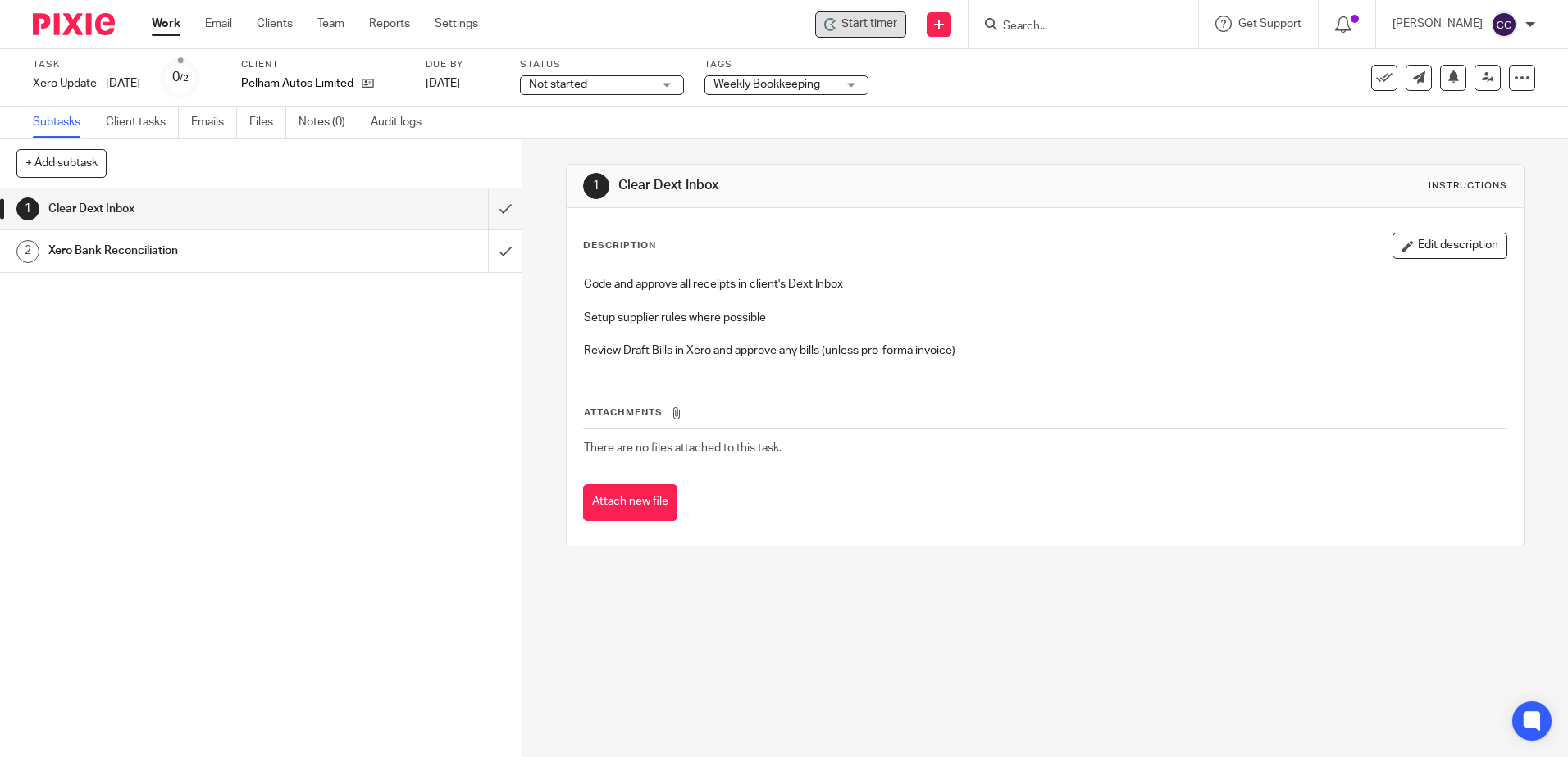
click at [880, 23] on span "Start timer" at bounding box center [869, 23] width 56 height 17
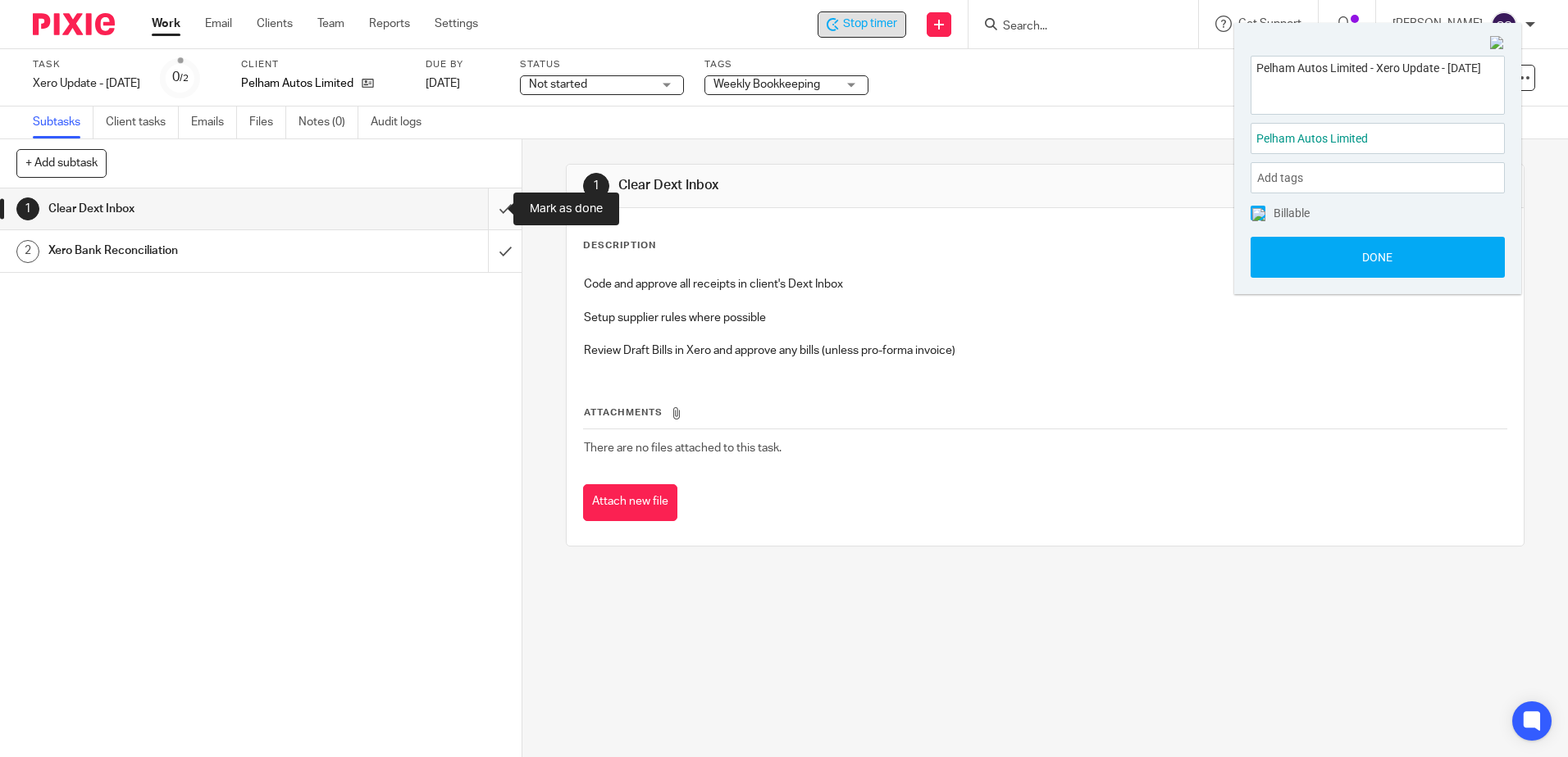
click at [484, 208] on input "submit" at bounding box center [261, 209] width 522 height 41
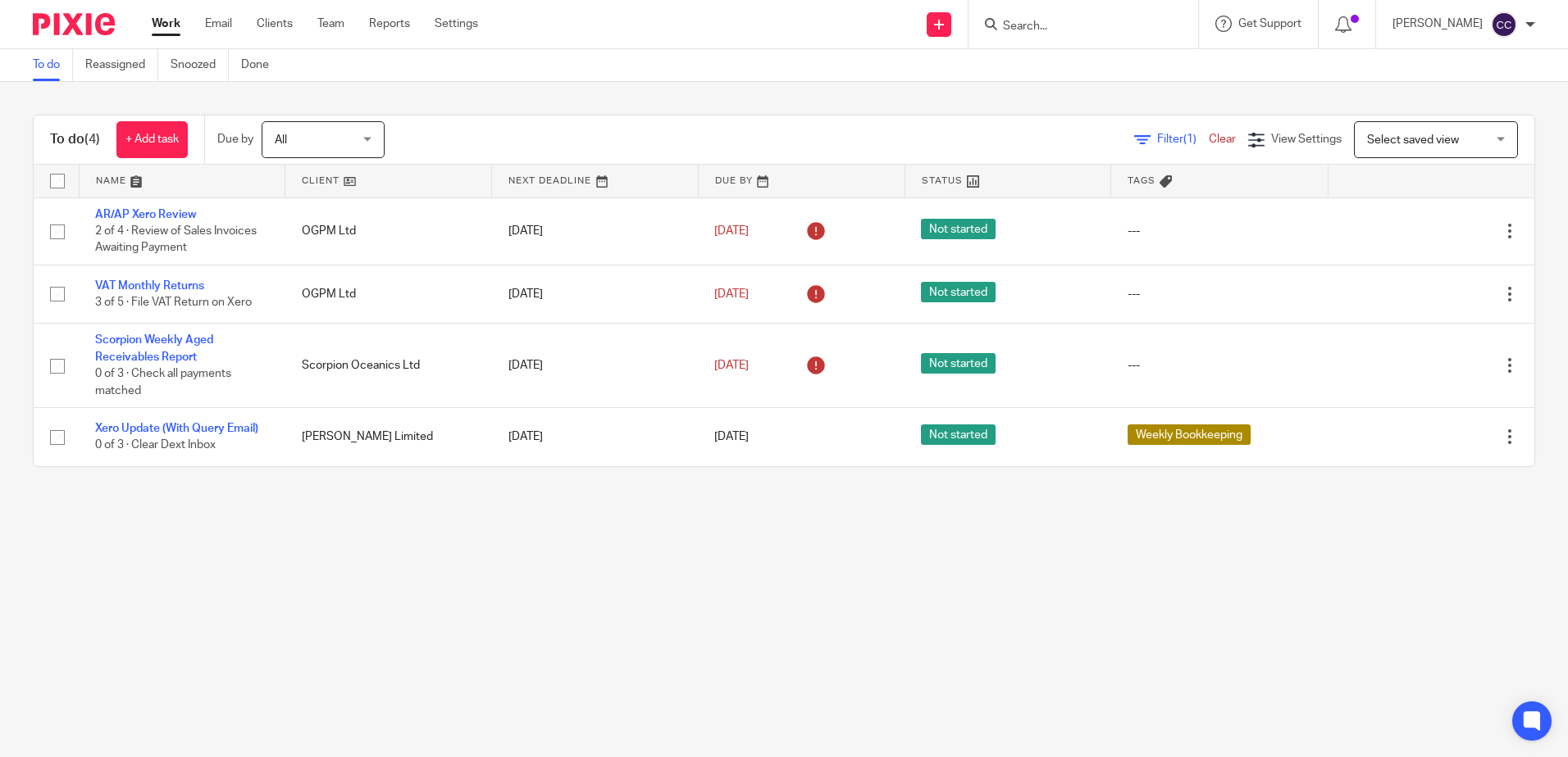
click at [310, 174] on link at bounding box center [388, 181] width 206 height 32
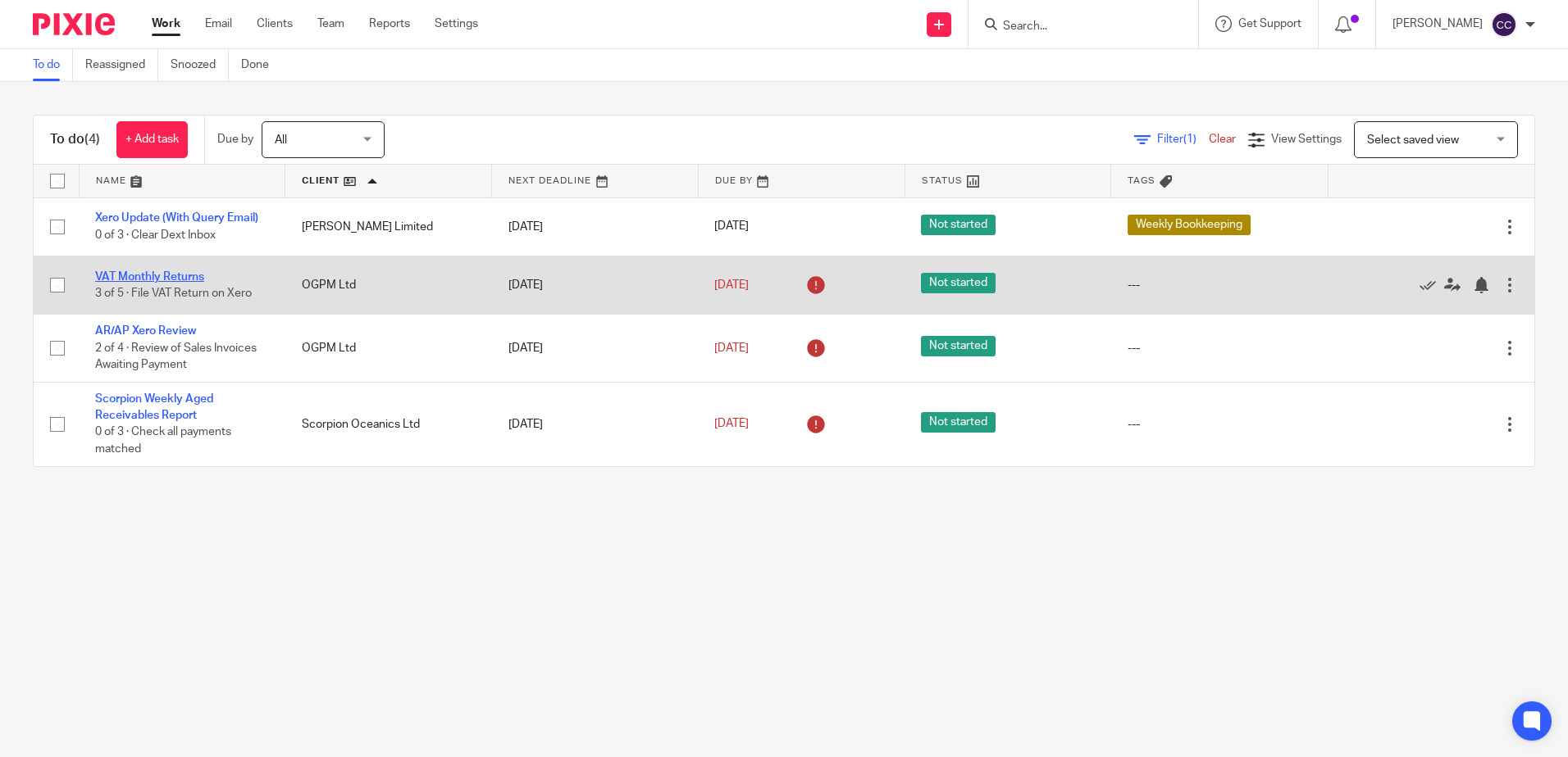
click at [189, 272] on link "VAT Monthly Returns" at bounding box center [149, 277] width 109 height 12
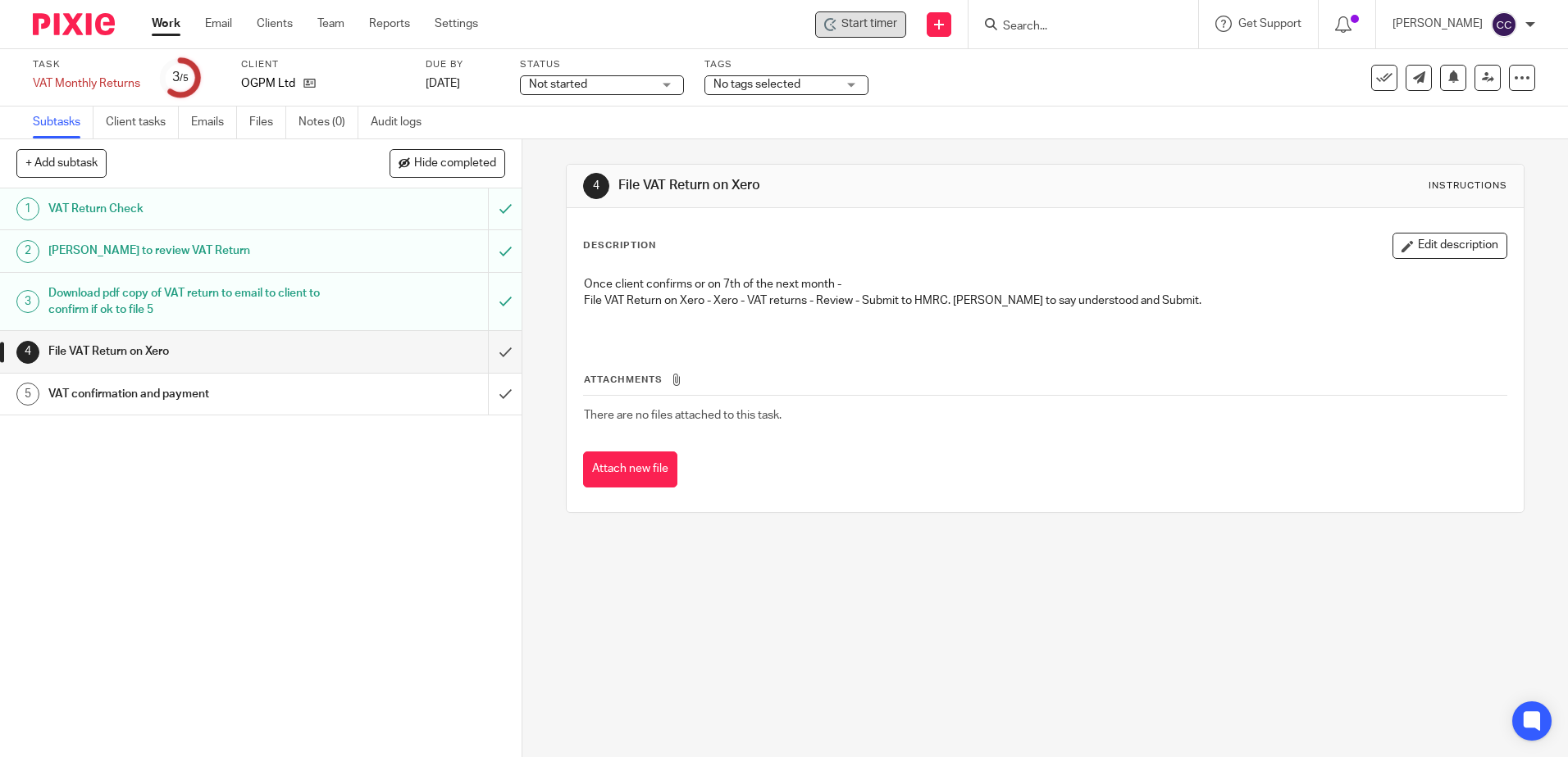
click at [897, 25] on span "Start timer" at bounding box center [869, 23] width 56 height 17
click at [892, 23] on span "Start timer" at bounding box center [869, 23] width 56 height 17
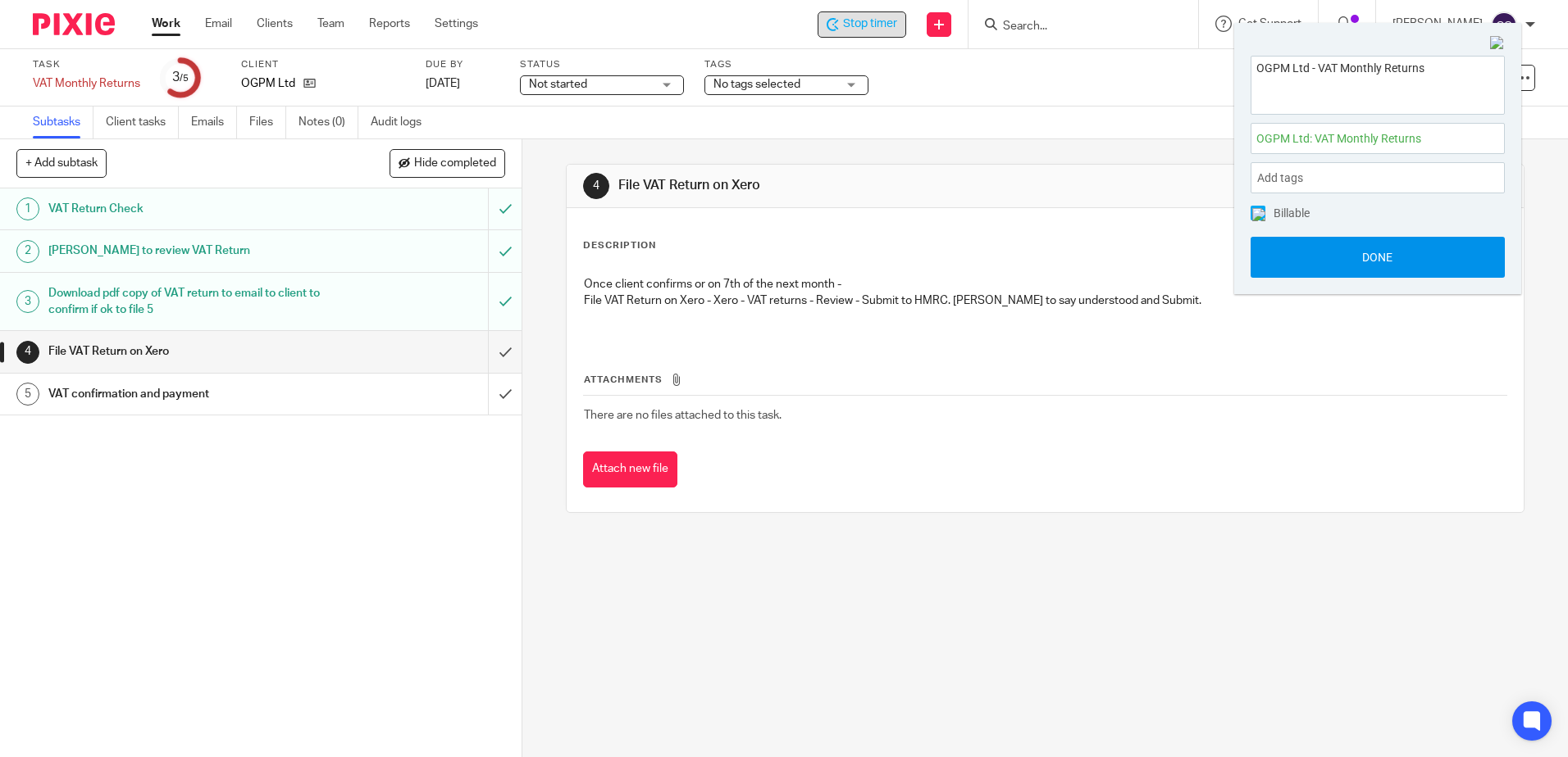
click at [1312, 256] on button "Done" at bounding box center [1377, 257] width 255 height 41
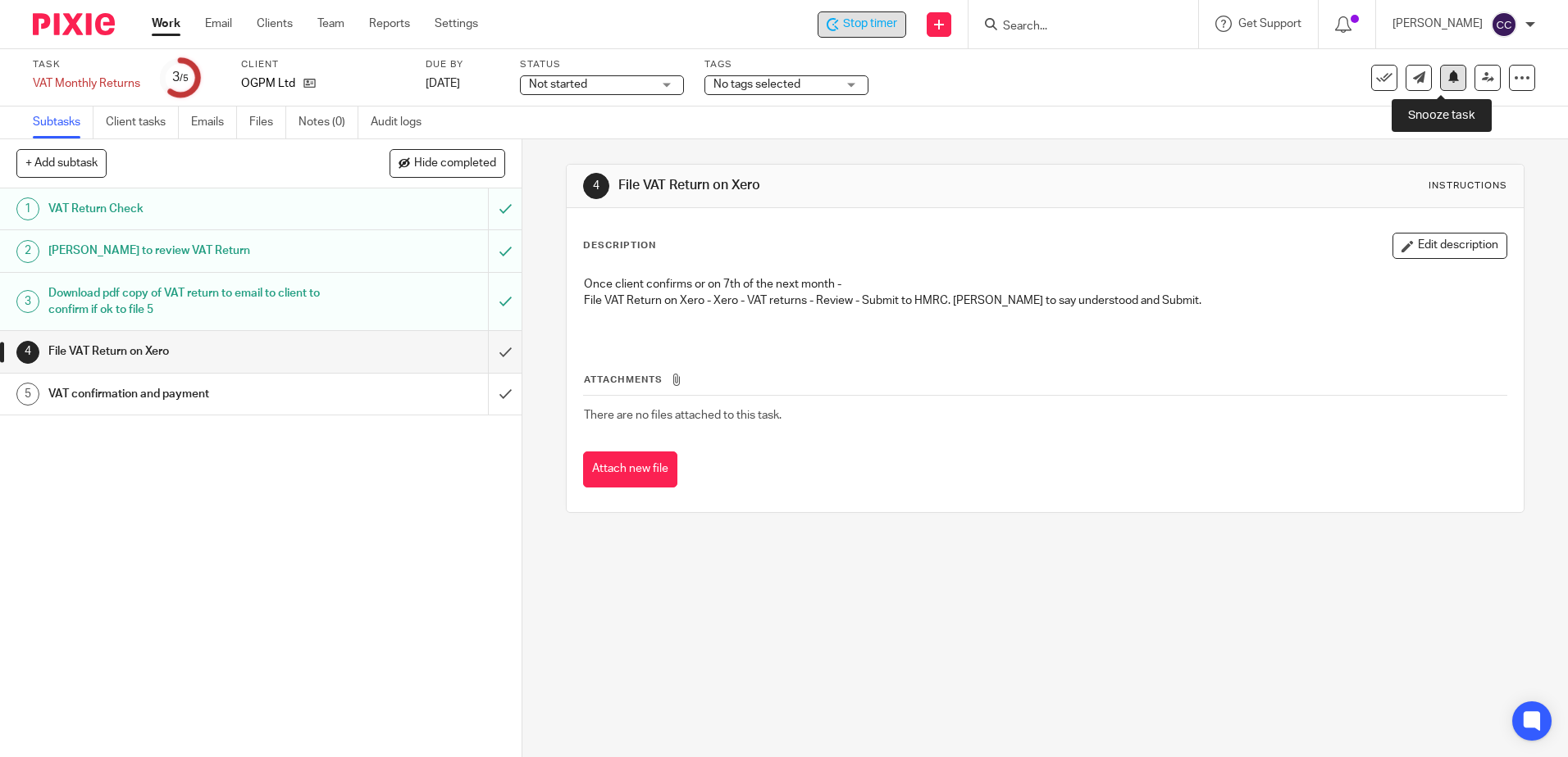
click at [1447, 78] on icon at bounding box center [1454, 76] width 13 height 13
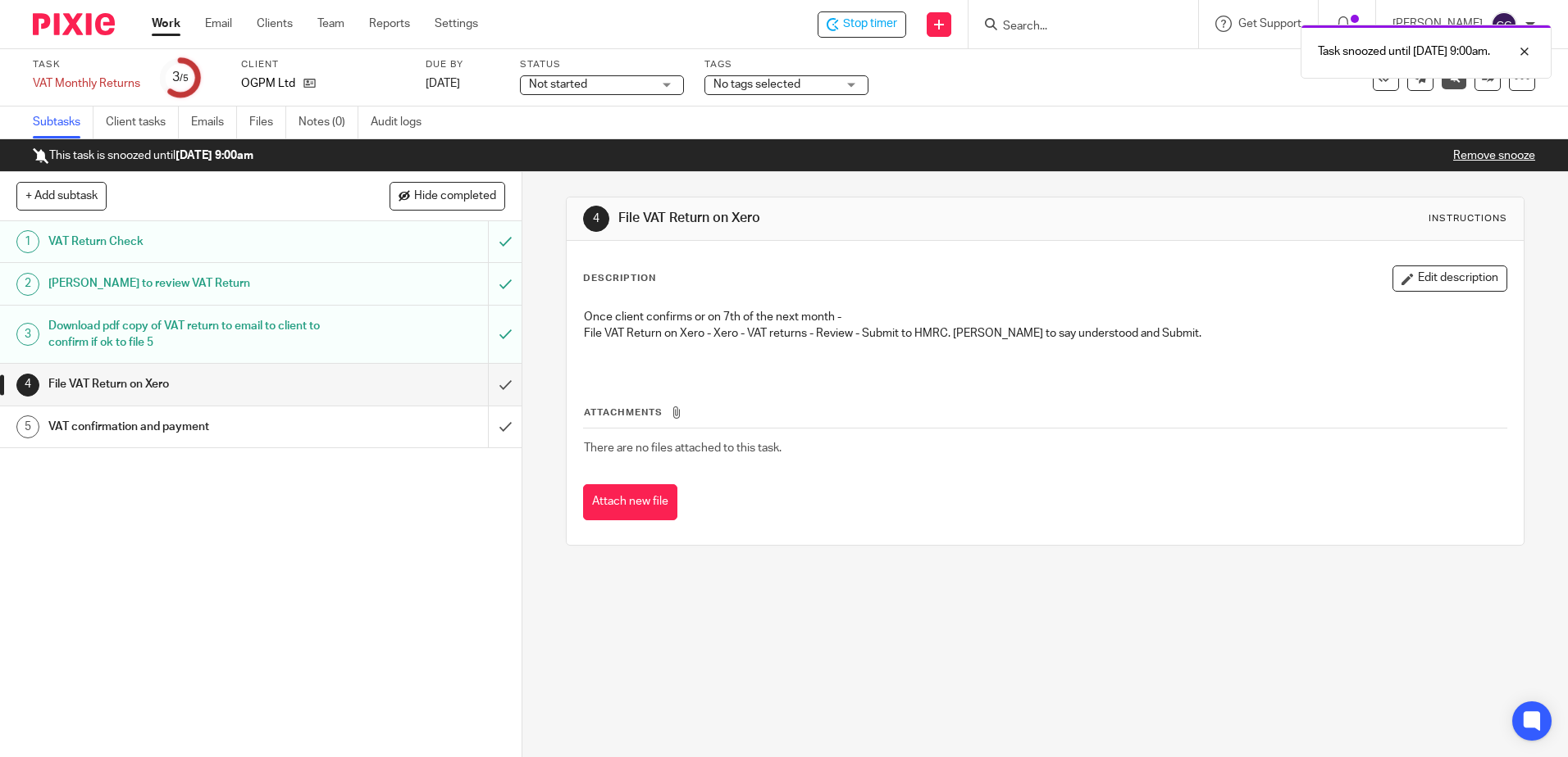
click at [162, 23] on link "Work" at bounding box center [166, 23] width 29 height 16
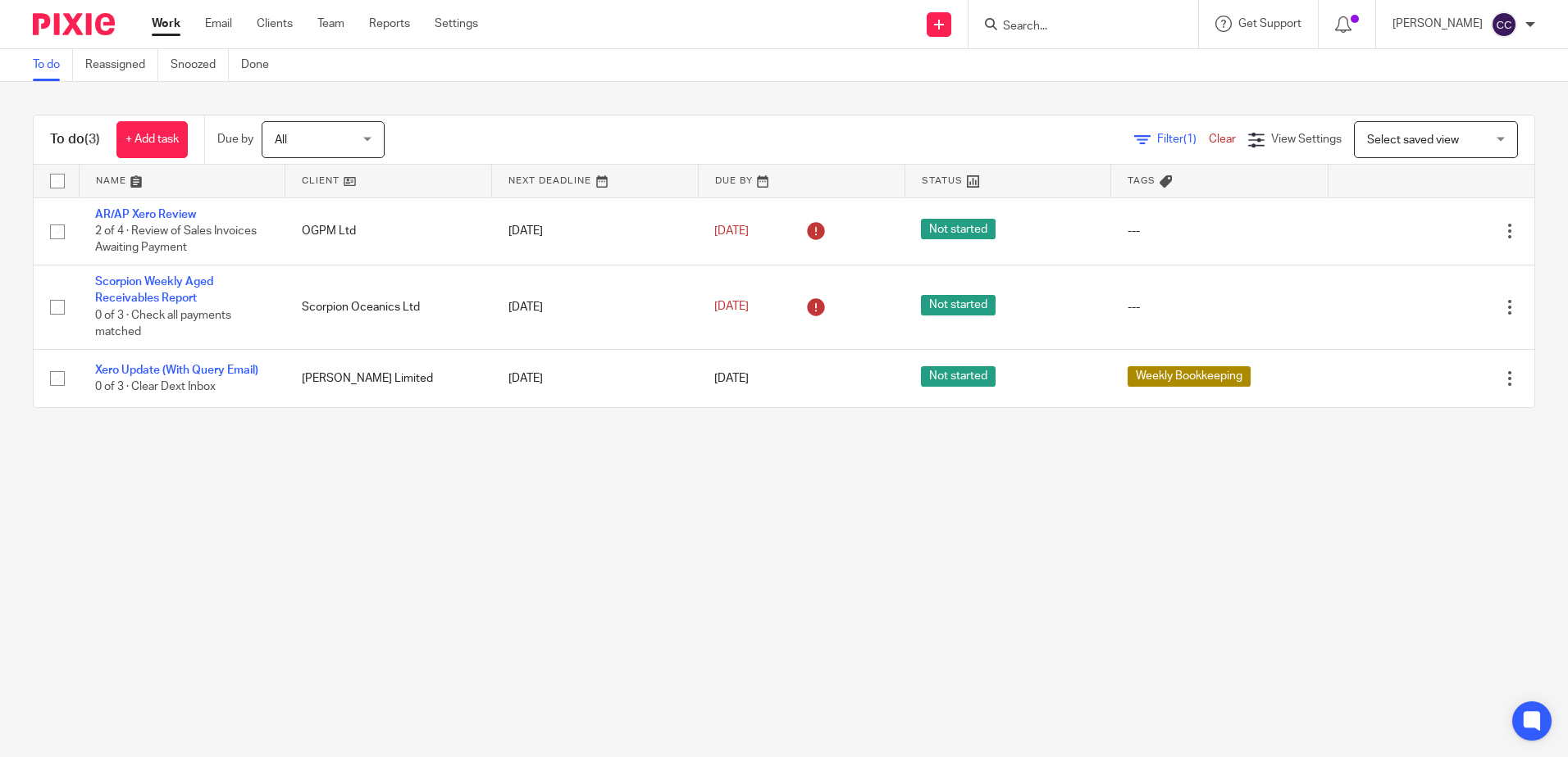
click at [313, 178] on link at bounding box center [388, 181] width 206 height 32
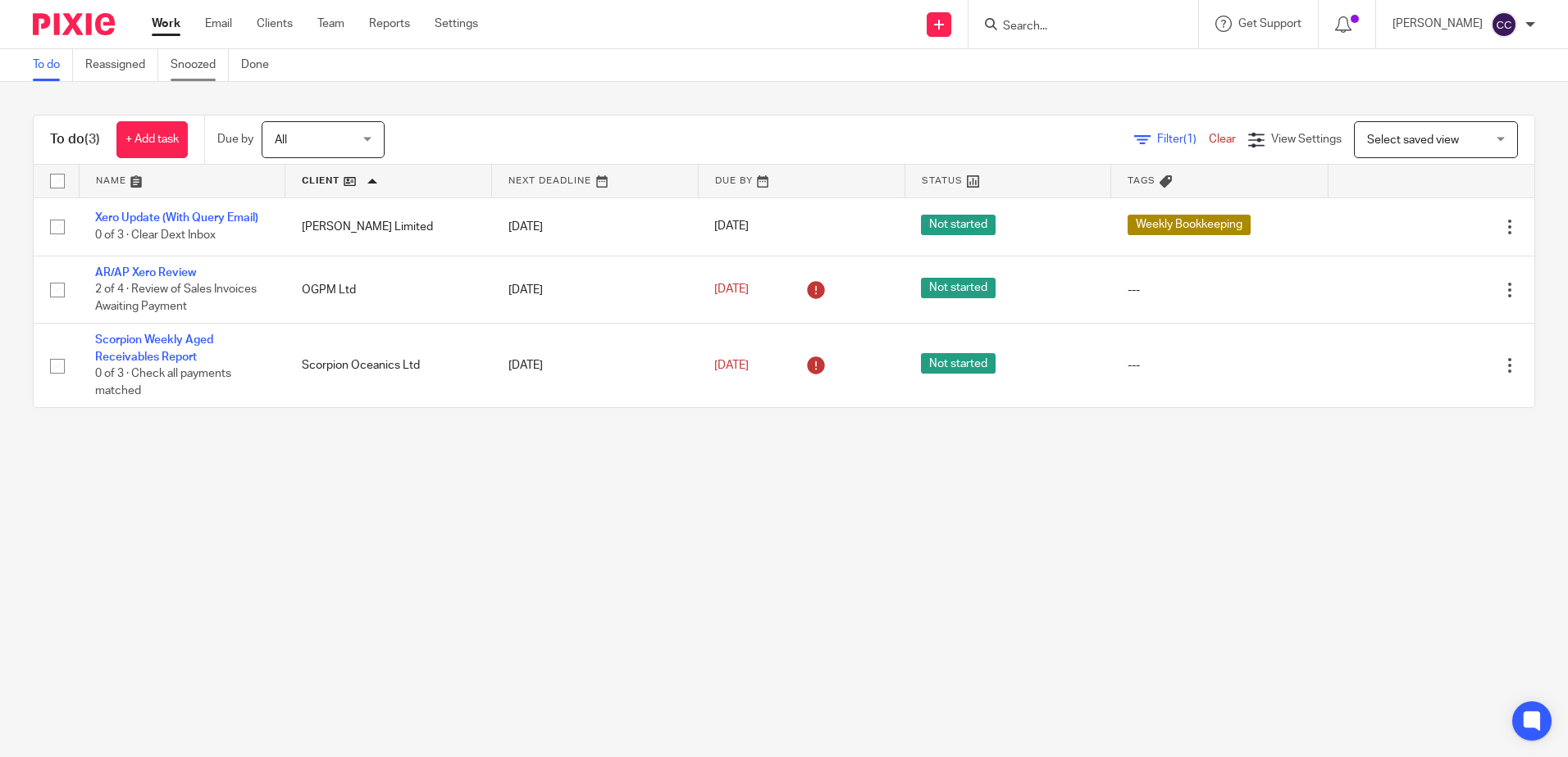
click at [193, 69] on link "Snoozed" at bounding box center [200, 66] width 58 height 32
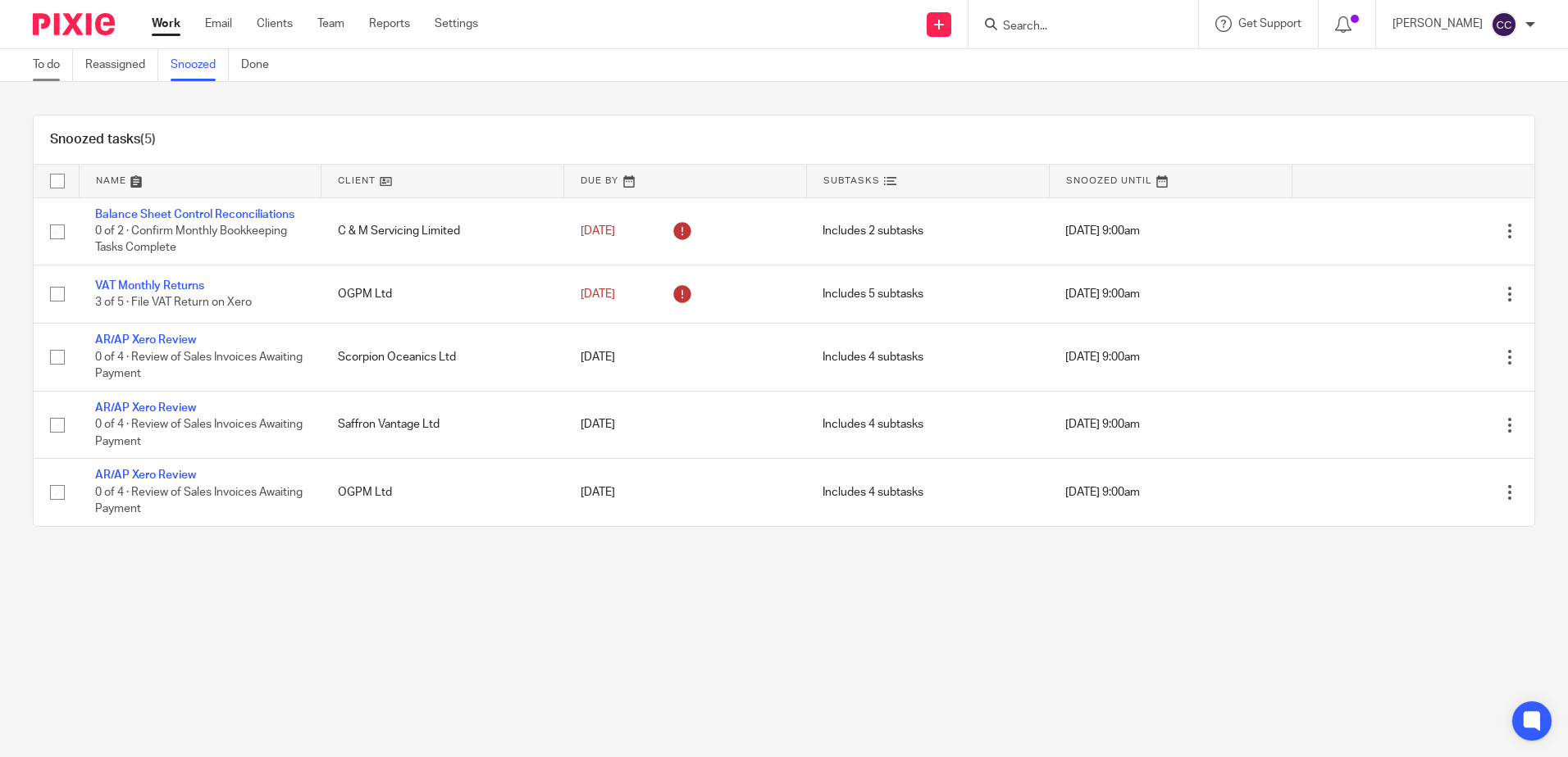
click at [58, 59] on link "To do" at bounding box center [52, 66] width 40 height 32
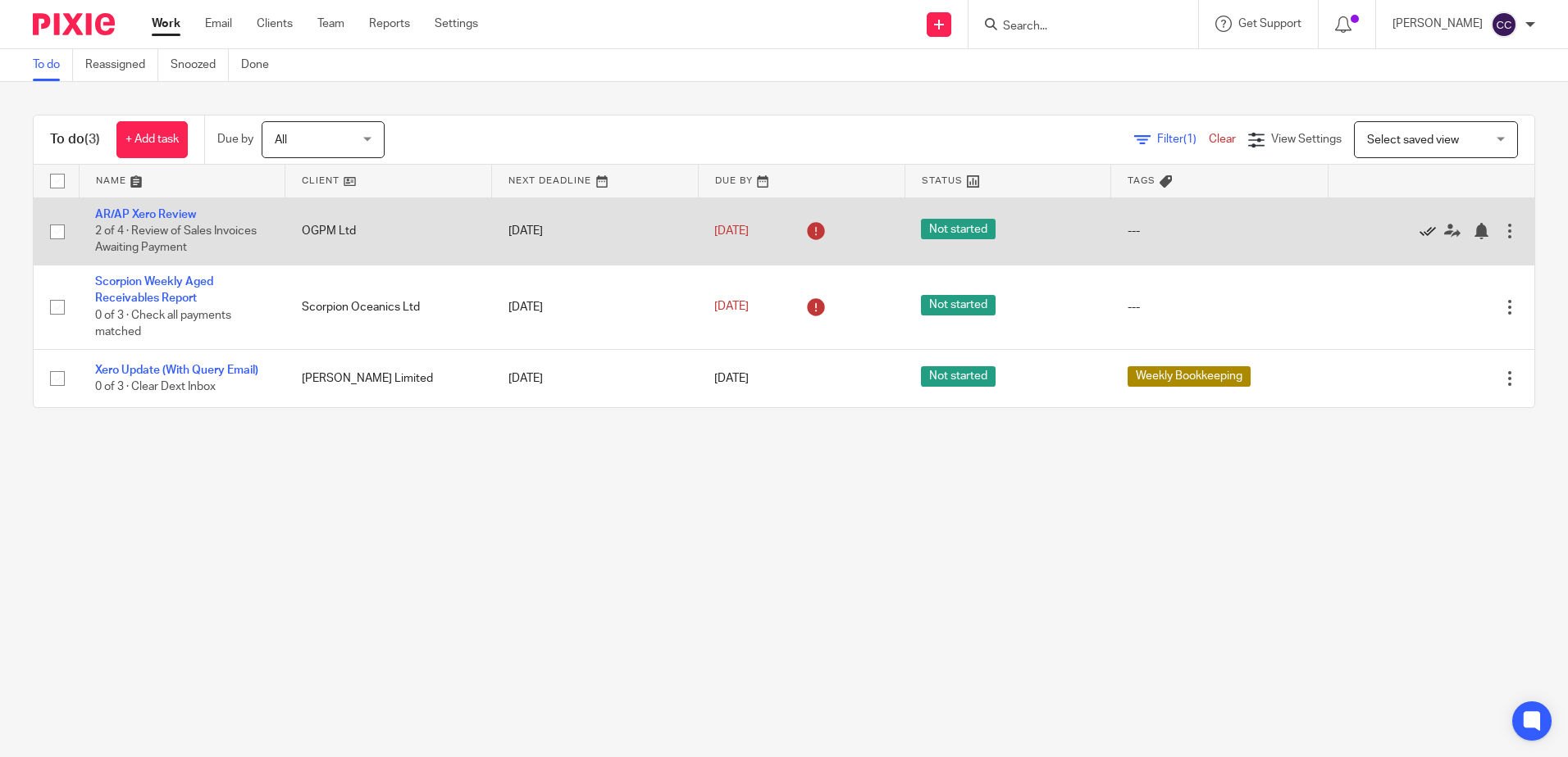
click at [1420, 231] on icon at bounding box center [1428, 231] width 16 height 16
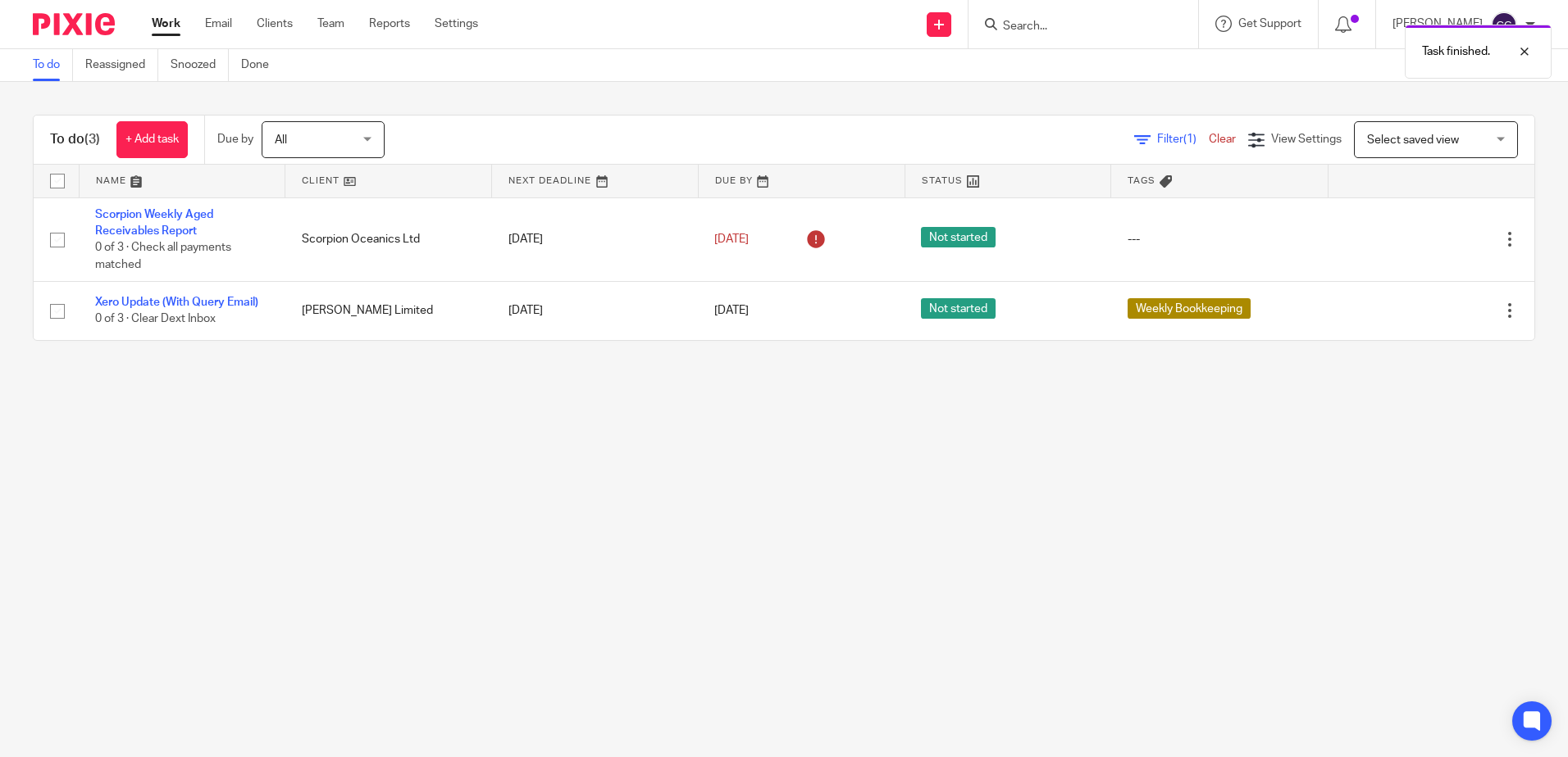
click at [315, 176] on link at bounding box center [388, 181] width 206 height 32
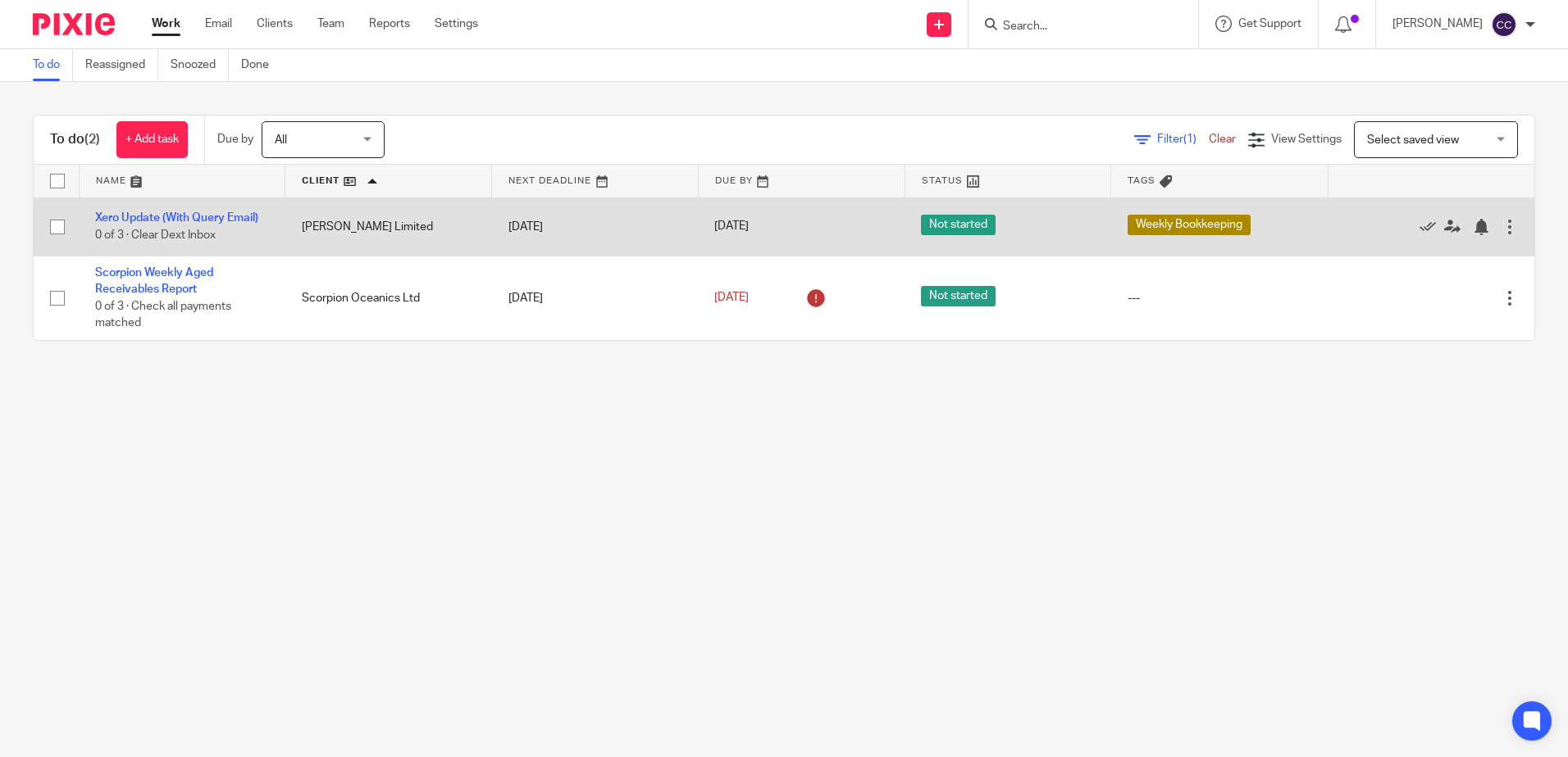
click at [202, 226] on td "Xero Update (With Query Email) 0 of 3 · Clear Dext Inbox" at bounding box center [183, 227] width 207 height 58
click at [198, 215] on link "Xero Update (With Query Email)" at bounding box center [176, 218] width 163 height 12
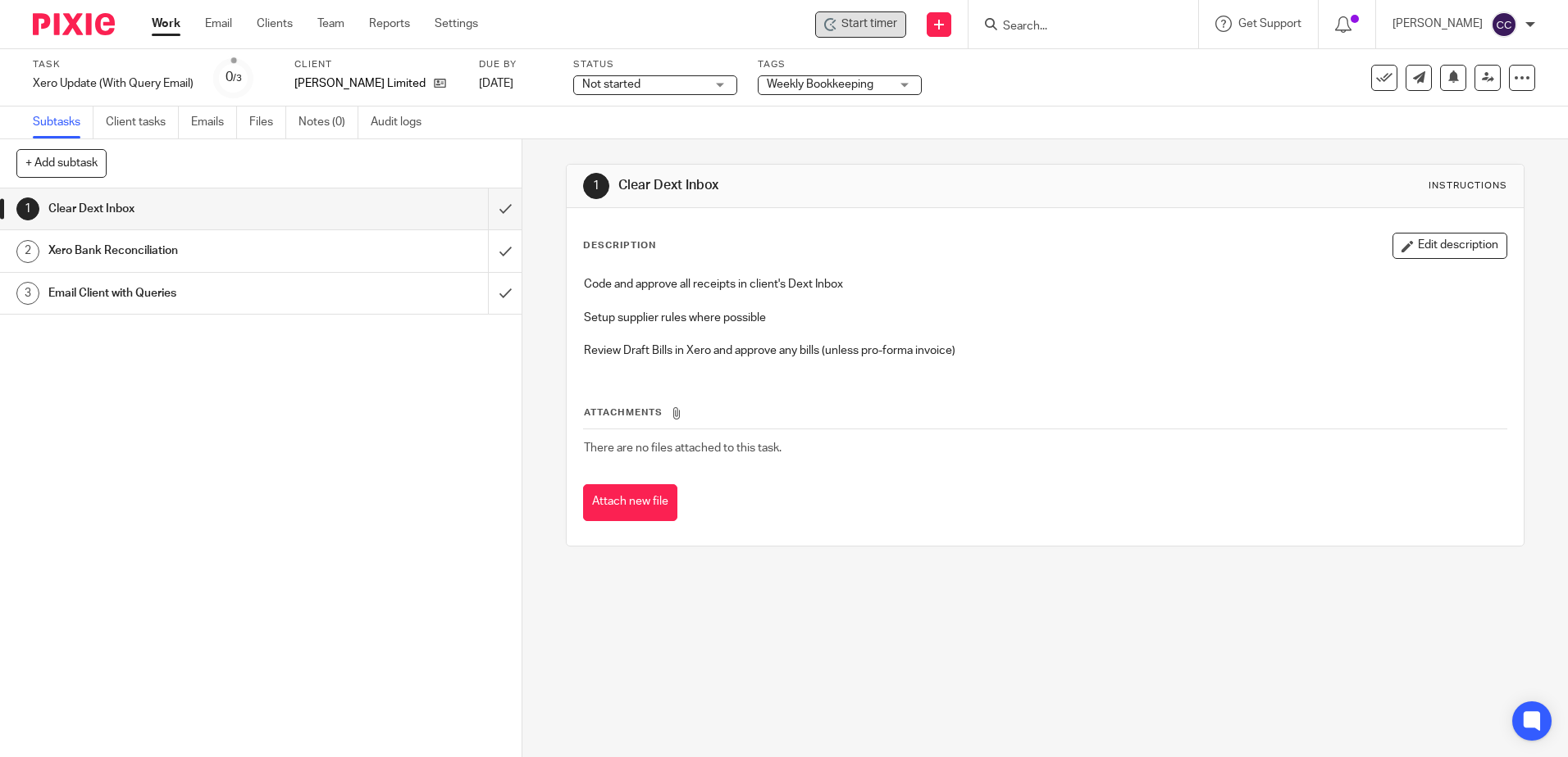
click at [872, 22] on span "Start timer" at bounding box center [869, 23] width 56 height 17
click at [872, 26] on span "Start timer" at bounding box center [869, 23] width 56 height 17
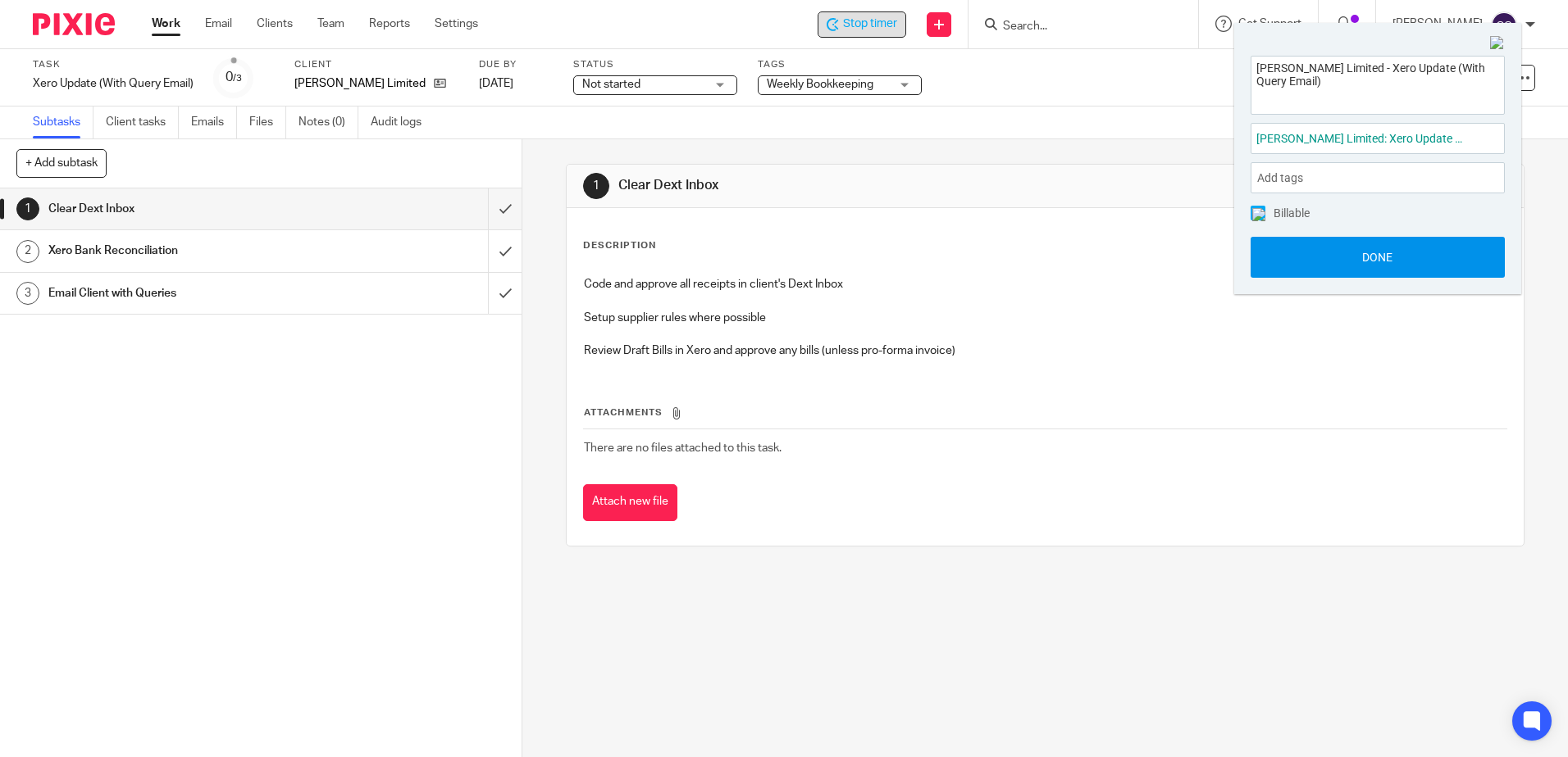
click at [1304, 250] on button "Done" at bounding box center [1377, 257] width 255 height 41
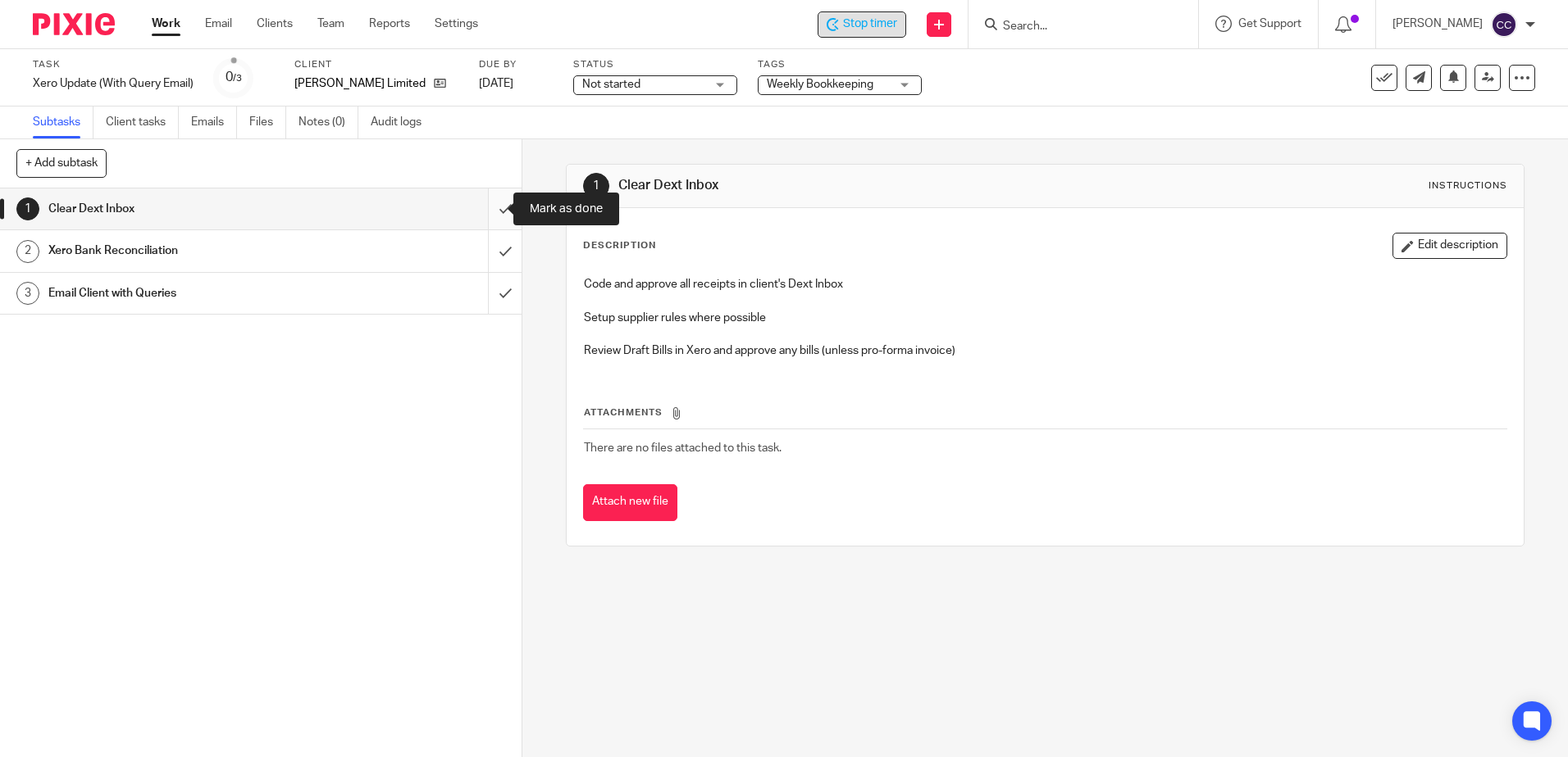
click at [490, 209] on input "submit" at bounding box center [261, 209] width 522 height 41
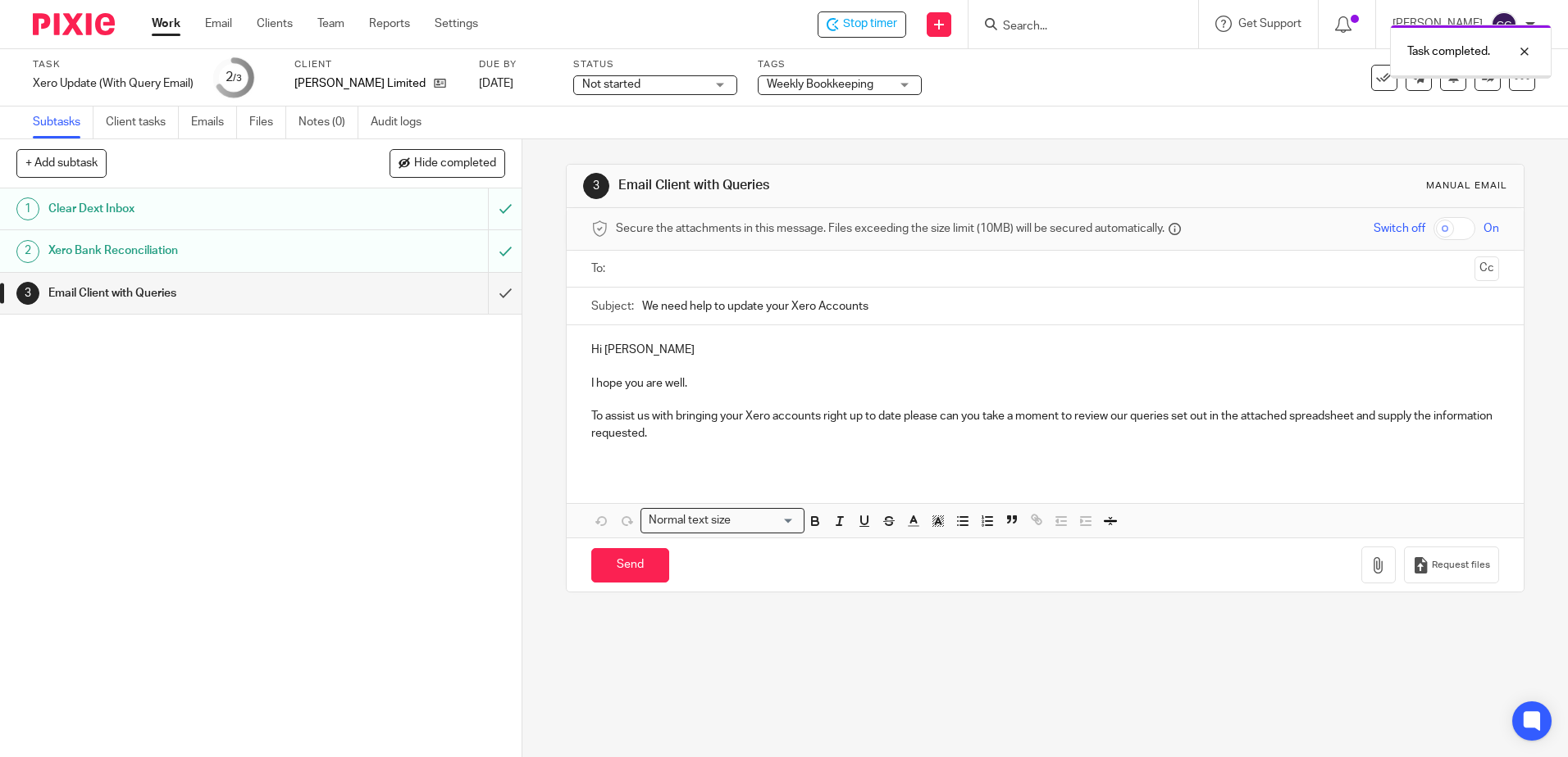
click at [670, 267] on input "text" at bounding box center [1044, 269] width 846 height 19
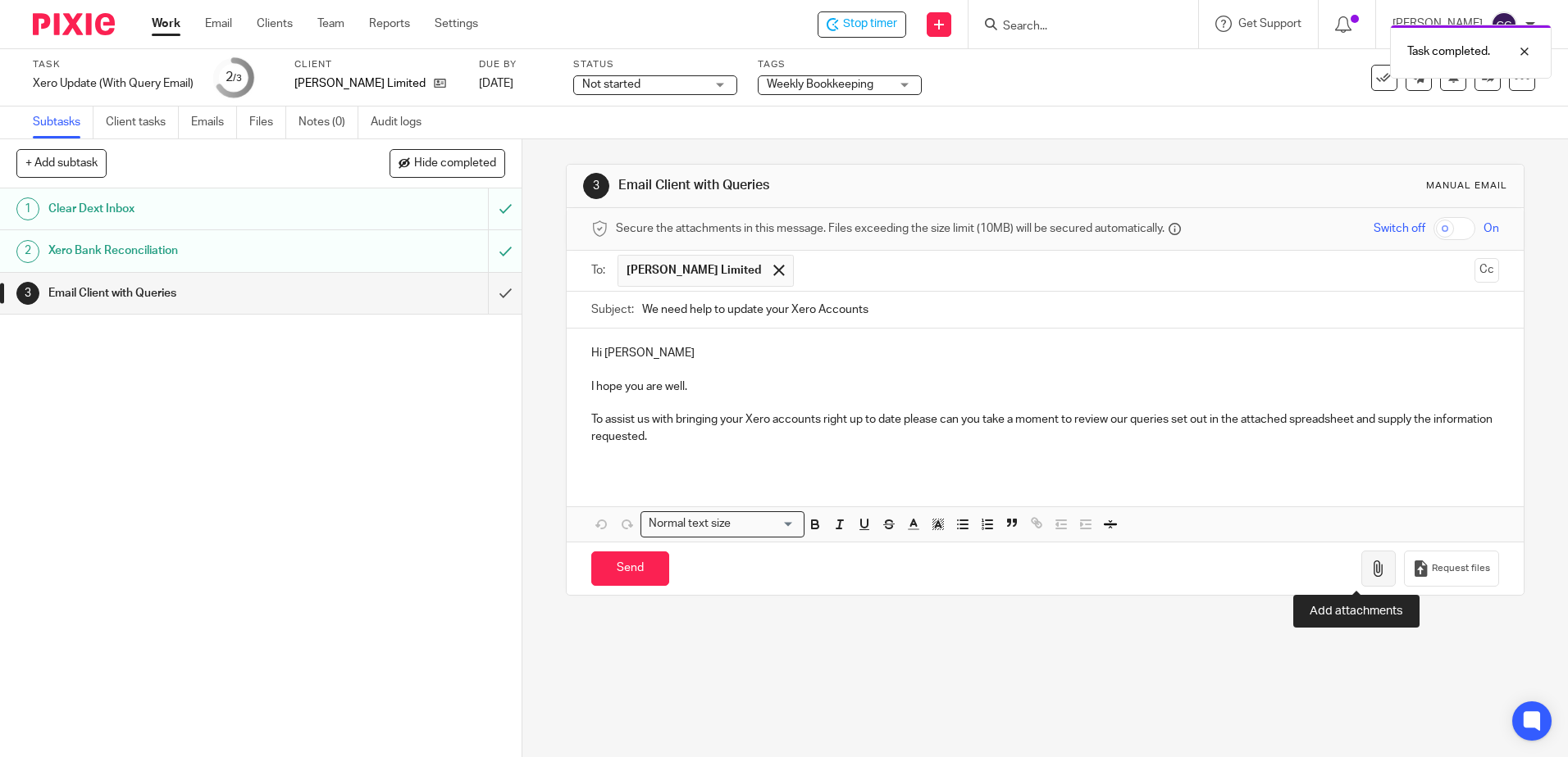
click at [1370, 563] on icon "button" at bounding box center [1378, 568] width 16 height 16
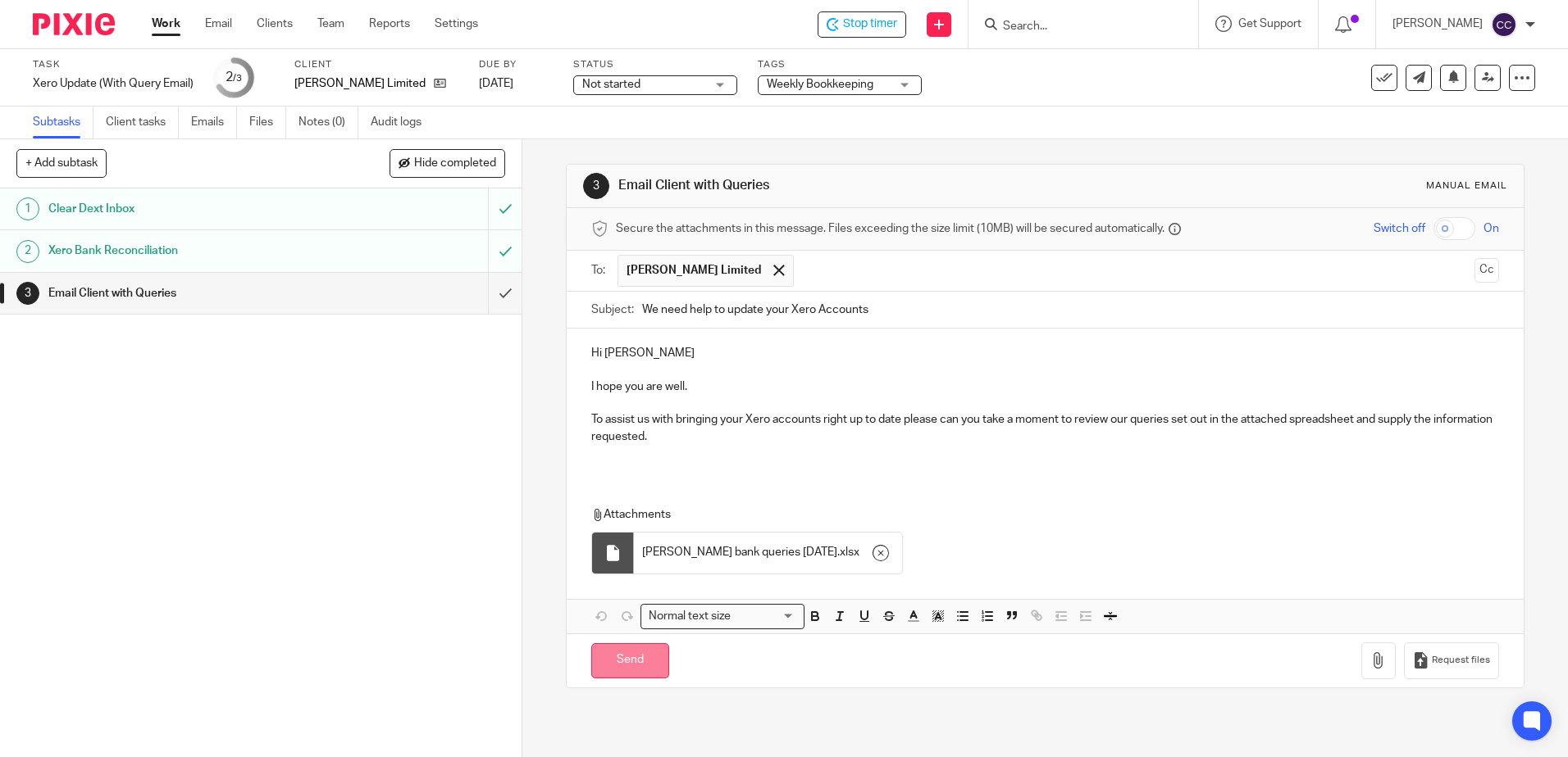
click at [623, 663] on input "Send" at bounding box center [630, 661] width 78 height 35
type input "Sent"
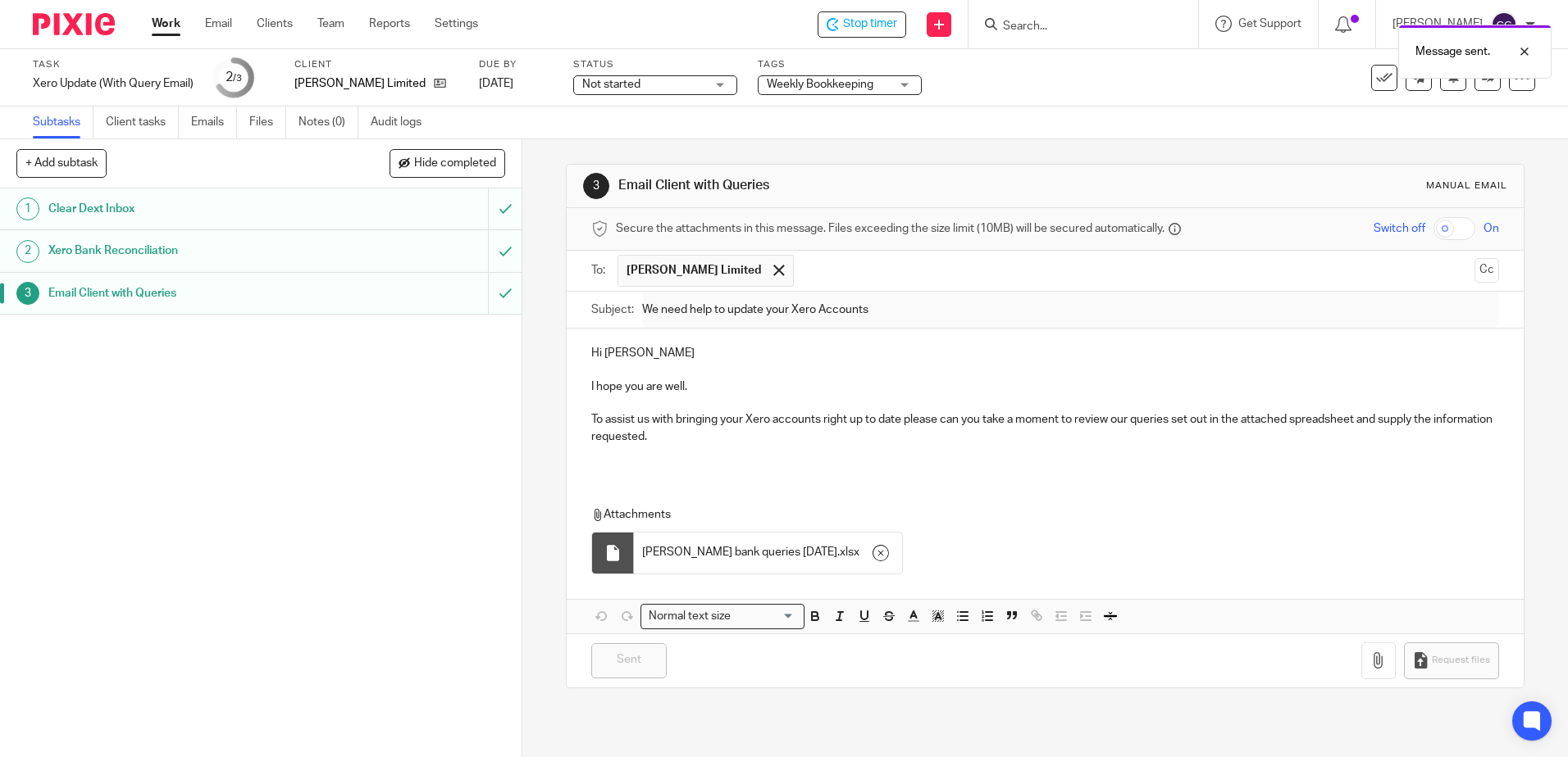
click at [172, 23] on link "Work" at bounding box center [166, 23] width 29 height 16
